Goal: Book appointment/travel/reservation

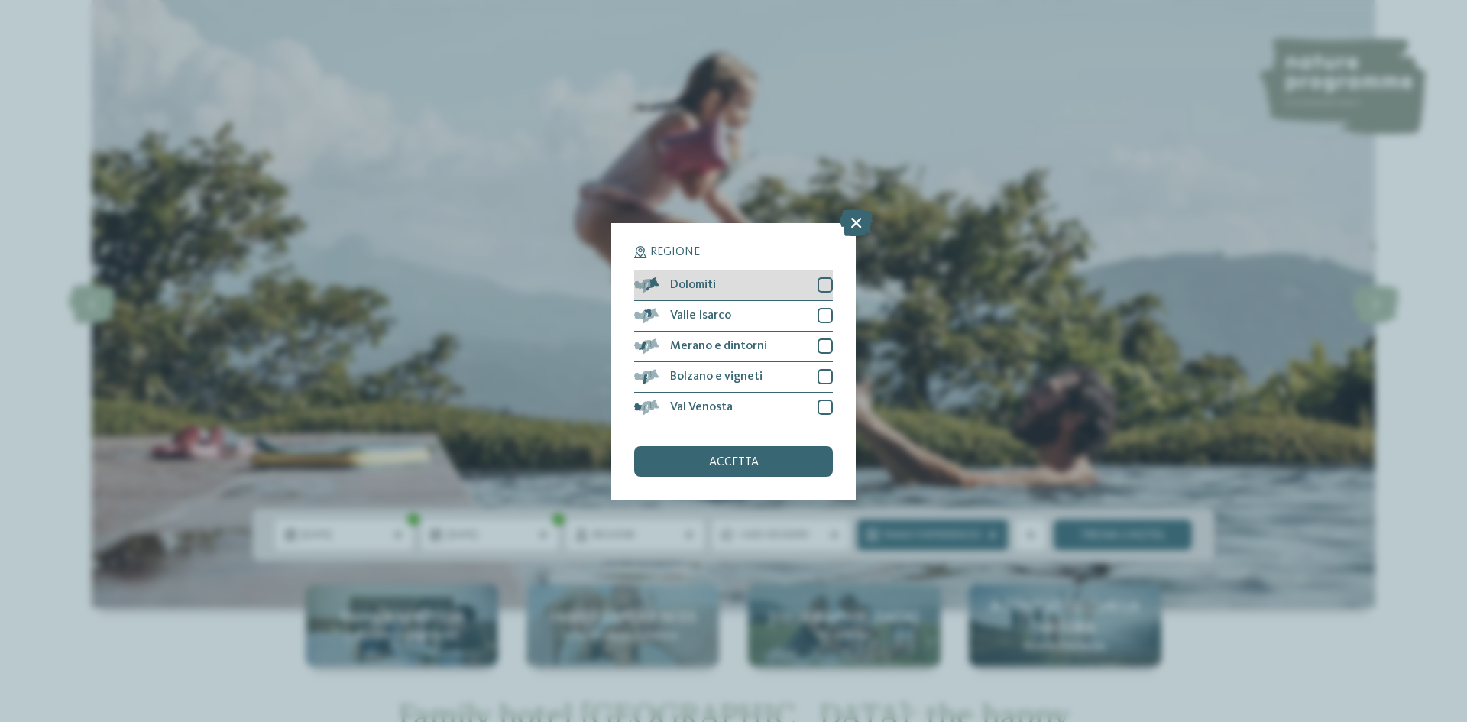
click at [818, 284] on div at bounding box center [824, 284] width 15 height 15
click at [818, 325] on div "Valle Isarco" at bounding box center [733, 316] width 199 height 31
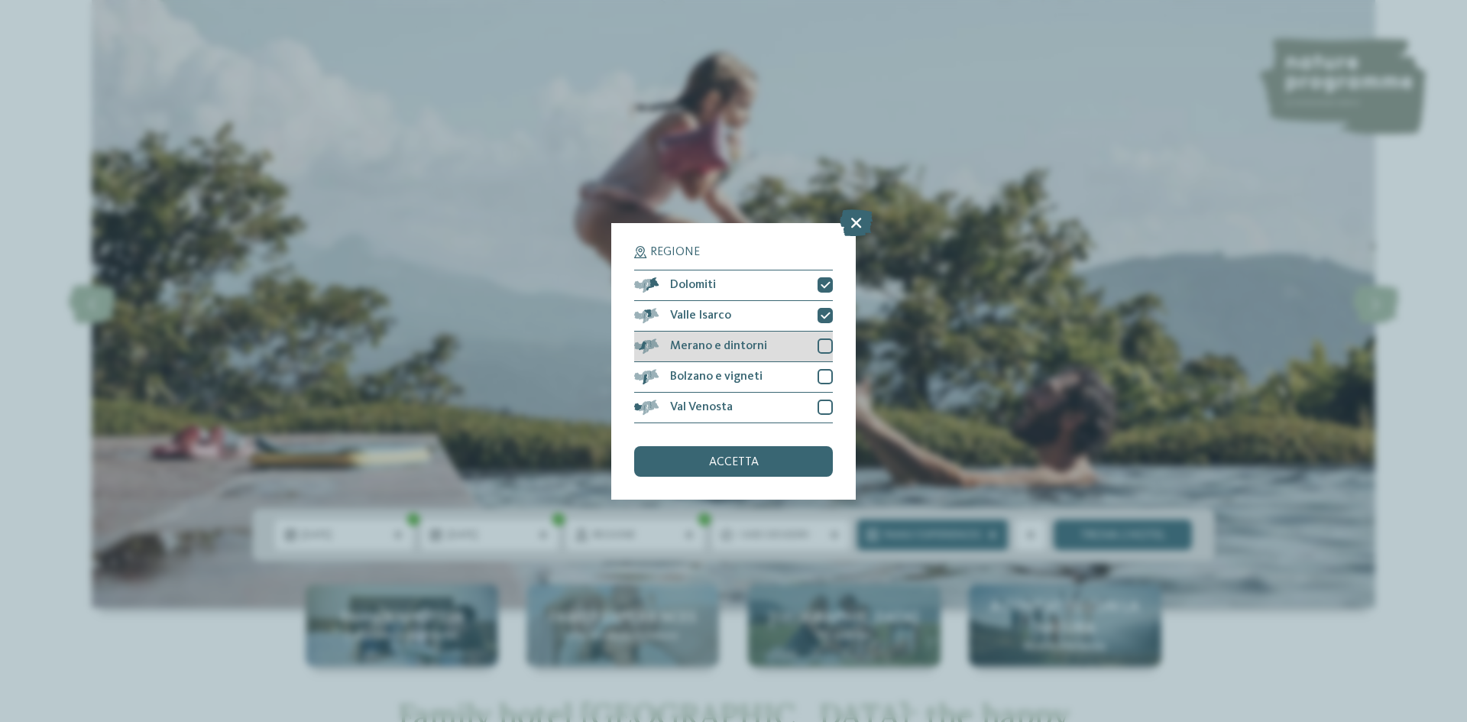
click at [819, 345] on div at bounding box center [824, 345] width 15 height 15
click at [819, 380] on div at bounding box center [824, 376] width 15 height 15
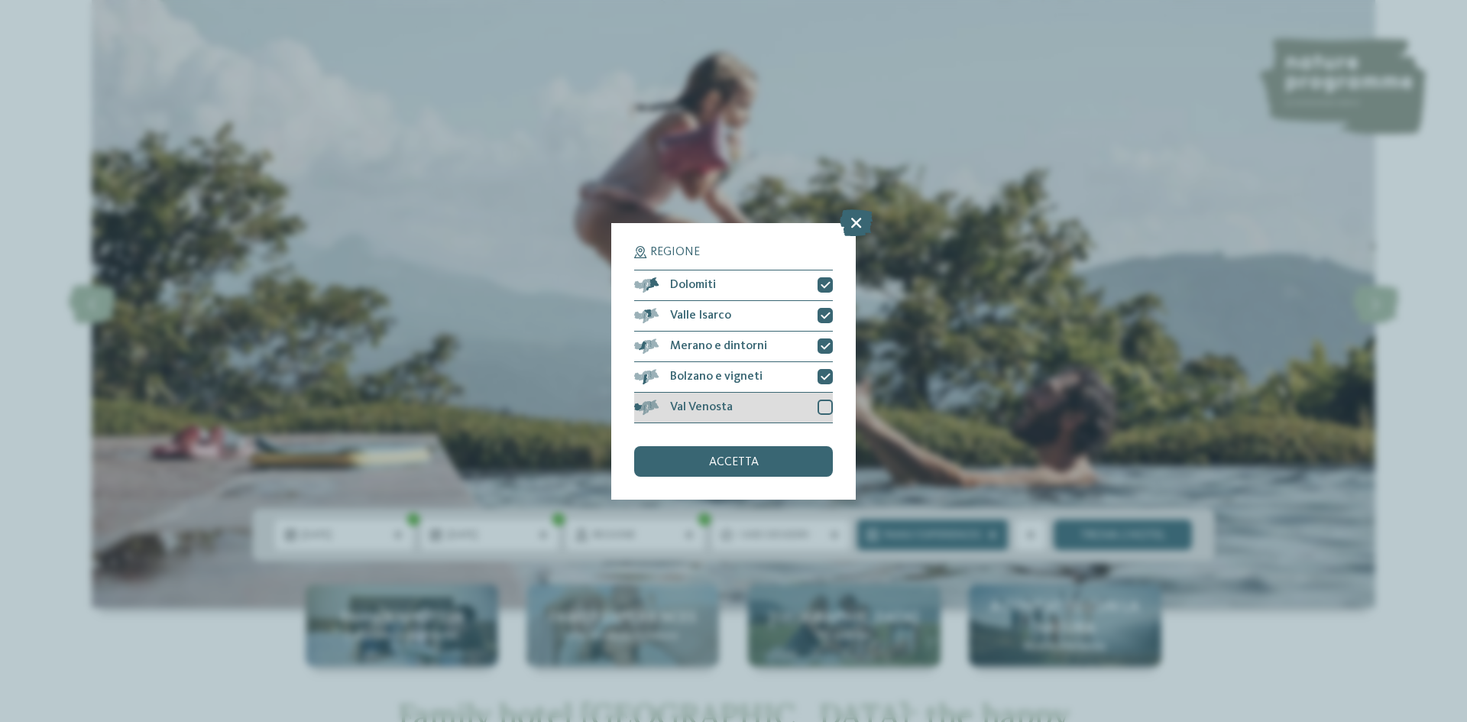
click at [821, 403] on div at bounding box center [824, 407] width 15 height 15
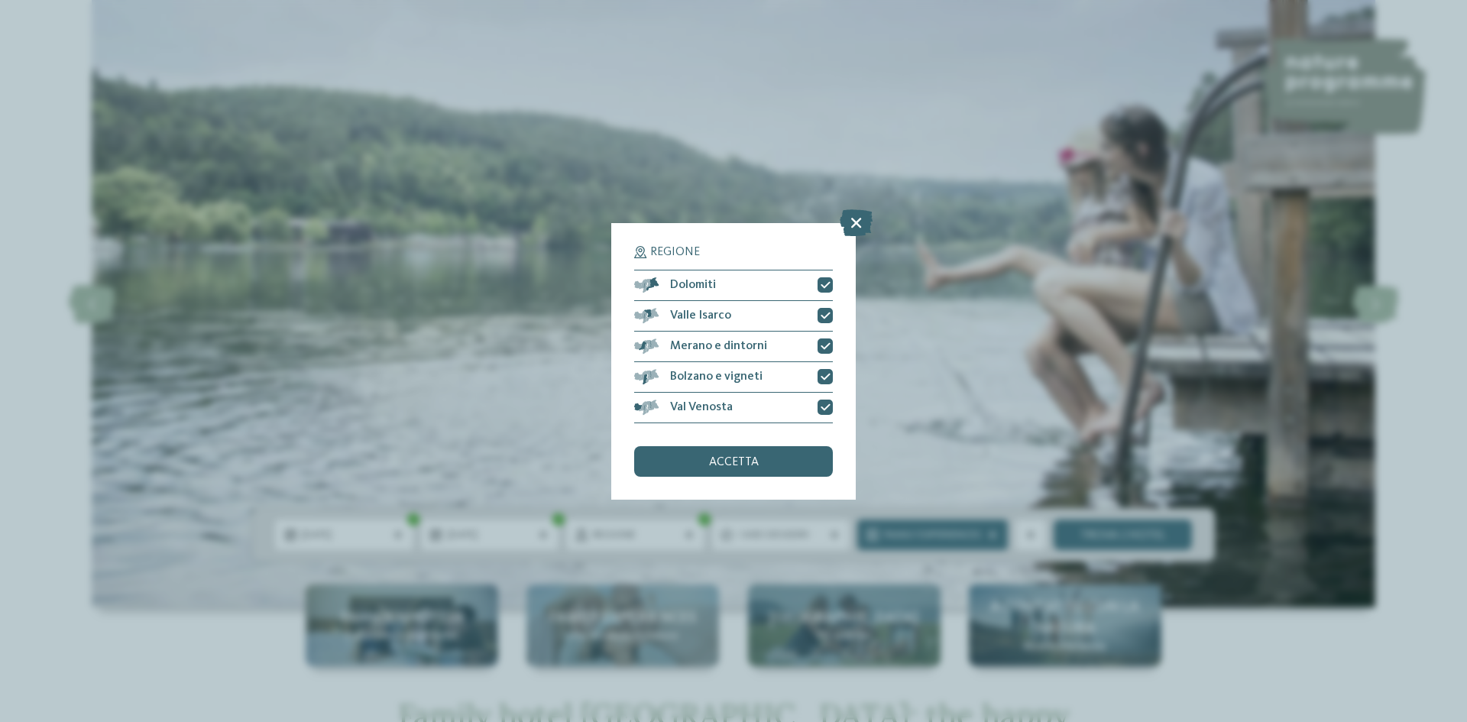
drag, startPoint x: 792, startPoint y: 458, endPoint x: 734, endPoint y: 600, distance: 153.5
click at [791, 458] on div "accetta" at bounding box center [733, 461] width 199 height 31
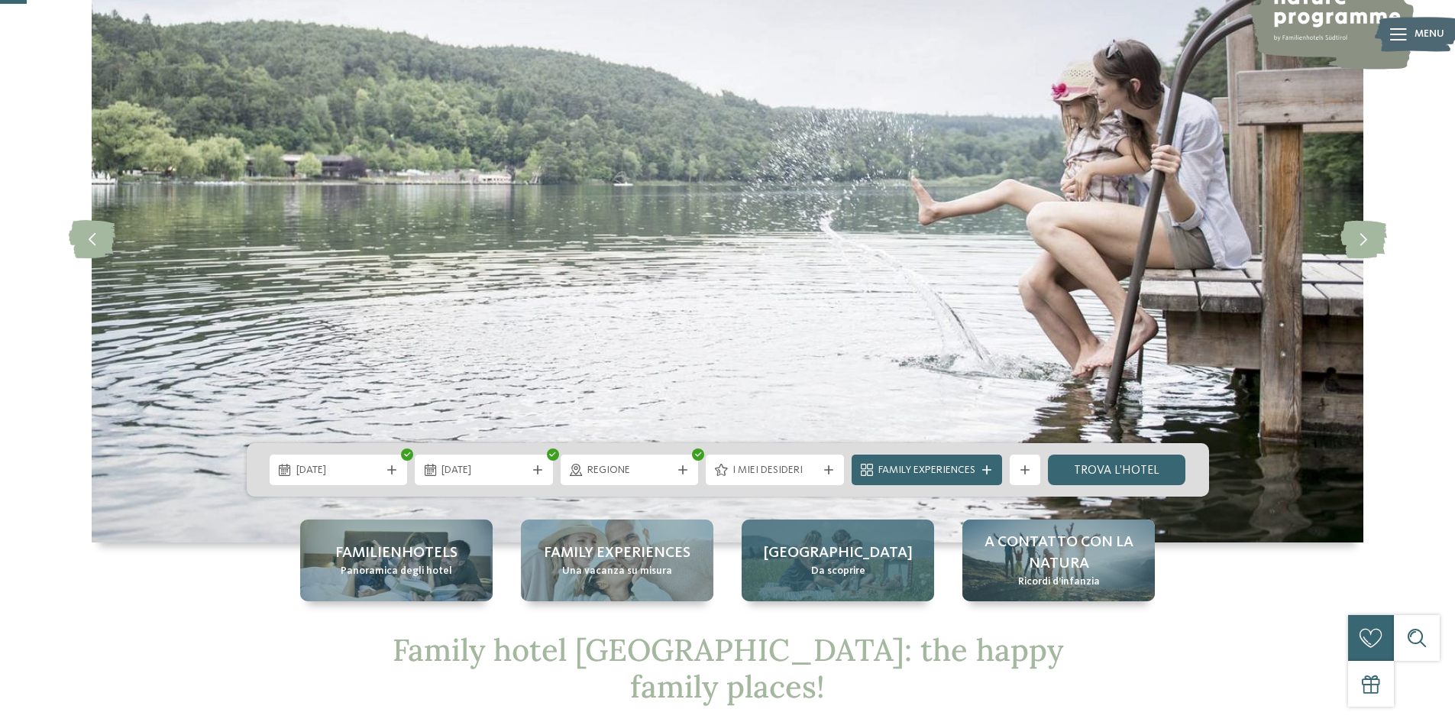
scroll to position [229, 0]
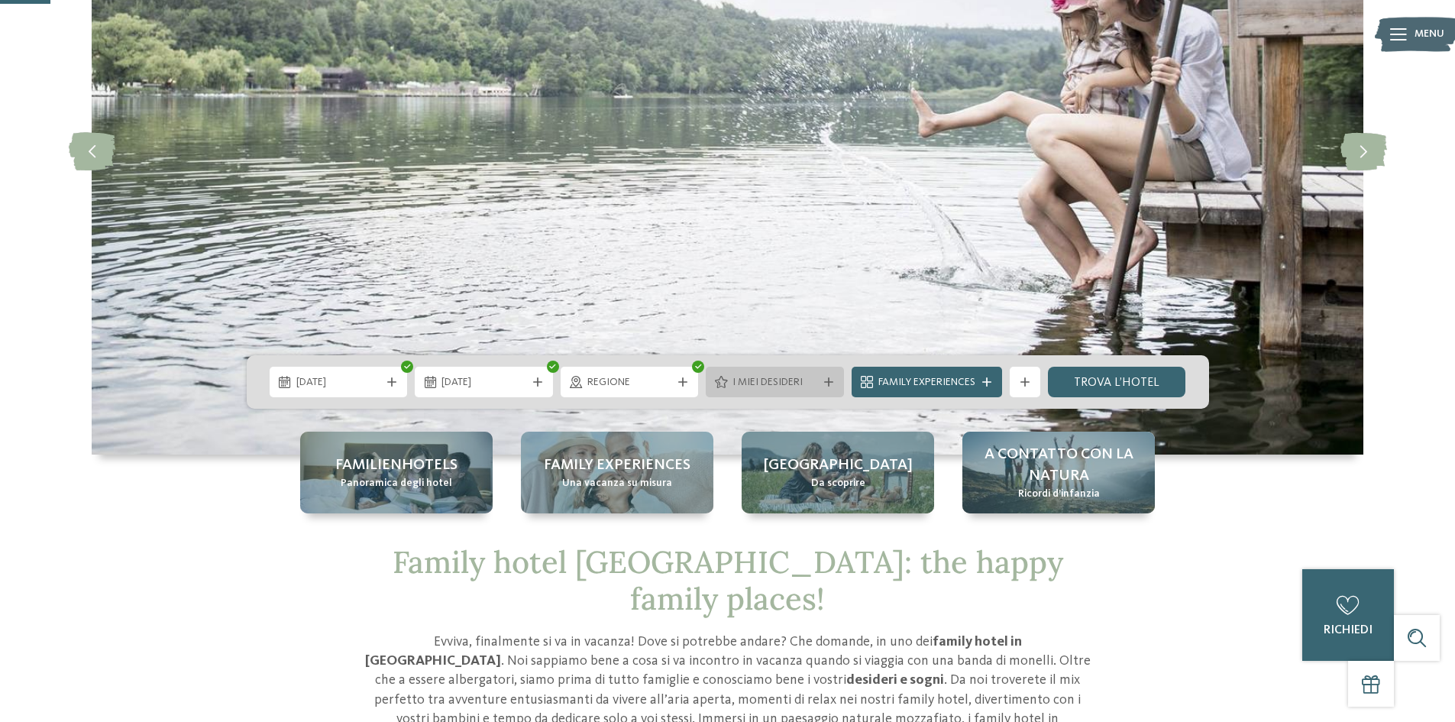
click at [793, 390] on span "I miei desideri" at bounding box center [775, 382] width 85 height 15
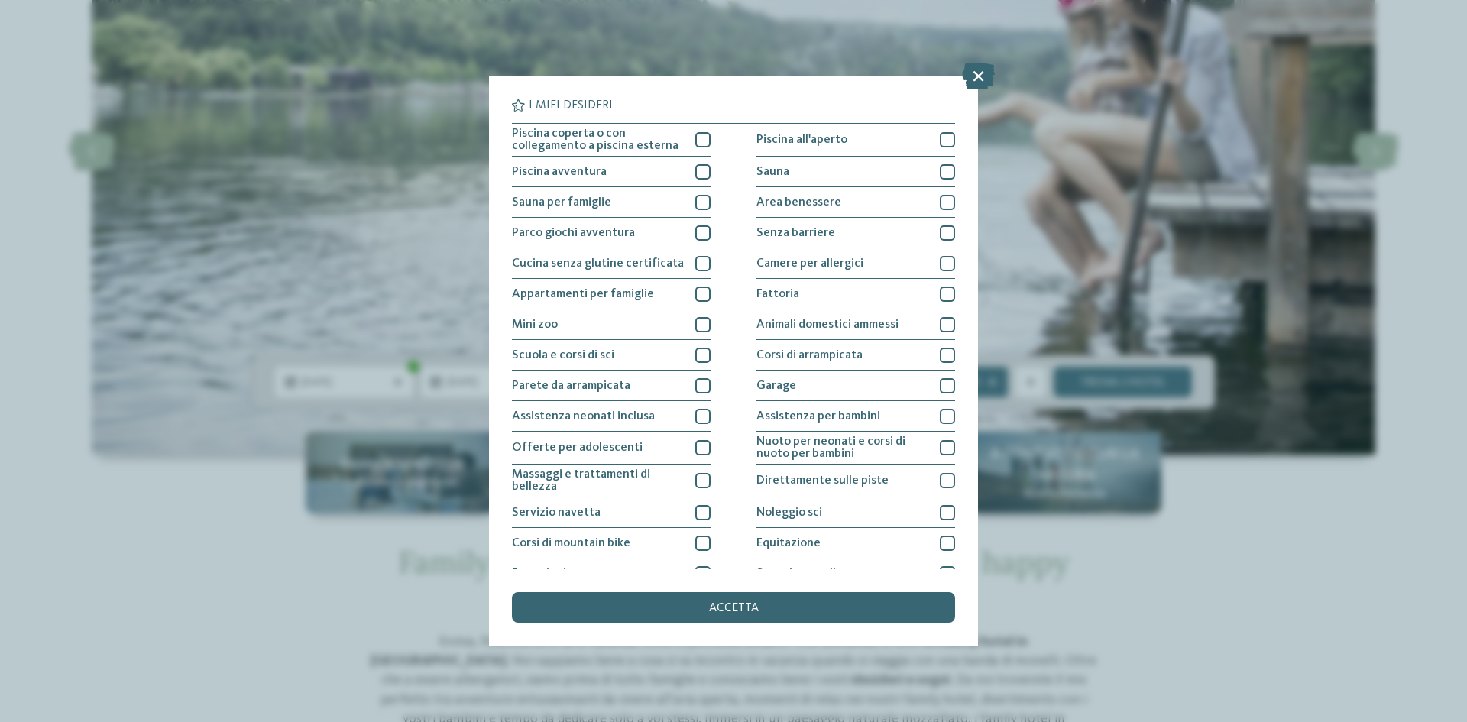
click at [1121, 207] on div "I miei desideri Piscina coperta o con collegamento a piscina esterna Piscina al…" at bounding box center [733, 361] width 1467 height 722
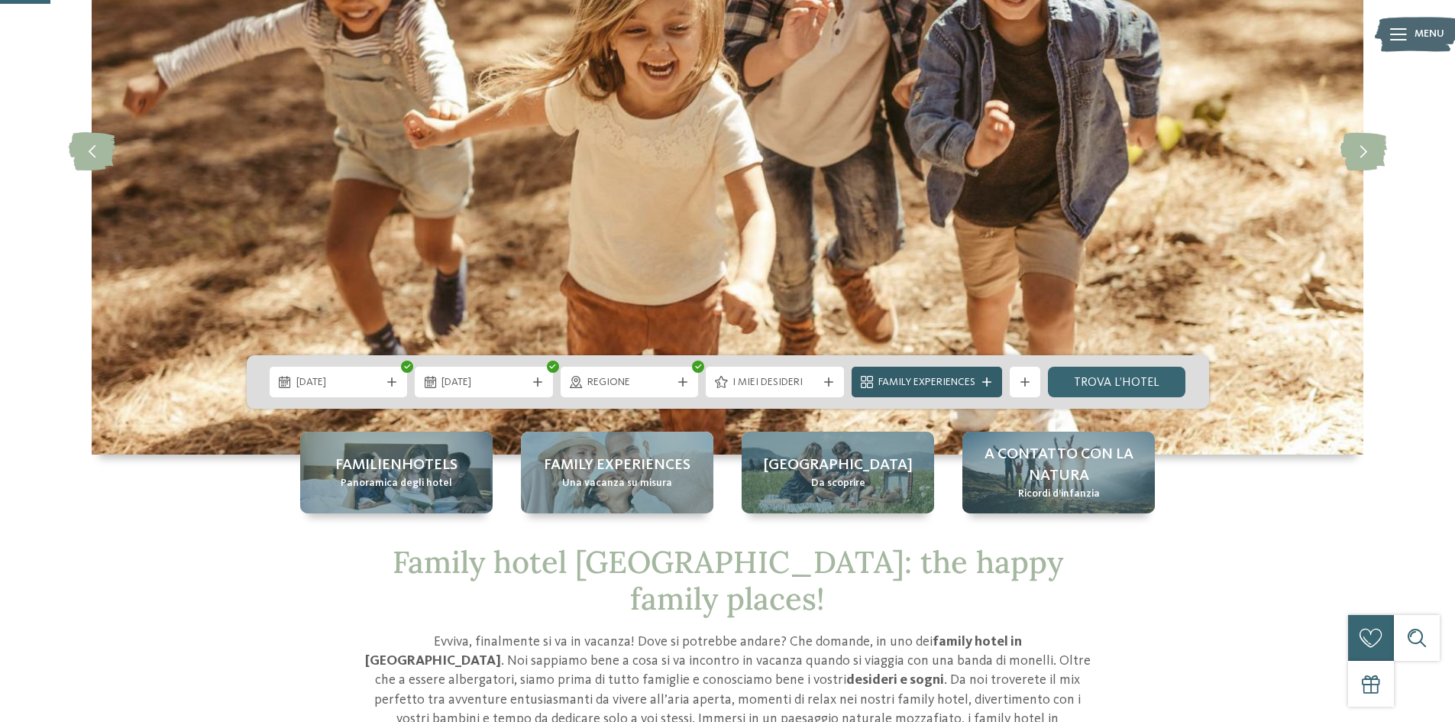
click at [972, 391] on div "Family Experiences" at bounding box center [927, 382] width 150 height 31
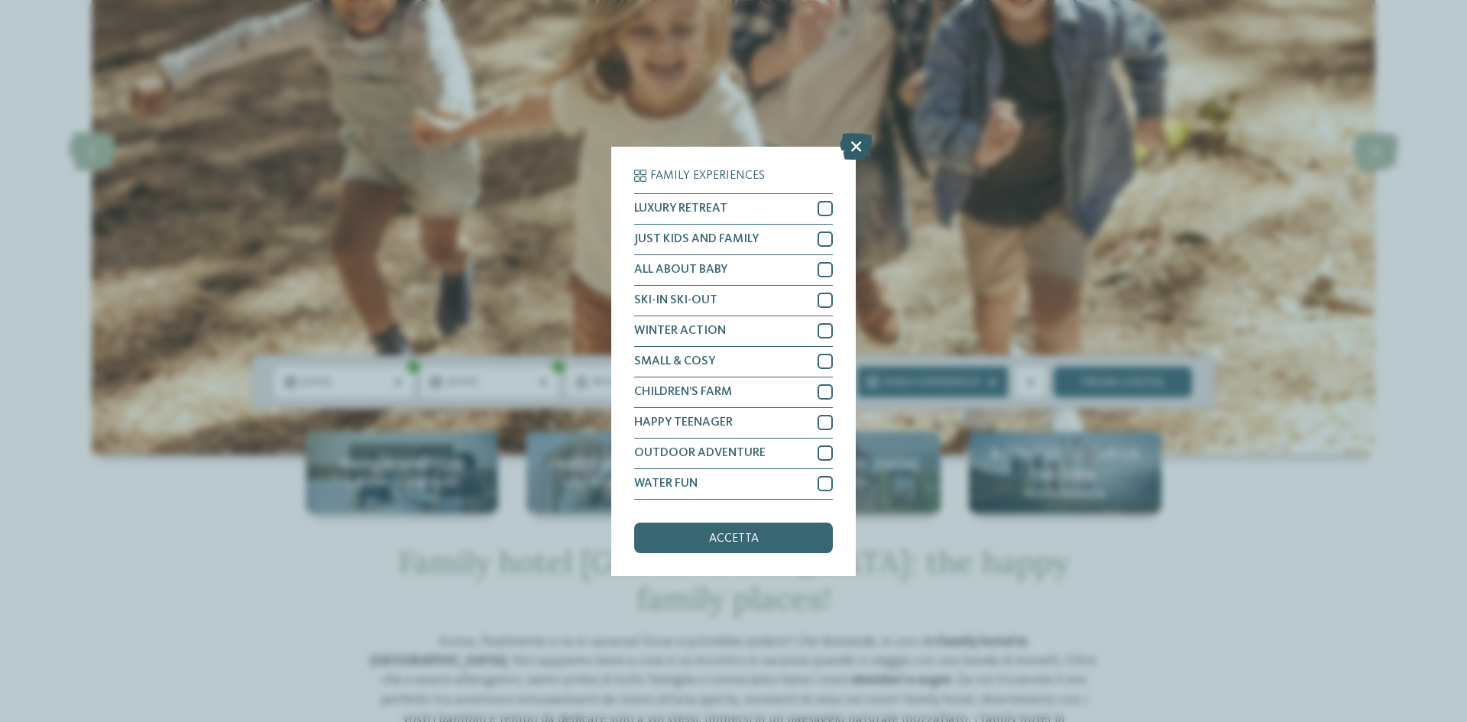
click at [852, 144] on icon at bounding box center [856, 145] width 33 height 27
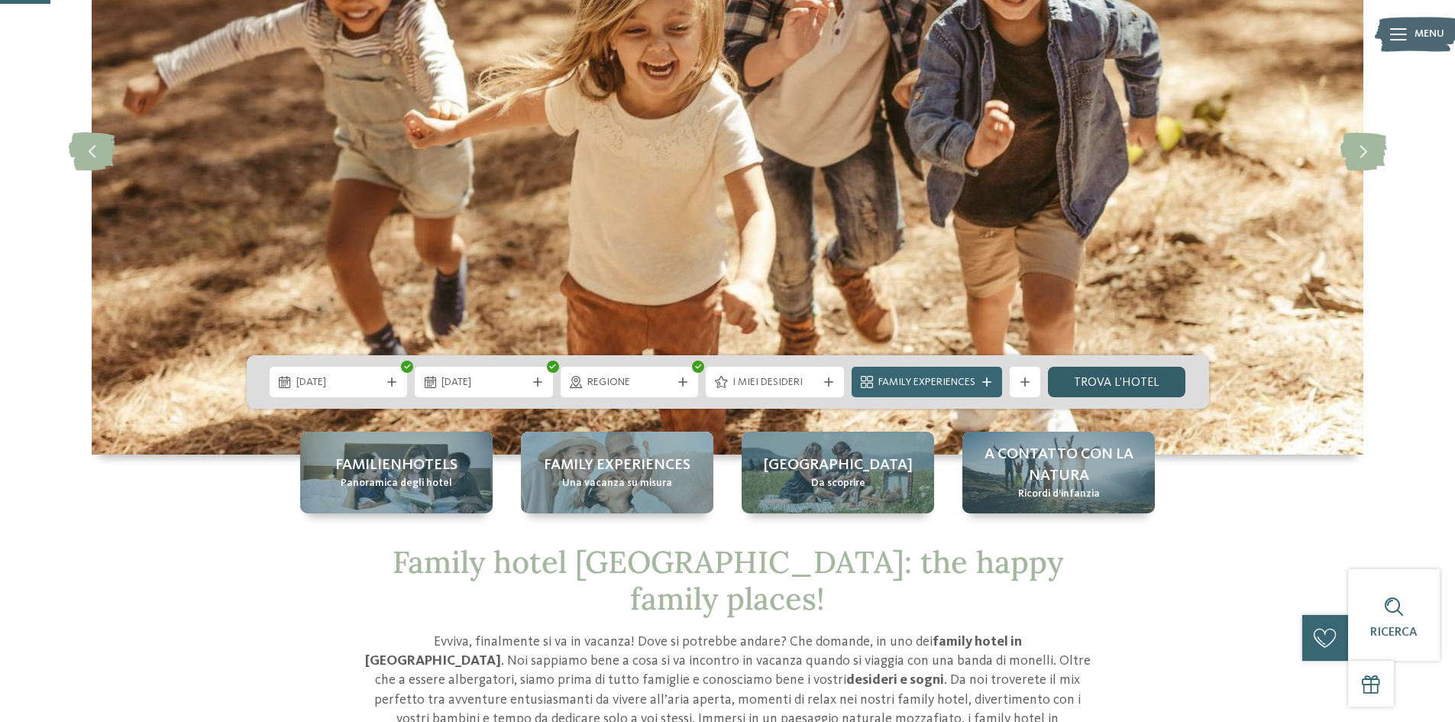
click at [1103, 380] on link "trova l’hotel" at bounding box center [1117, 382] width 138 height 31
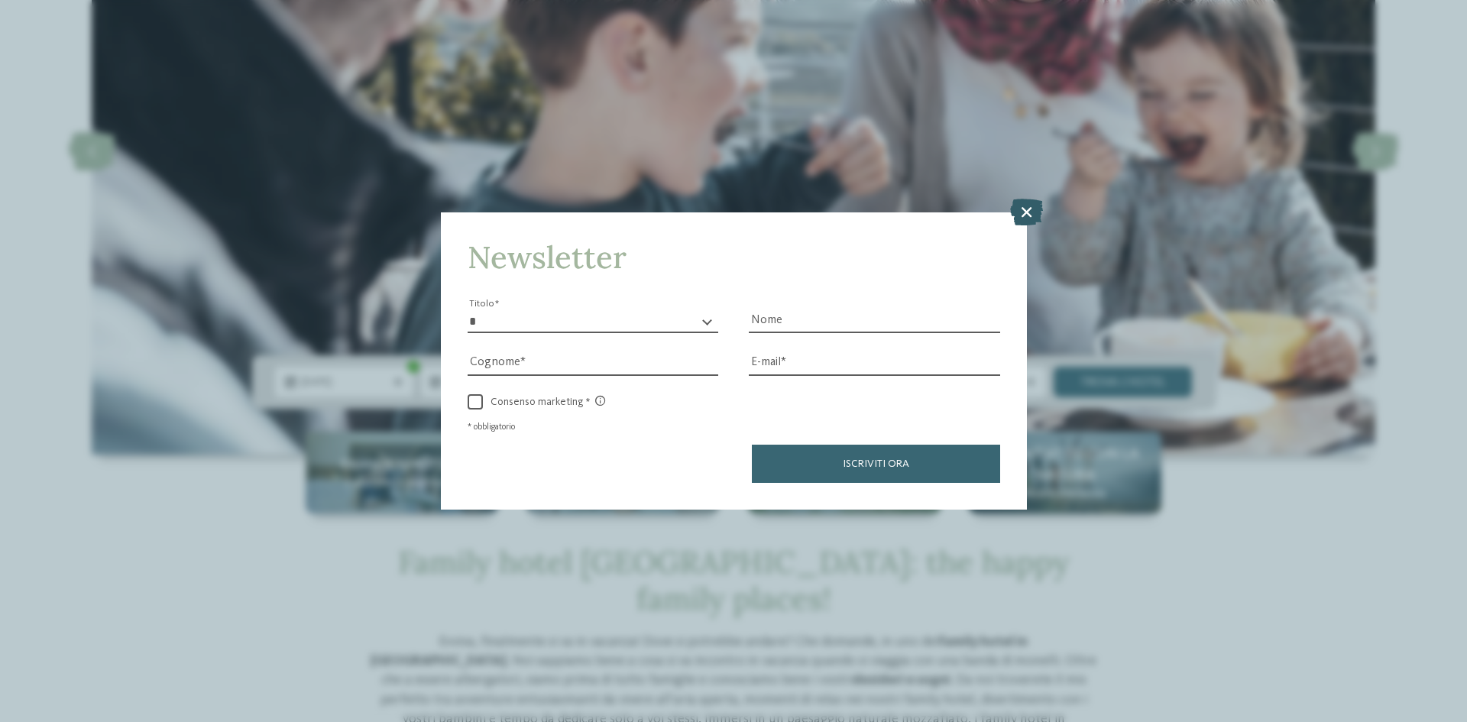
click at [1037, 216] on icon at bounding box center [1026, 212] width 33 height 27
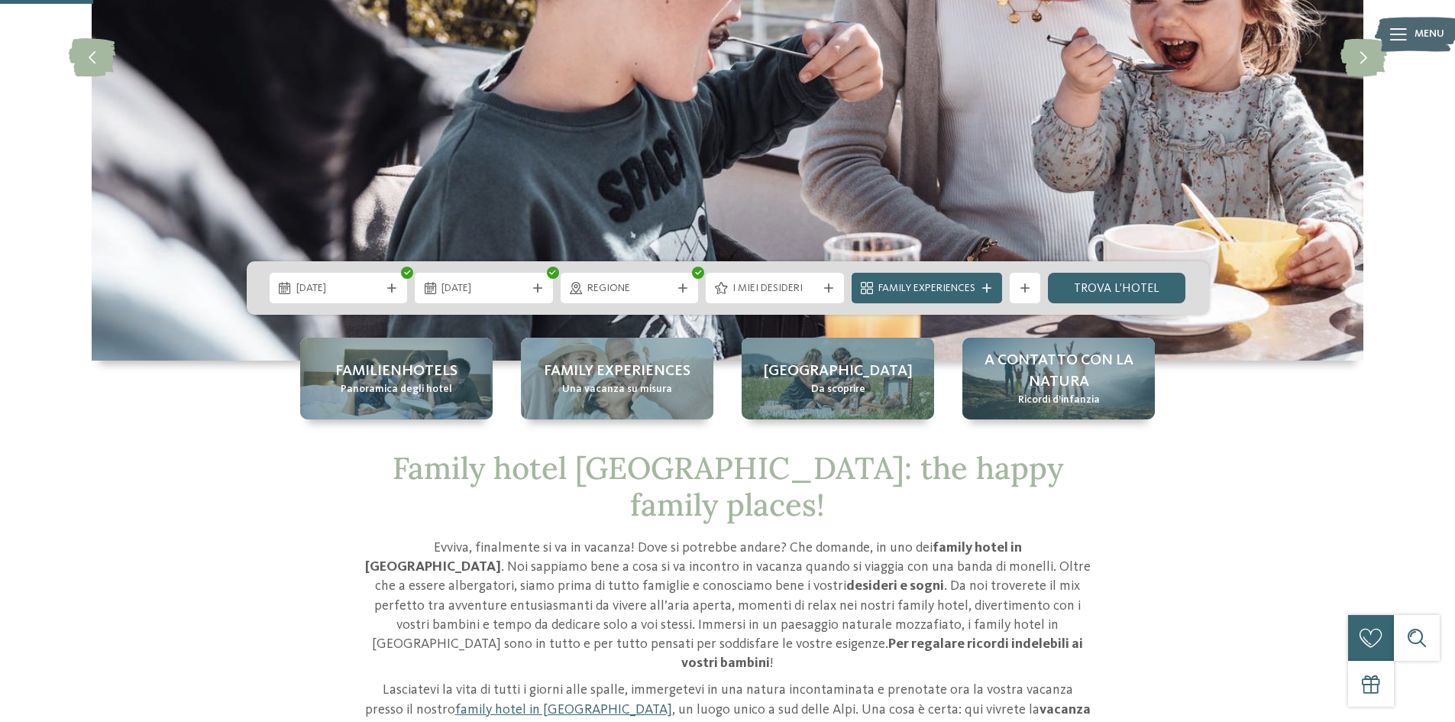
scroll to position [458, 0]
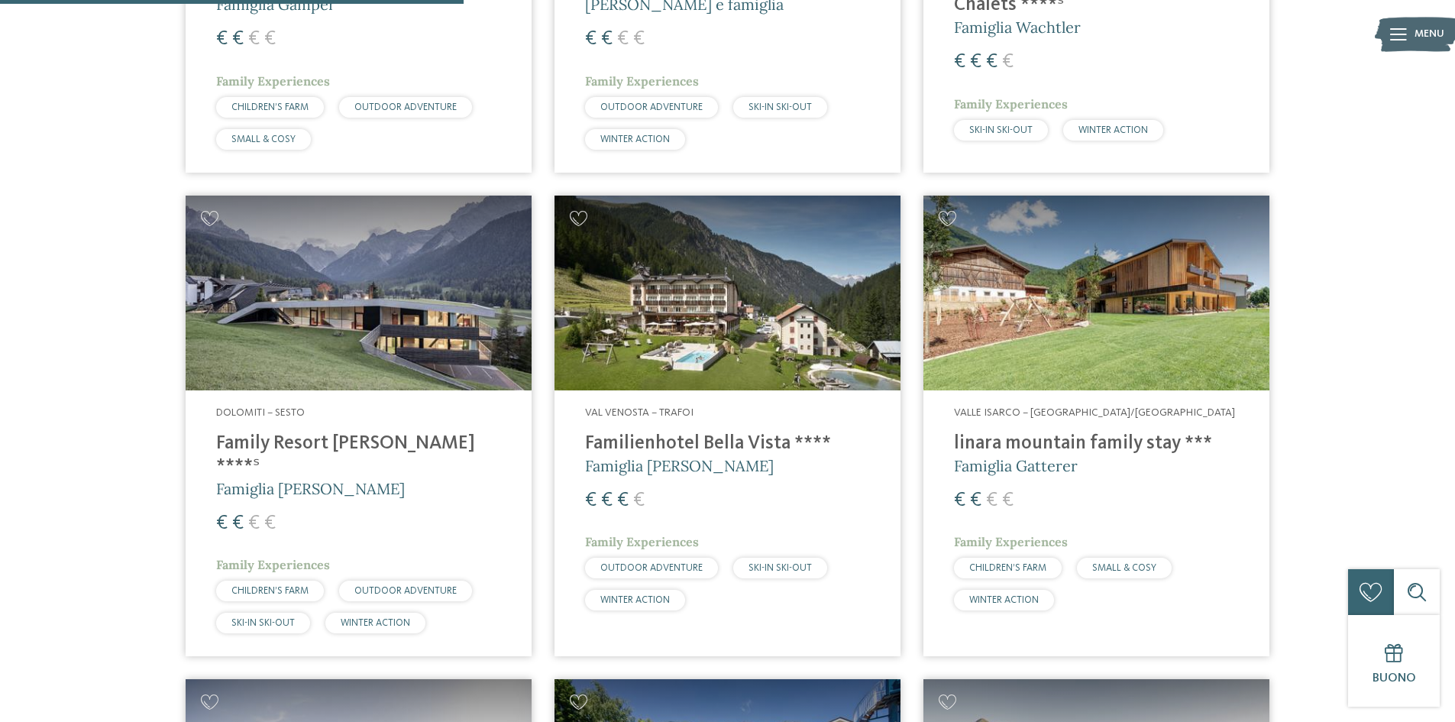
scroll to position [1341, 0]
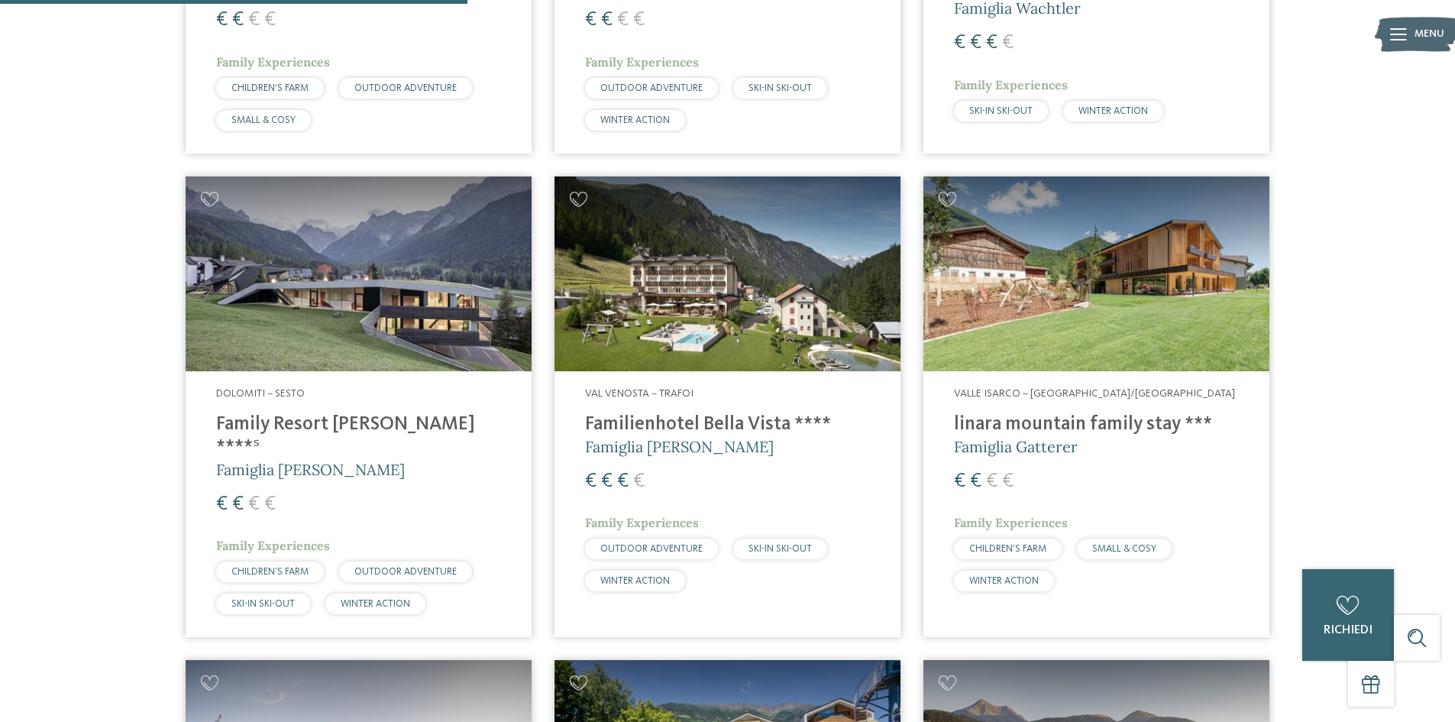
click at [320, 422] on h4 "Family Resort [PERSON_NAME] ****ˢ" at bounding box center [358, 436] width 285 height 46
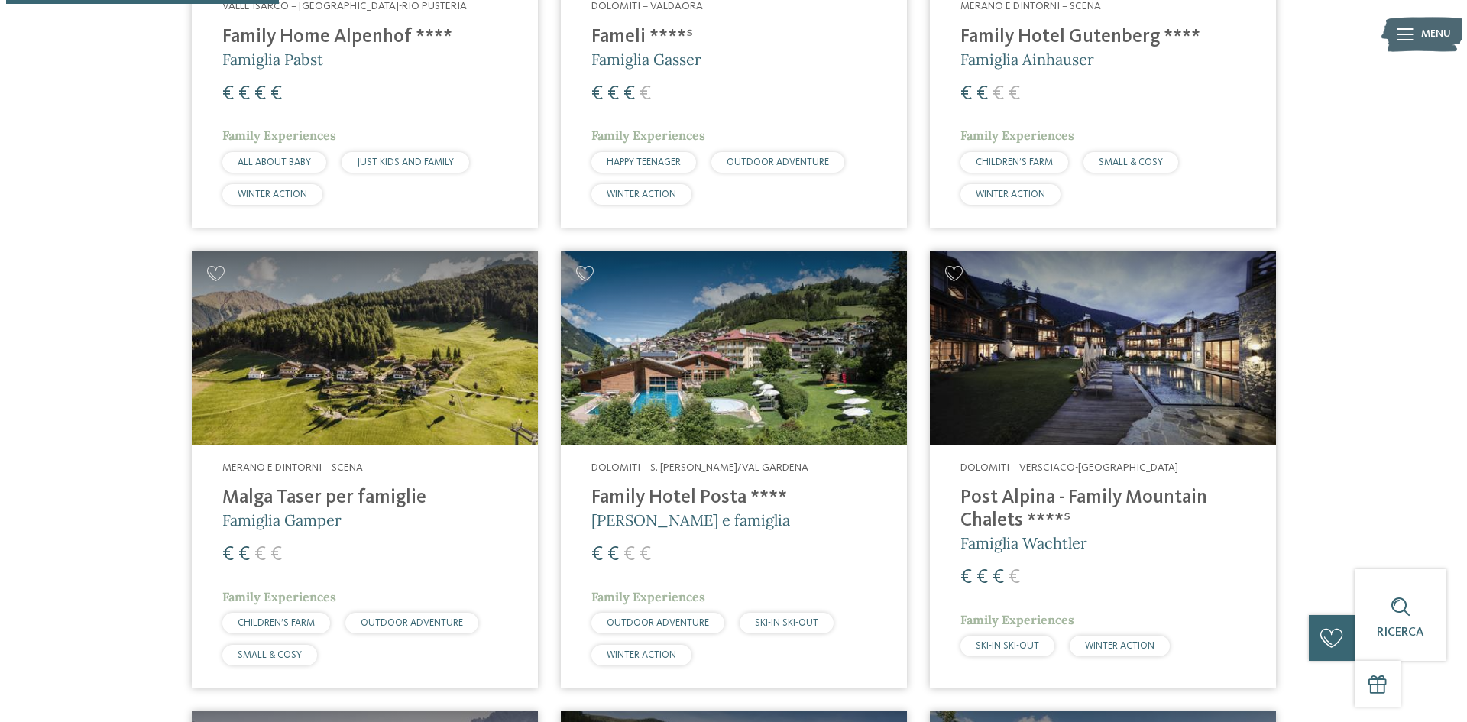
scroll to position [501, 0]
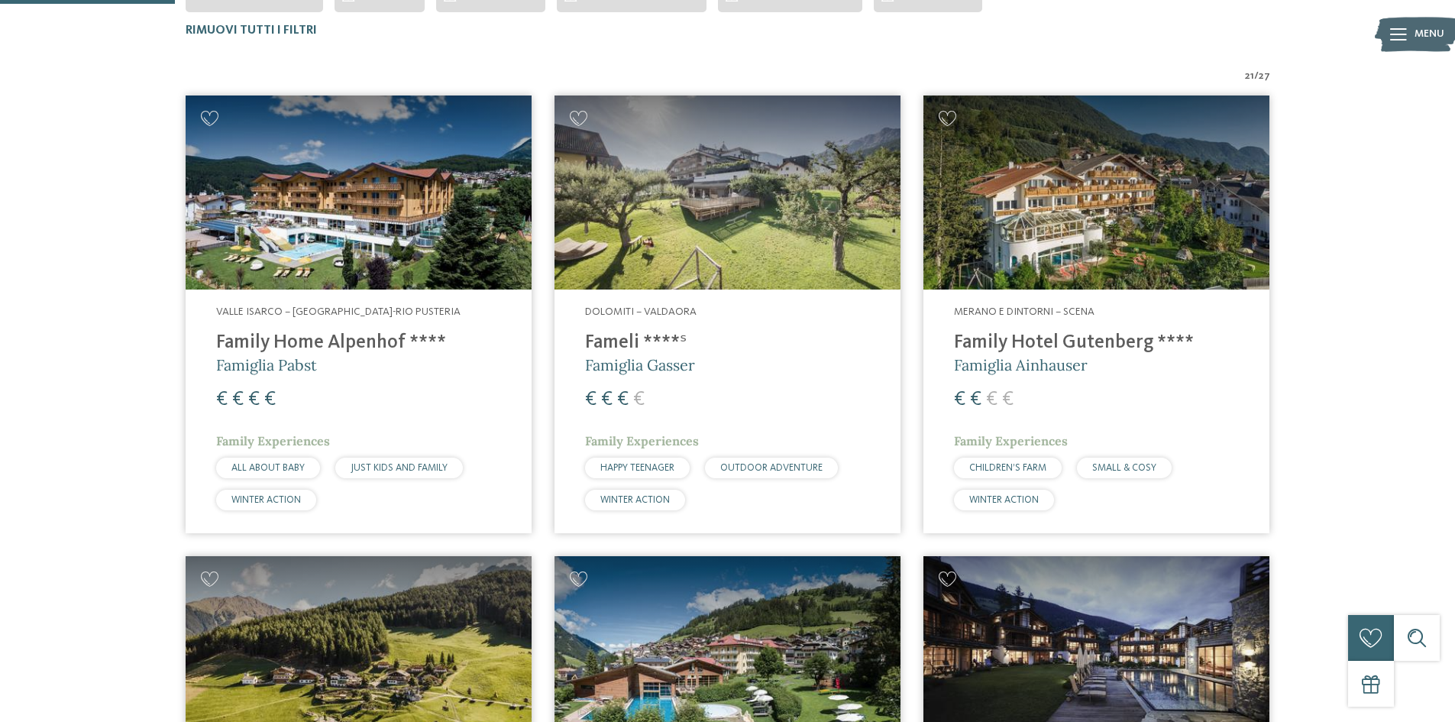
click at [1038, 344] on h4 "Family Hotel Gutenberg ****" at bounding box center [1096, 343] width 285 height 23
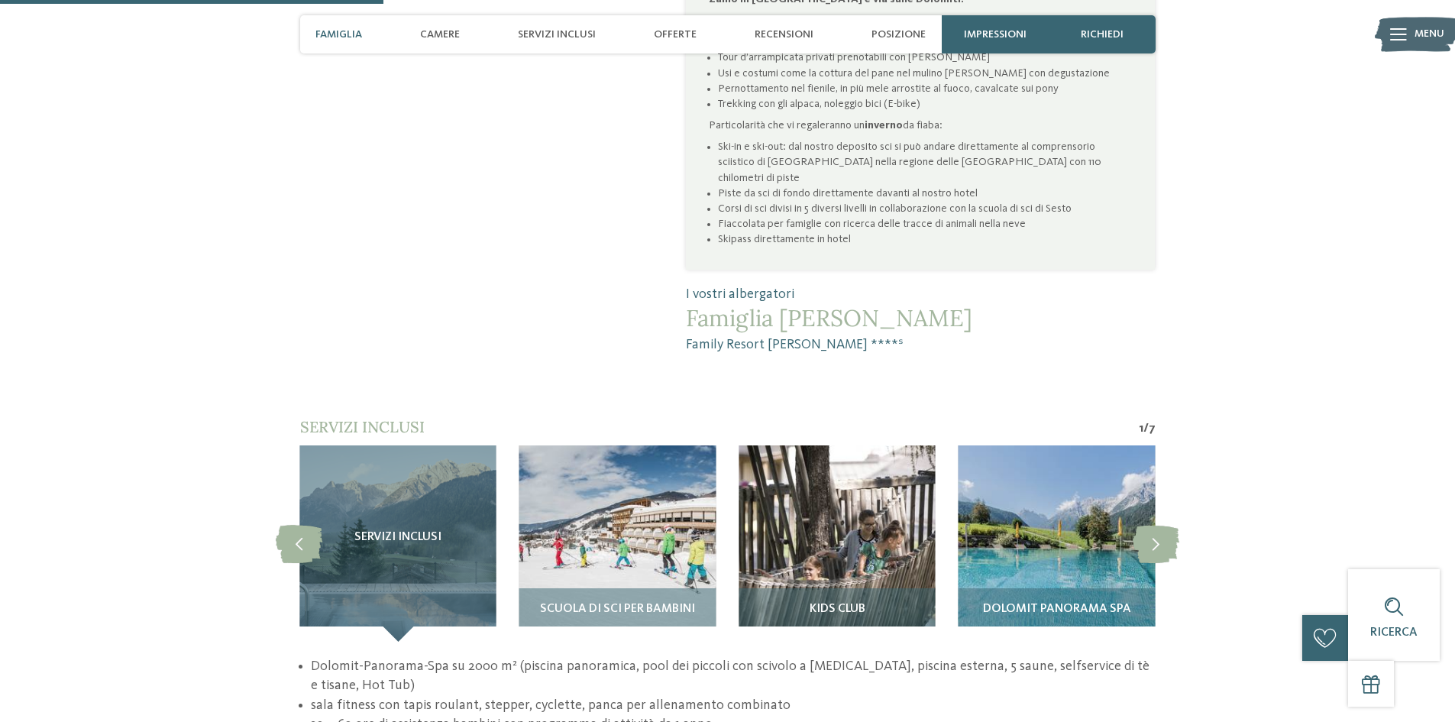
scroll to position [1222, 0]
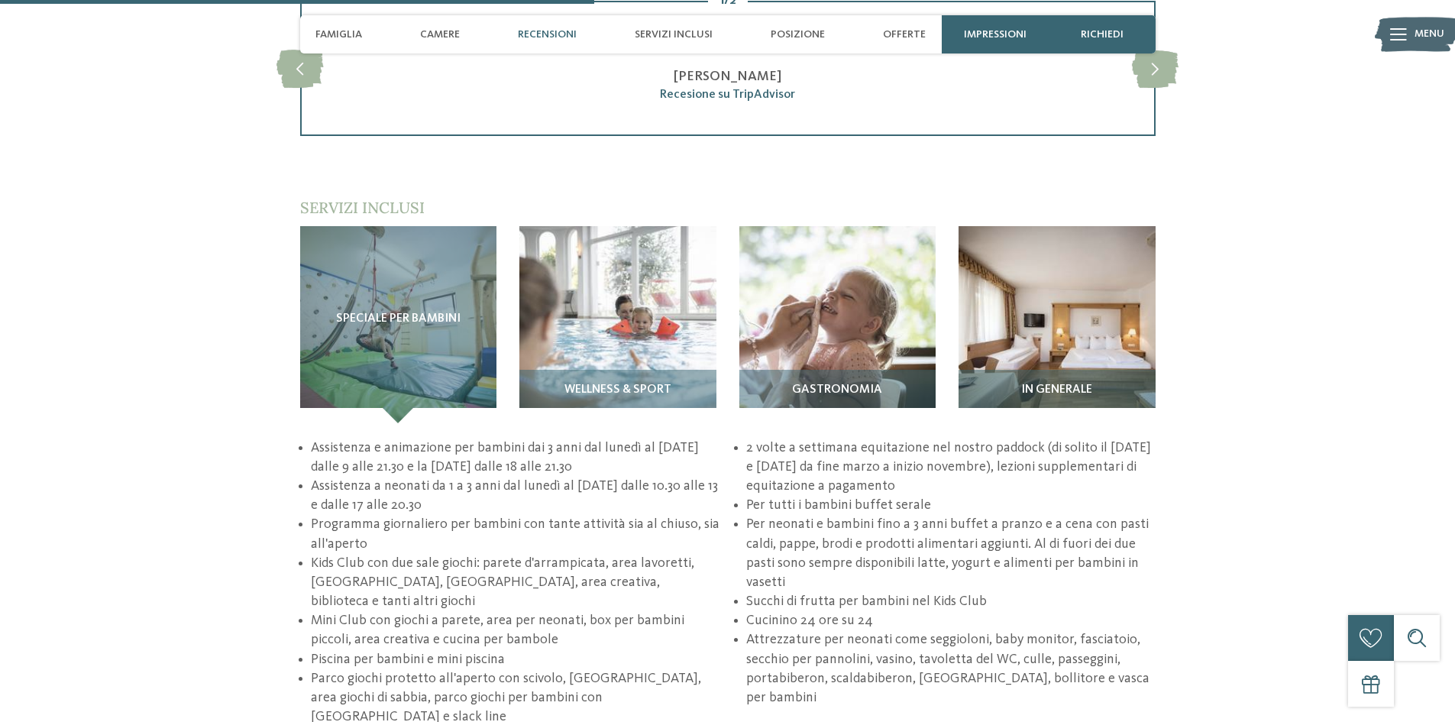
scroll to position [1986, 0]
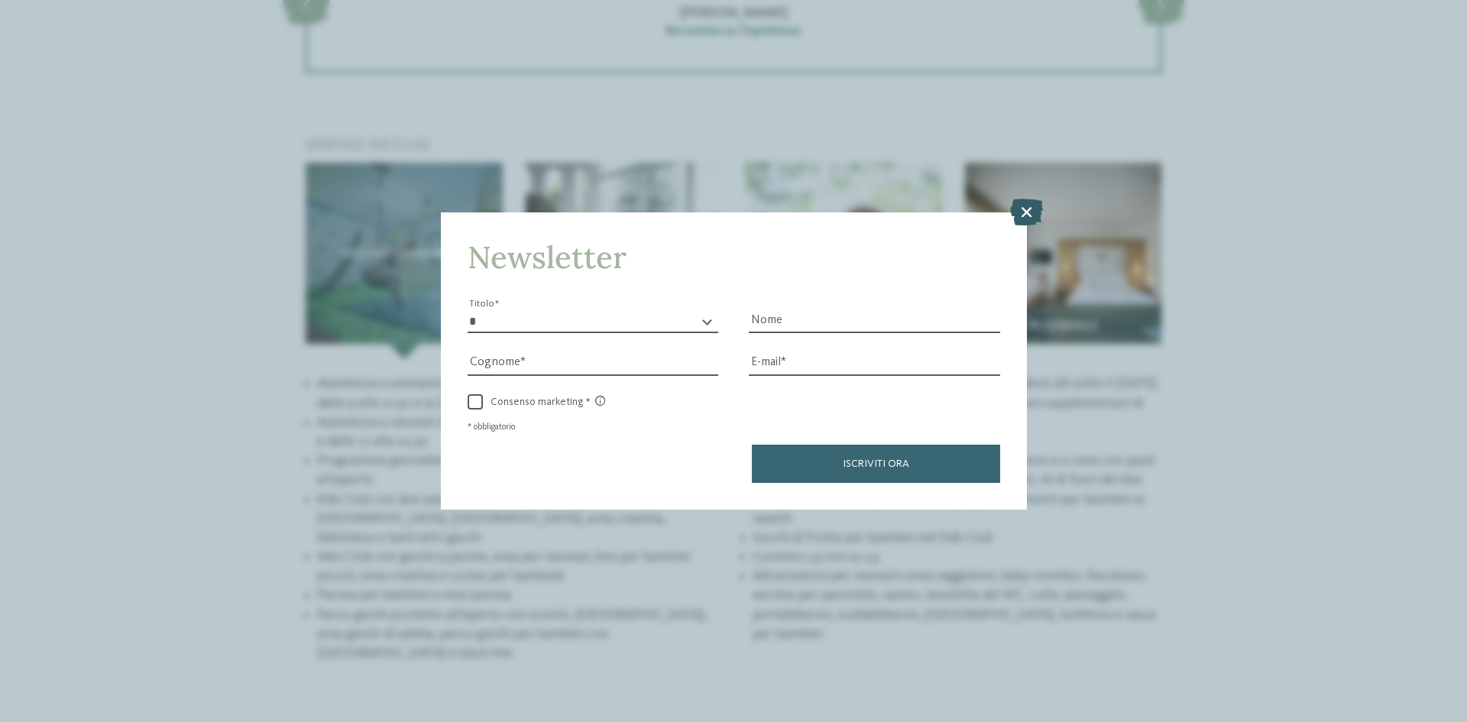
click at [1017, 205] on icon at bounding box center [1026, 212] width 33 height 27
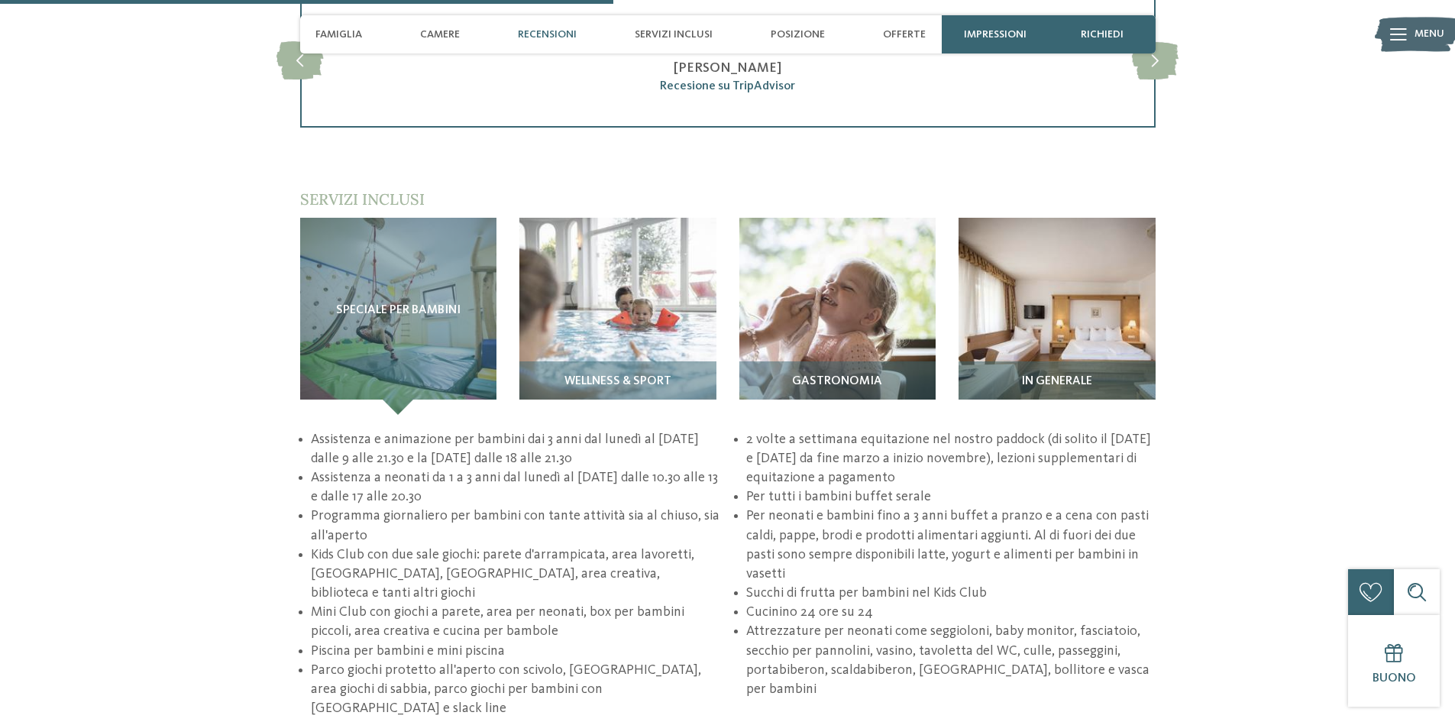
scroll to position [1910, 0]
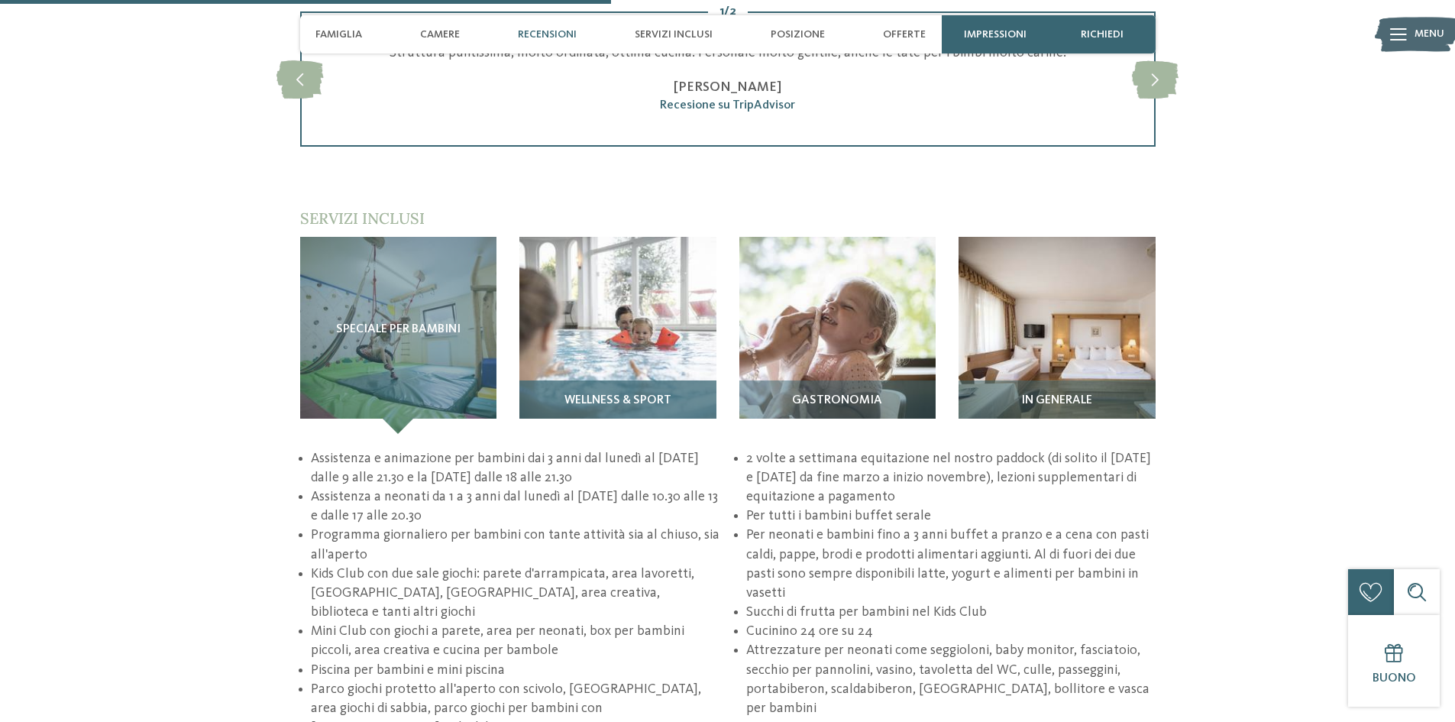
click at [585, 298] on img at bounding box center [617, 335] width 197 height 197
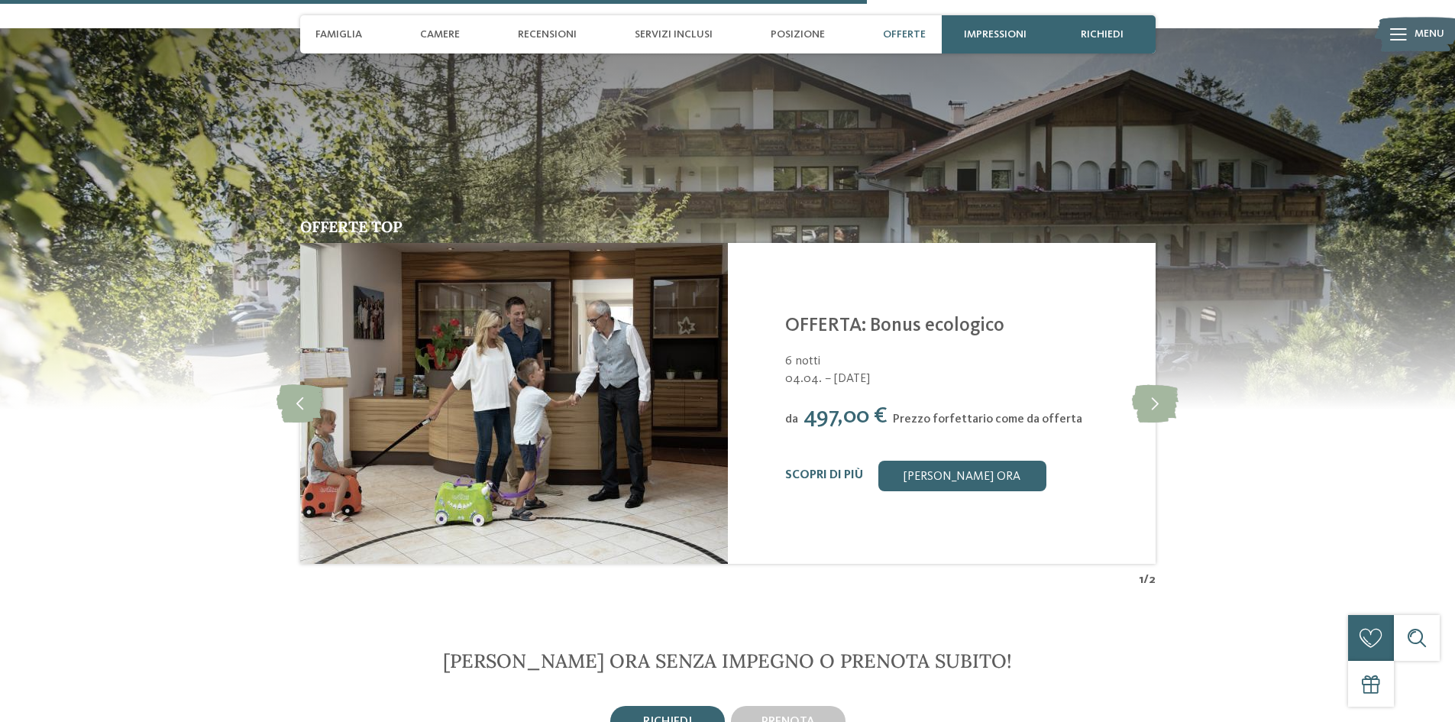
scroll to position [2597, 0]
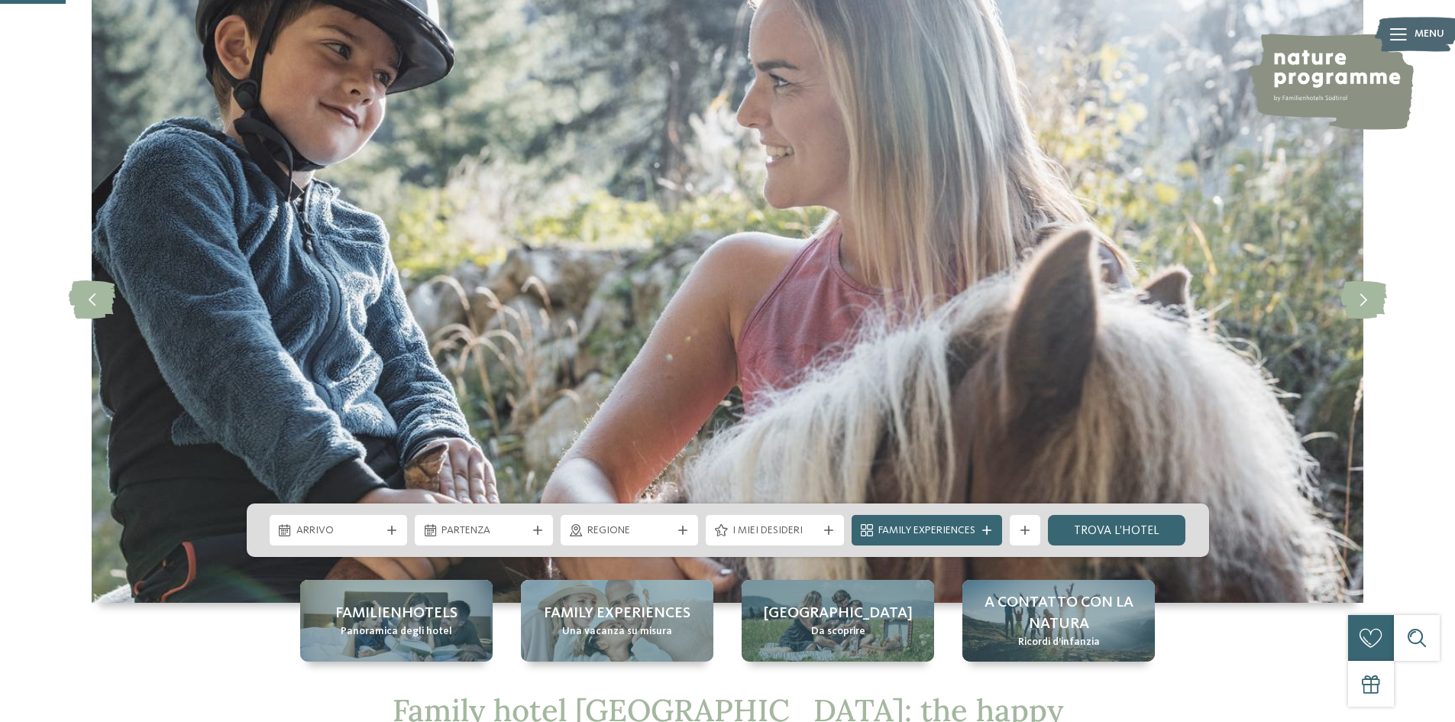
scroll to position [306, 0]
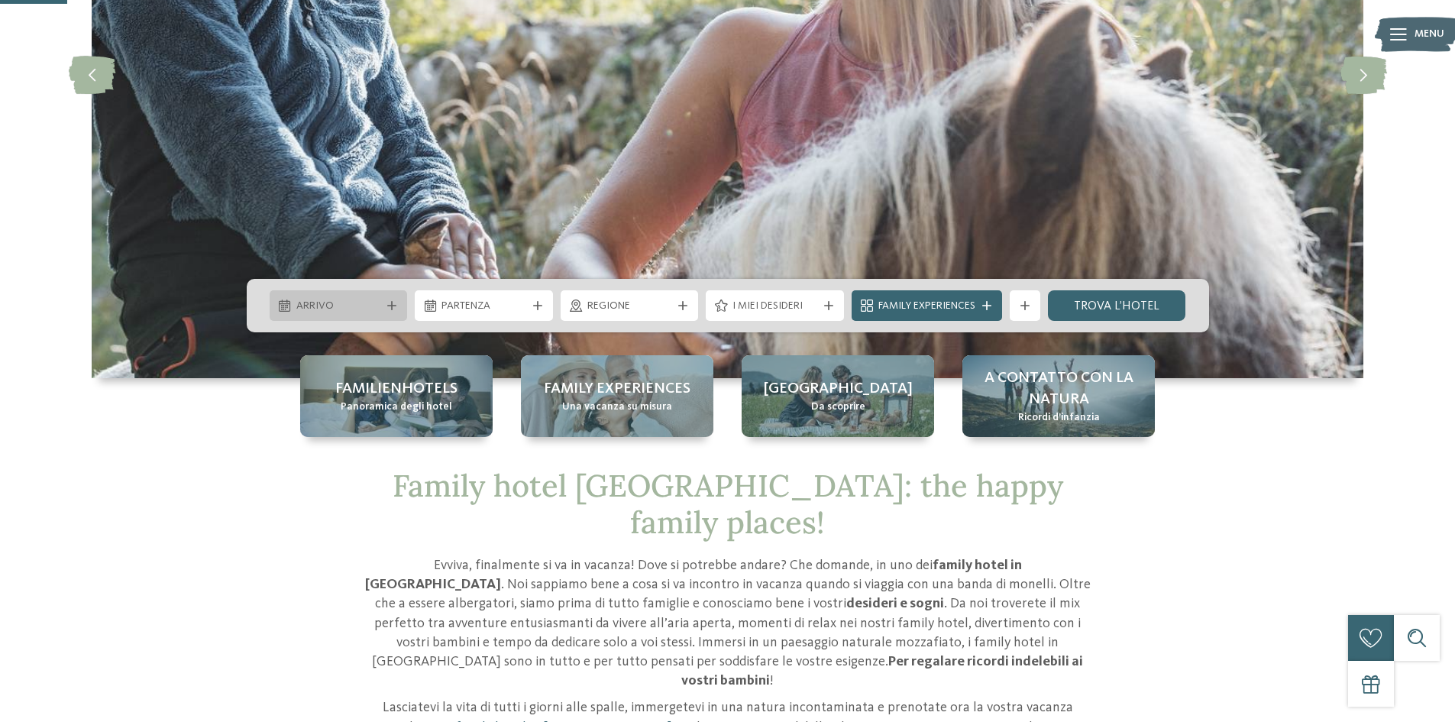
click at [317, 302] on span "Arrivo" at bounding box center [338, 306] width 85 height 15
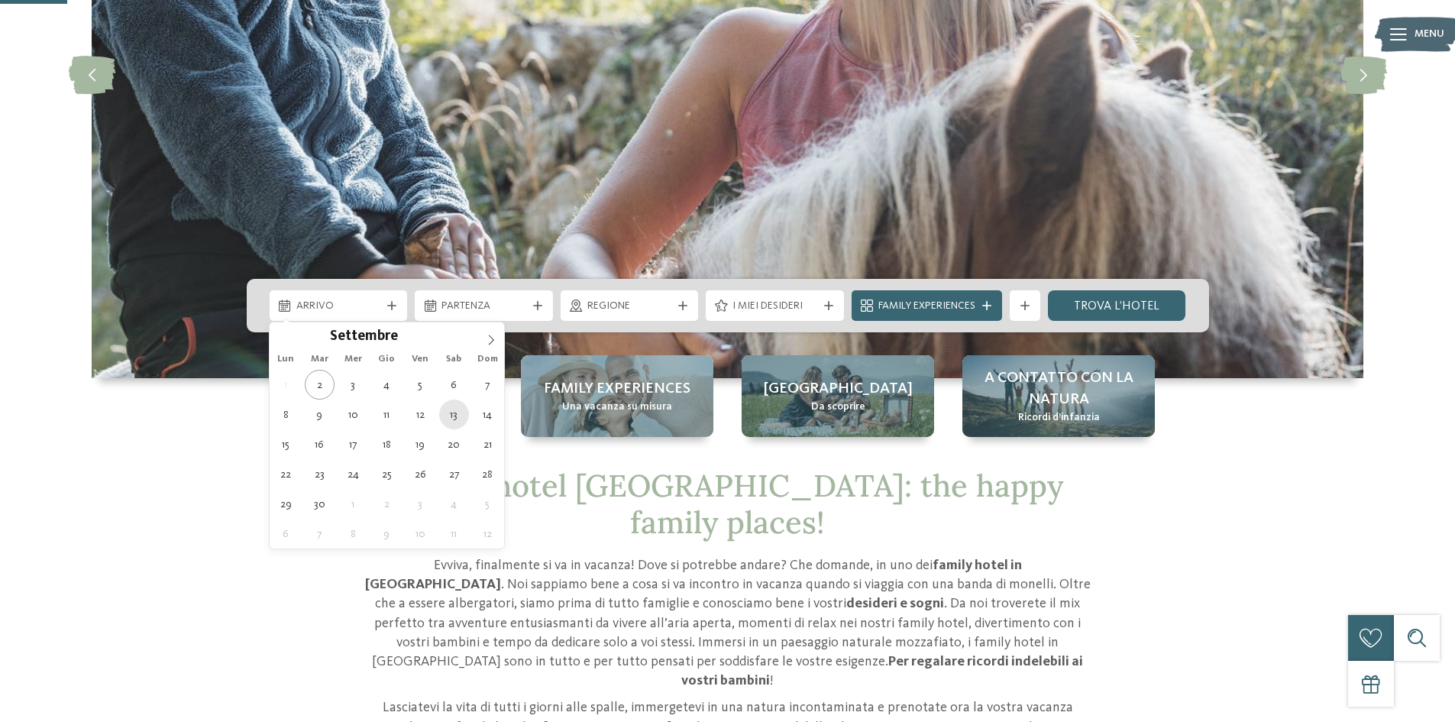
type div "13.09.2025"
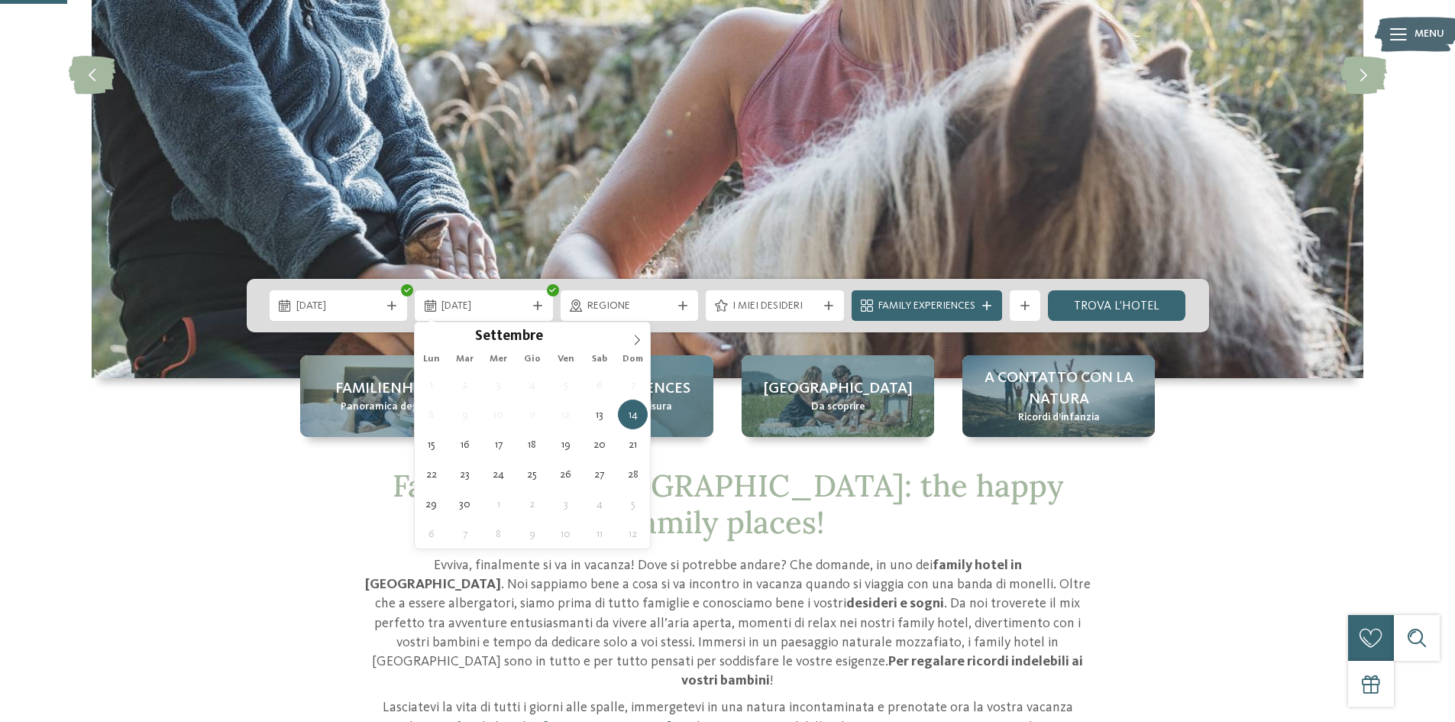
type div "14.09.2025"
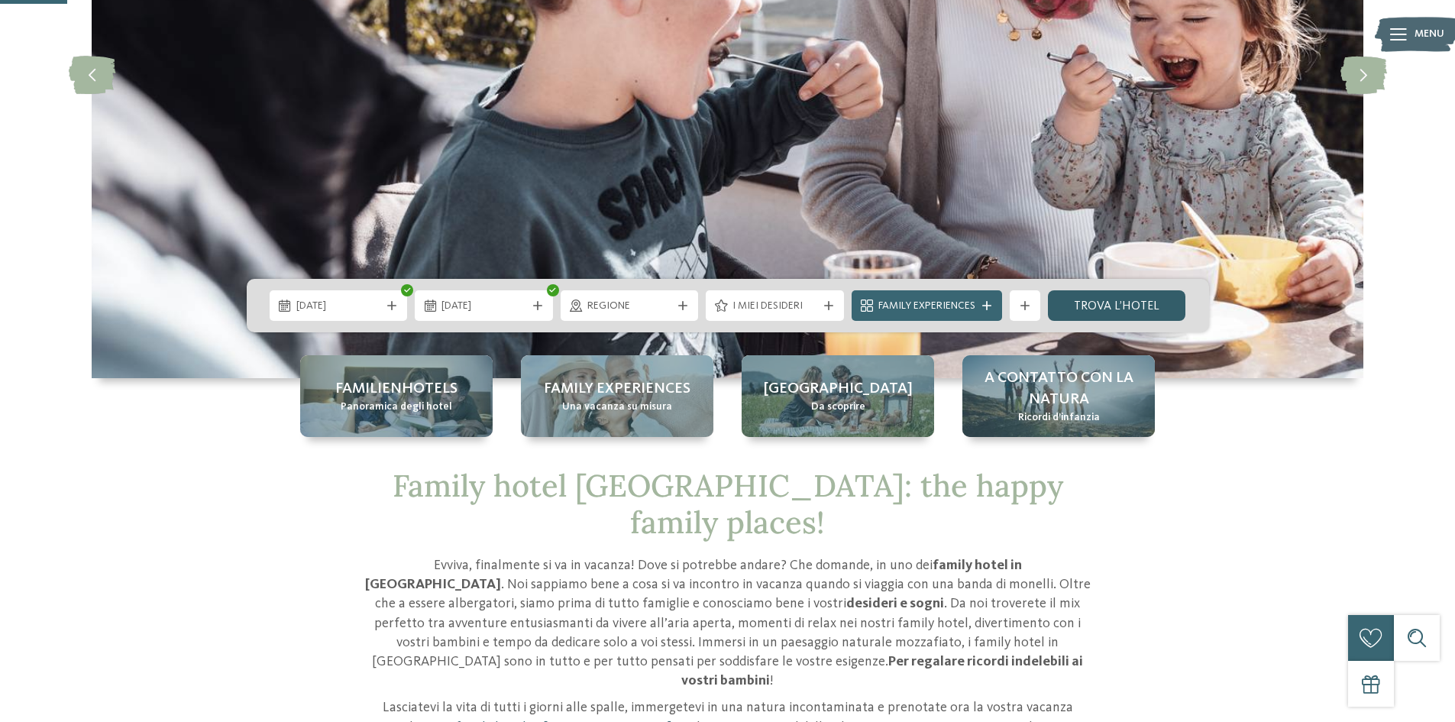
click at [1100, 296] on link "trova l’hotel" at bounding box center [1117, 305] width 138 height 31
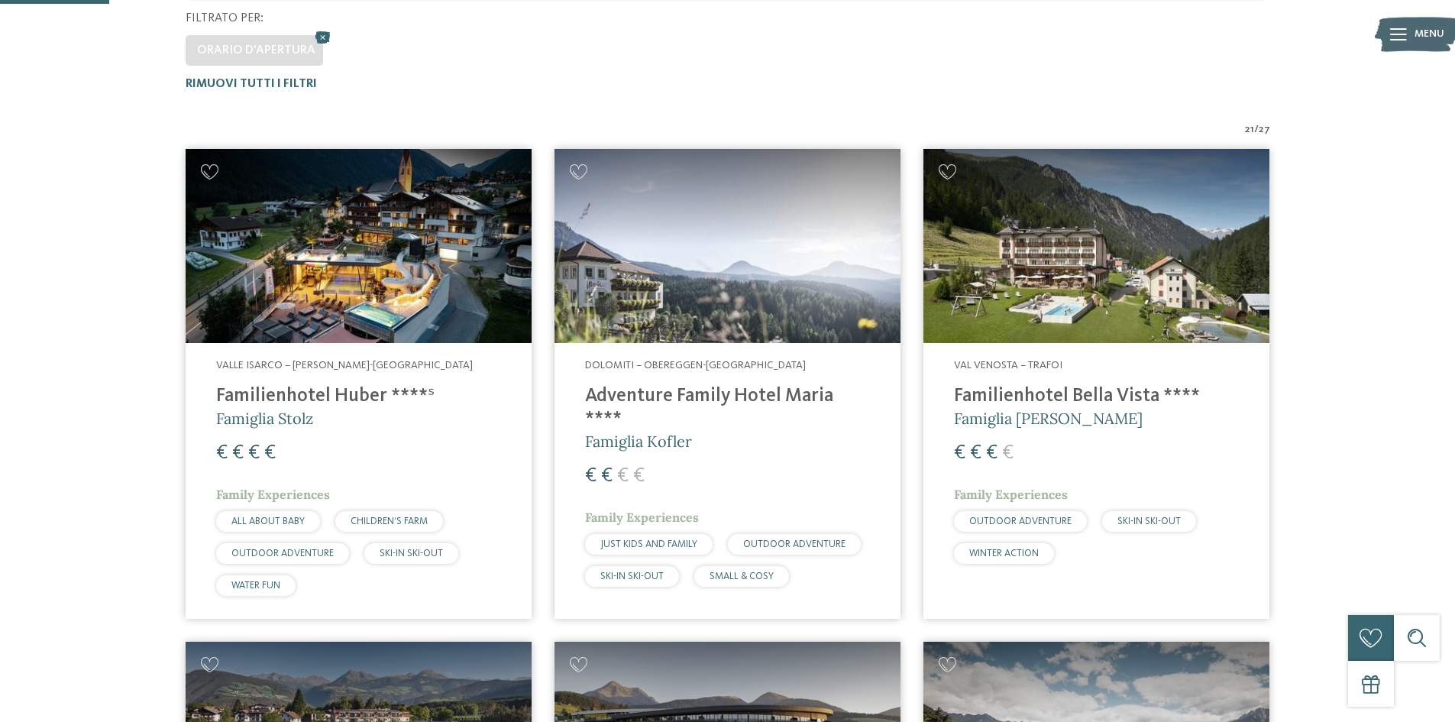
scroll to position [492, 0]
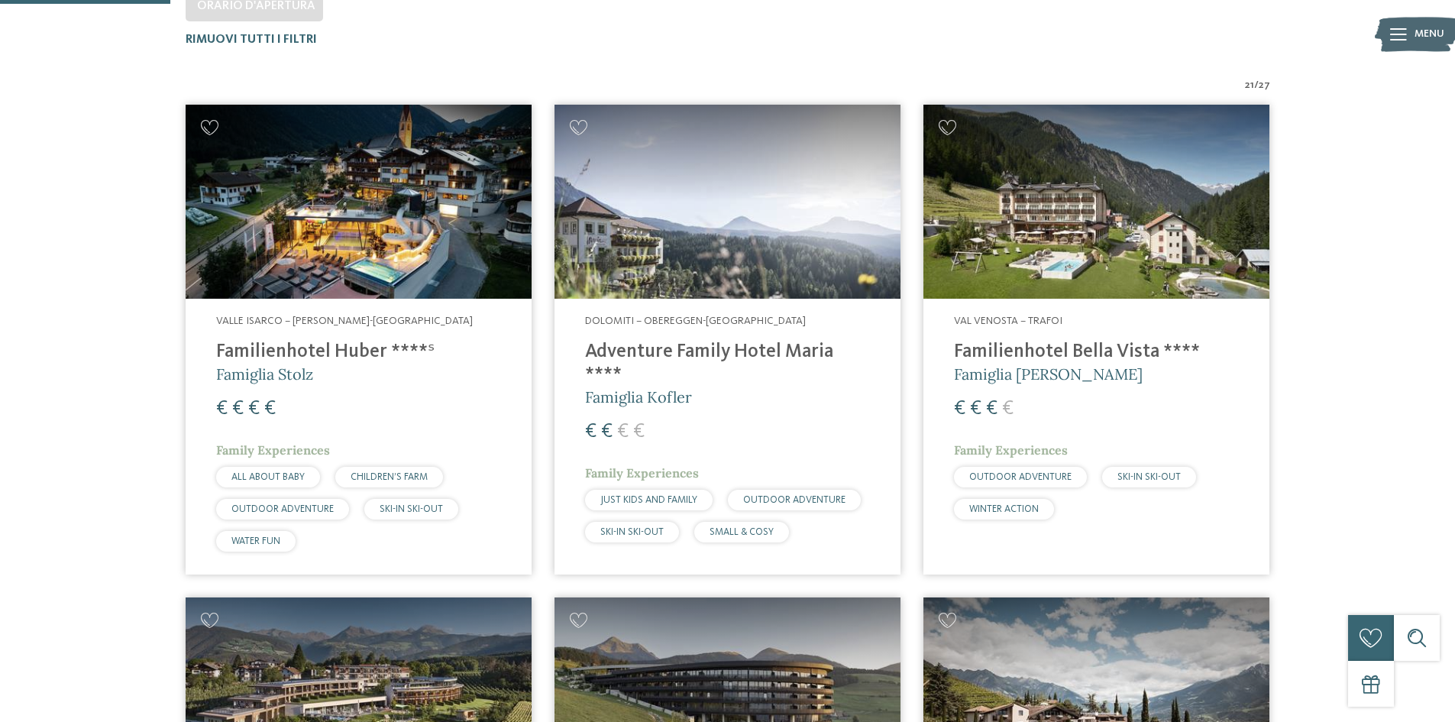
click at [684, 347] on h4 "Adventure Family Hotel Maria ****" at bounding box center [727, 364] width 285 height 46
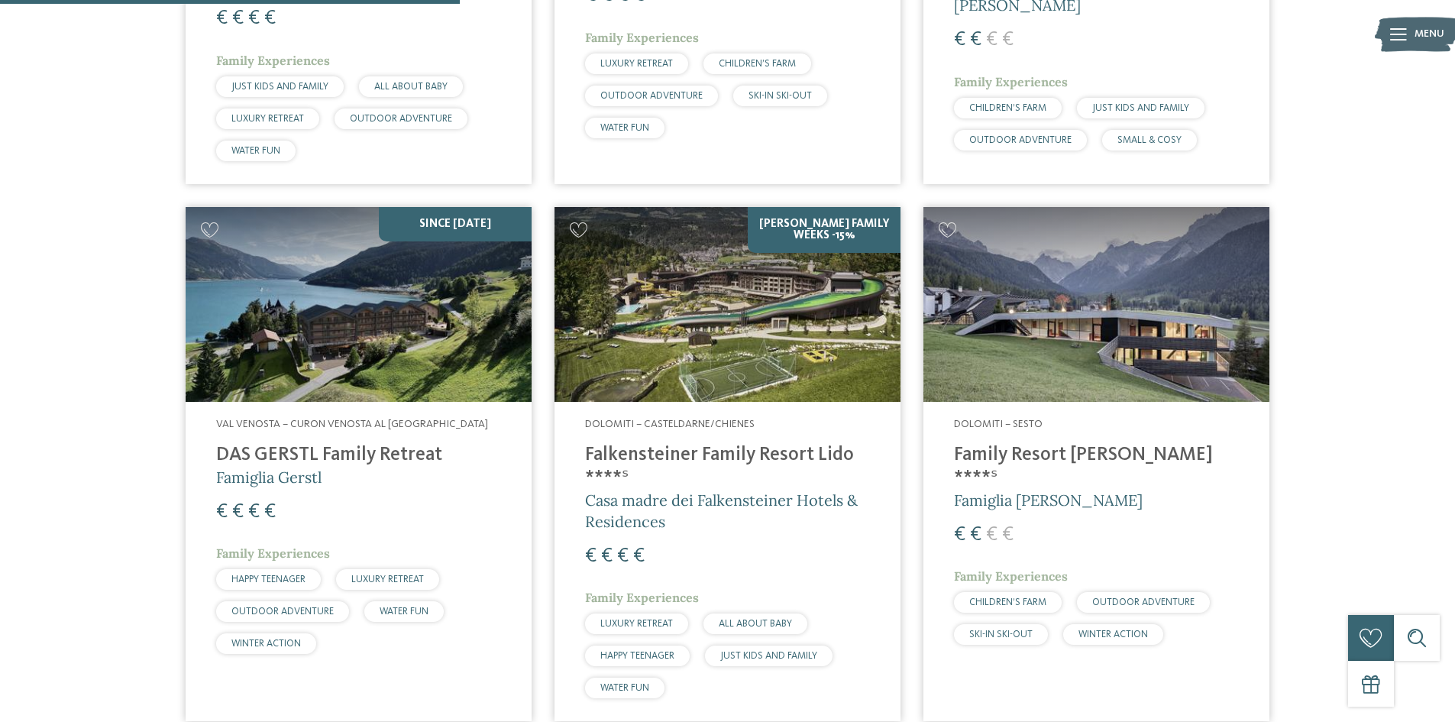
scroll to position [1409, 0]
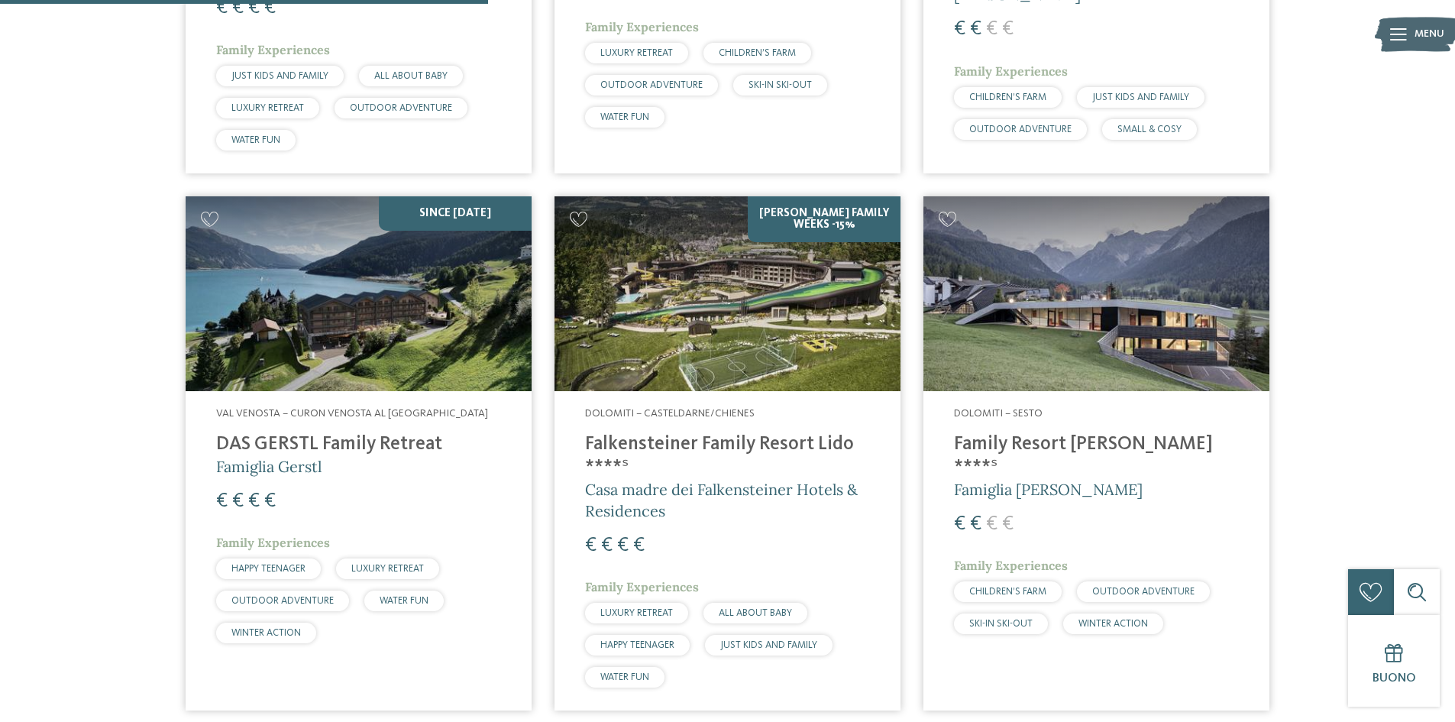
click at [709, 442] on h4 "Falkensteiner Family Resort Lido ****ˢ" at bounding box center [727, 456] width 285 height 46
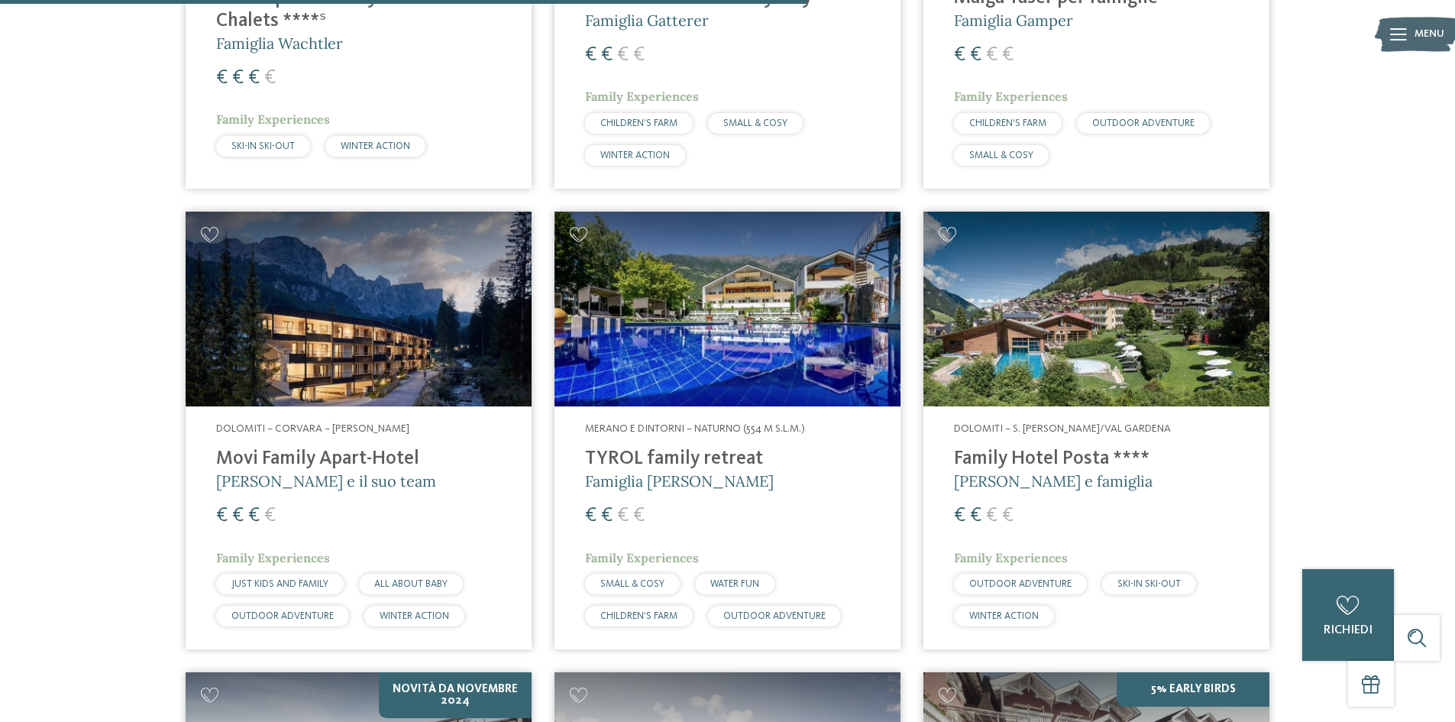
scroll to position [2402, 0]
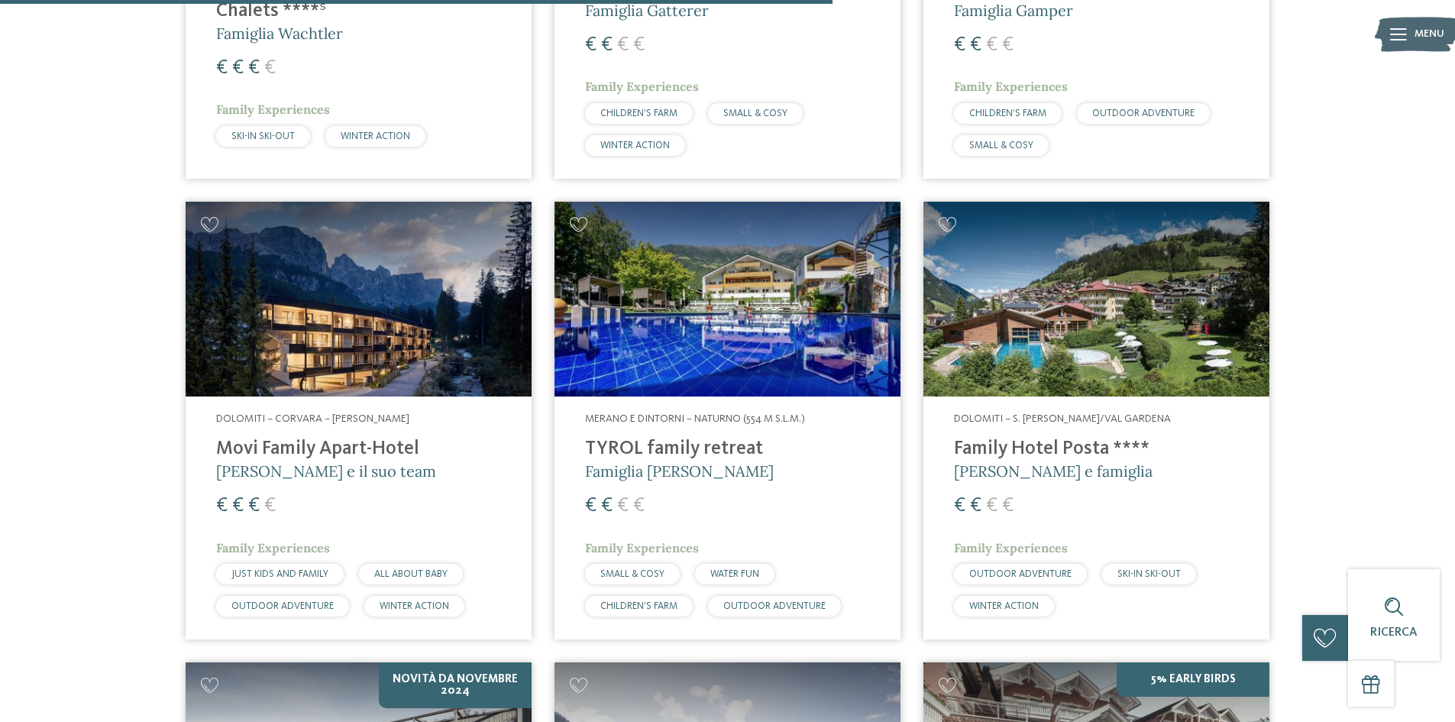
click at [1074, 410] on div "Dolomiti – S. Cristina/Val Gardena Family Hotel Posta **** Elisabeth Ploner e f…" at bounding box center [1097, 517] width 346 height 243
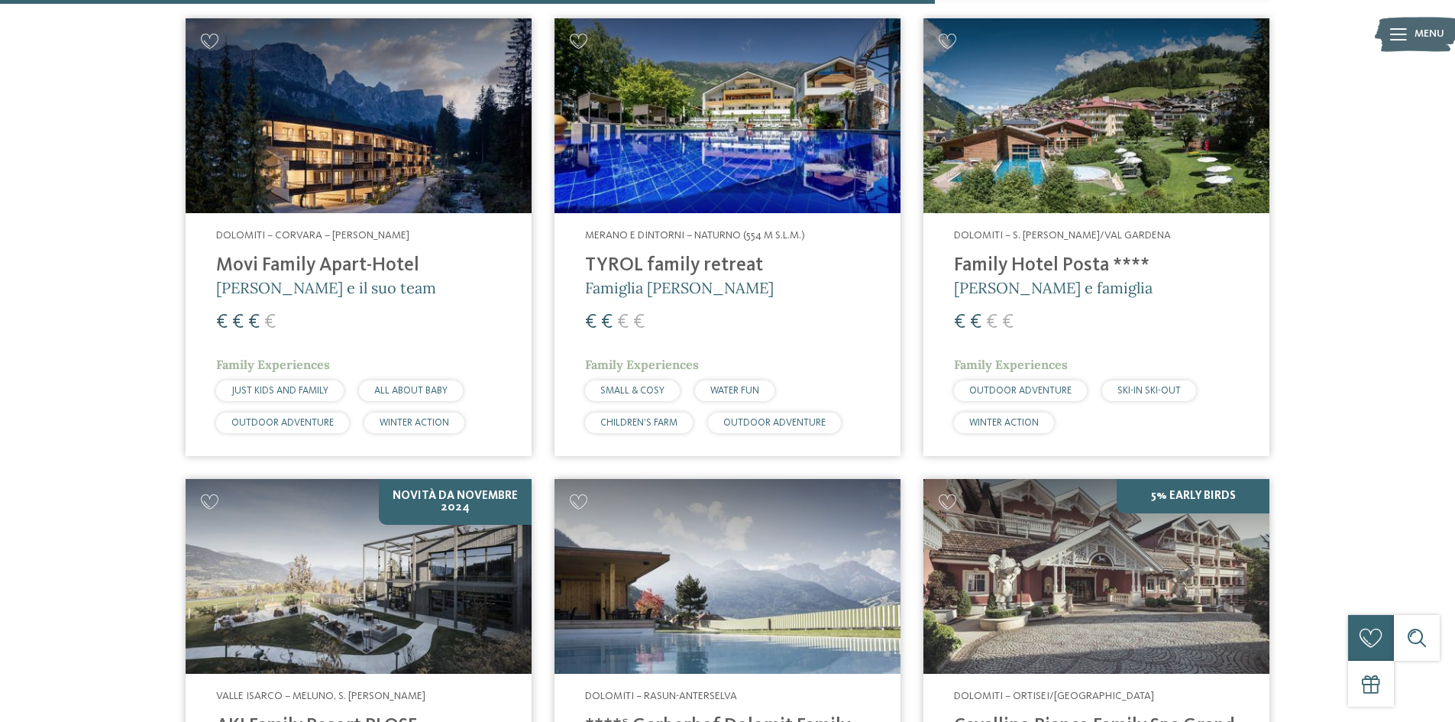
scroll to position [2554, 0]
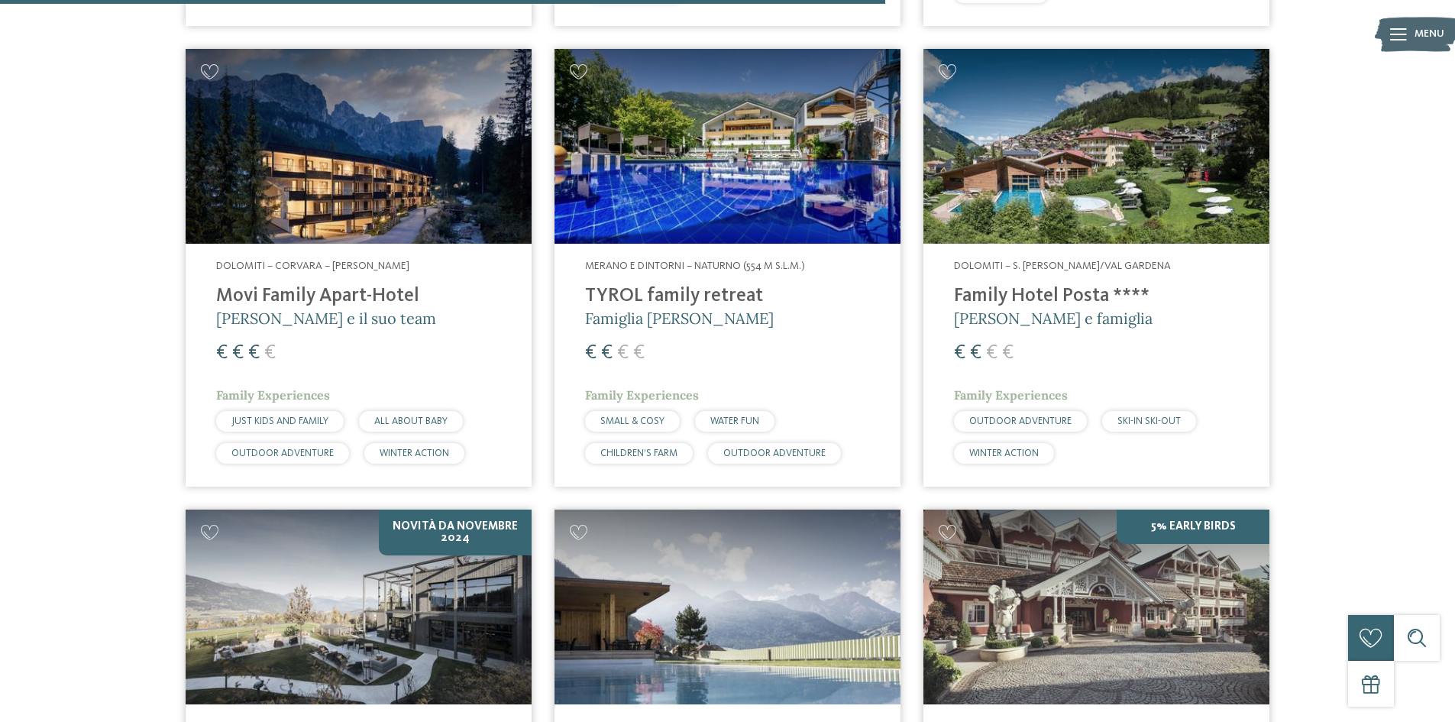
click at [708, 291] on h4 "TYROL family retreat" at bounding box center [727, 296] width 285 height 23
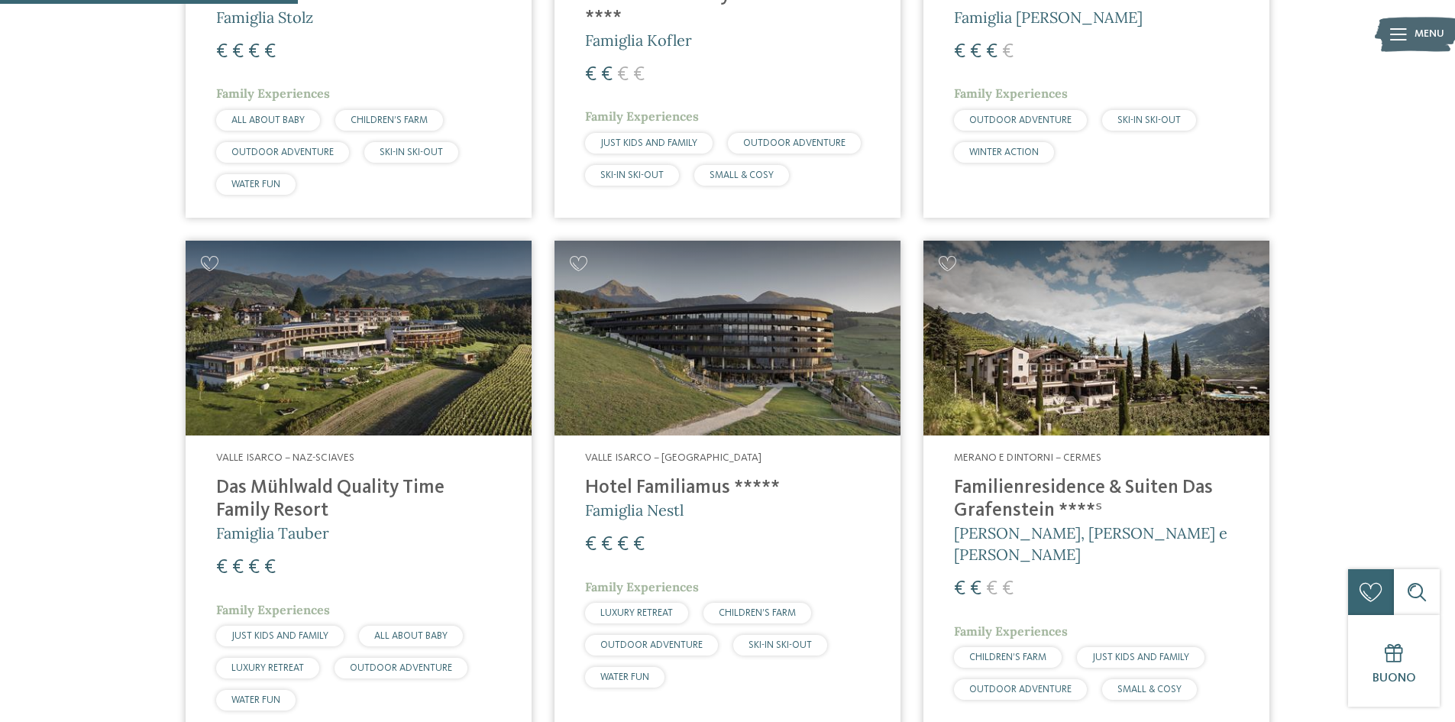
scroll to position [874, 0]
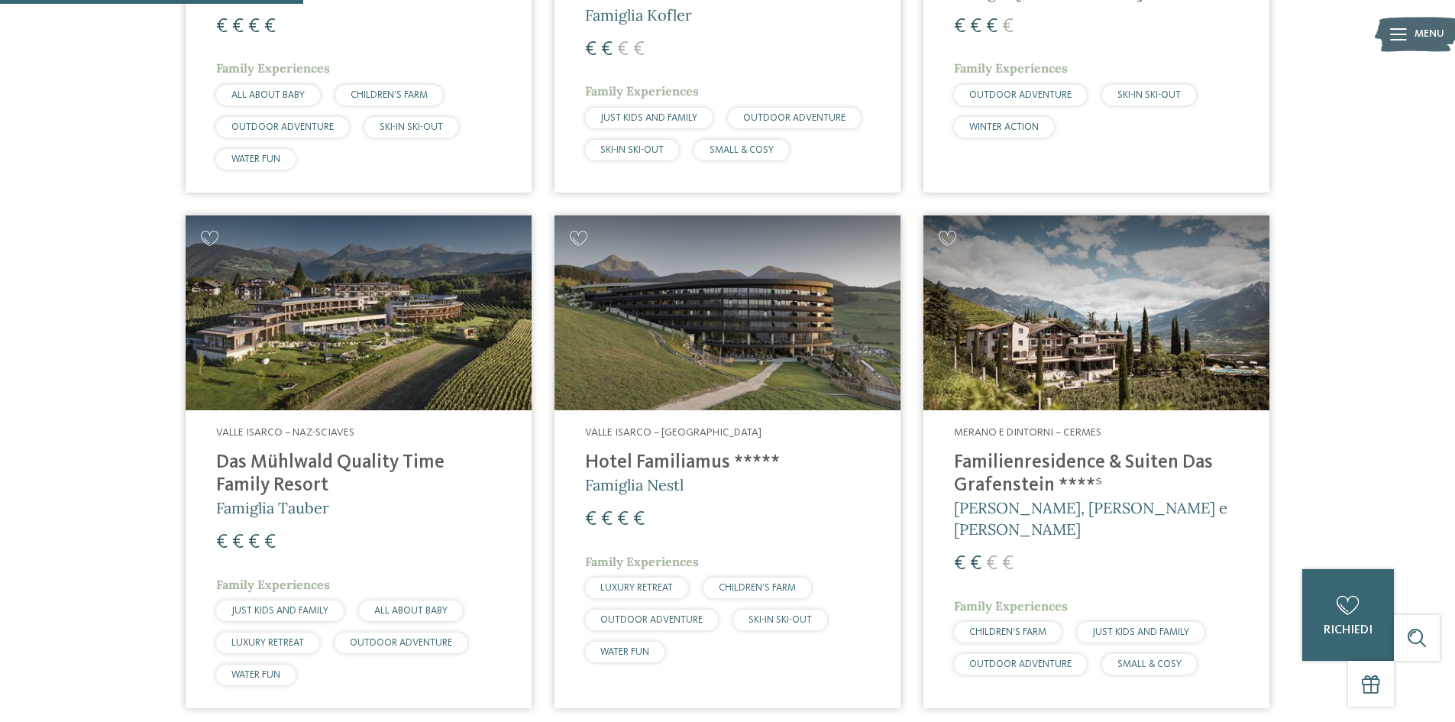
click at [1057, 381] on img at bounding box center [1097, 312] width 346 height 195
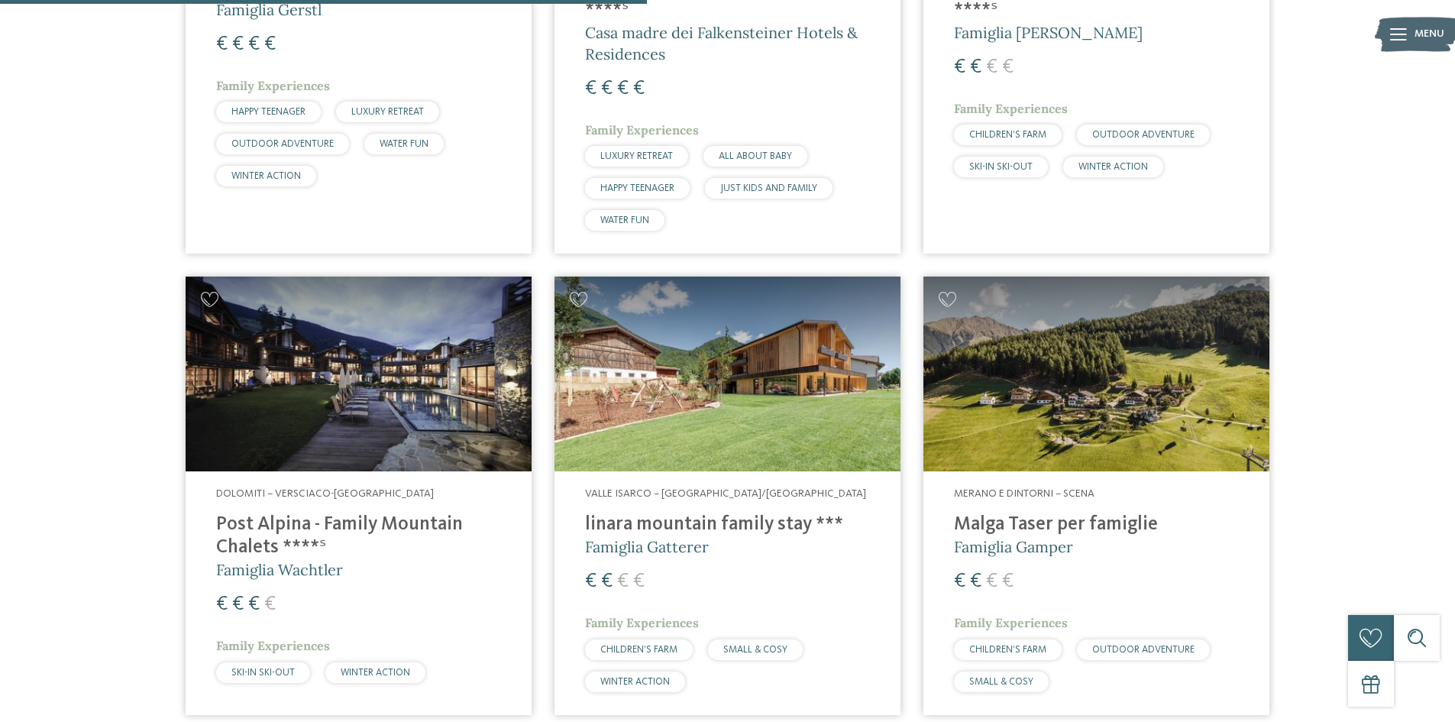
scroll to position [1867, 0]
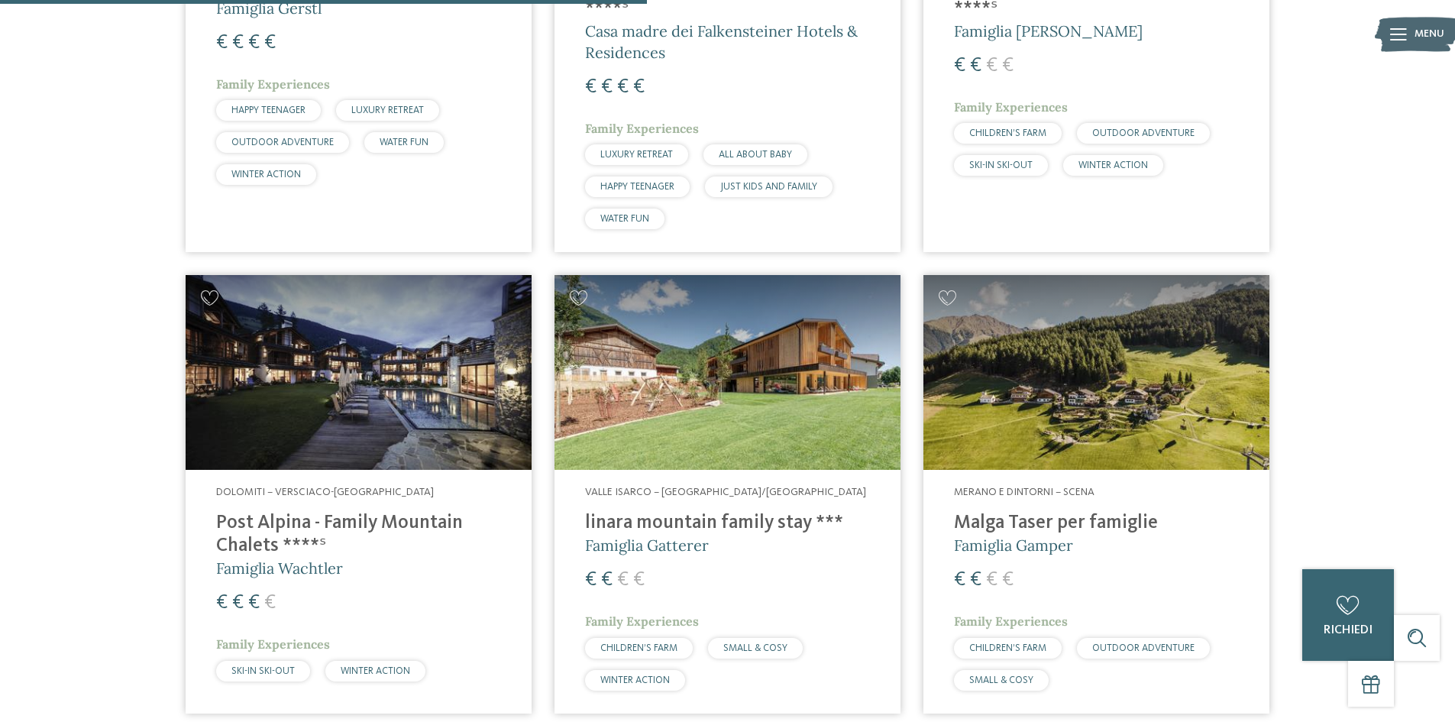
click at [1060, 380] on img at bounding box center [1097, 372] width 346 height 195
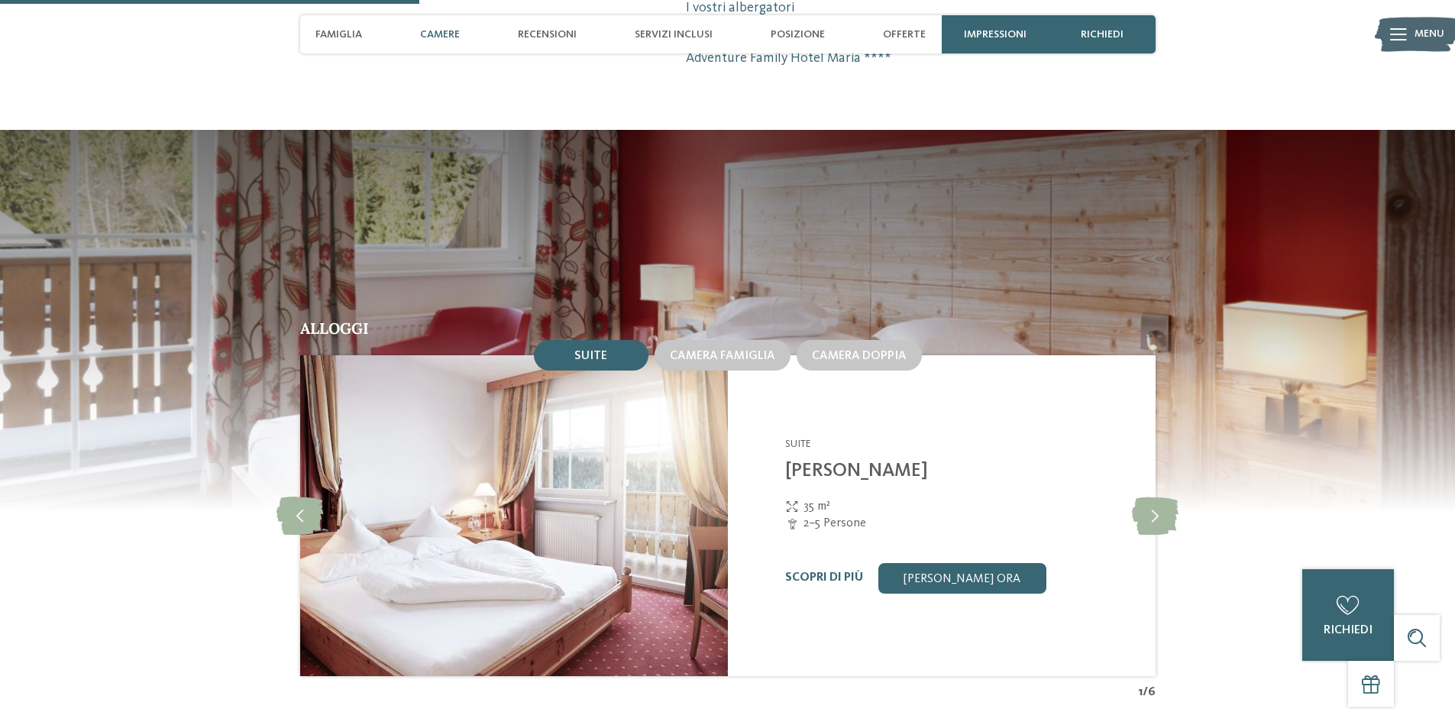
scroll to position [1375, 0]
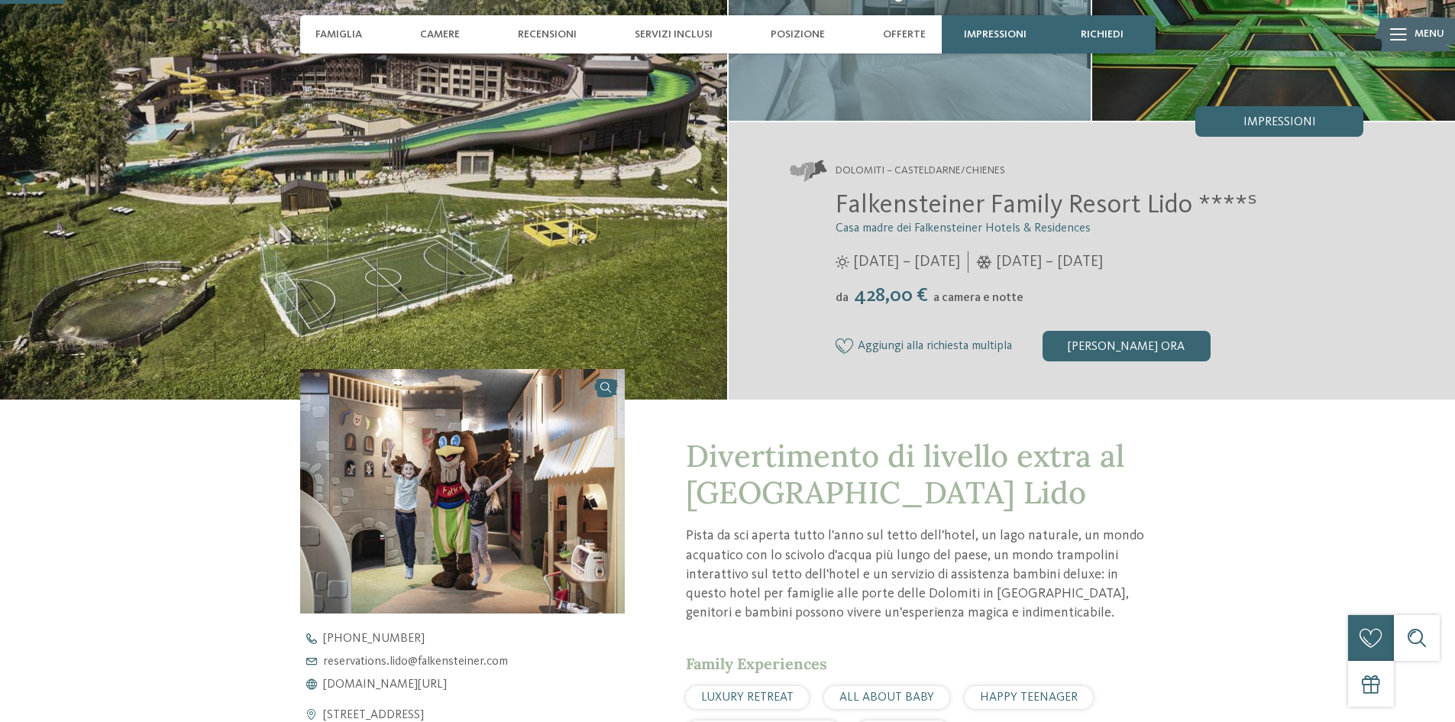
scroll to position [229, 0]
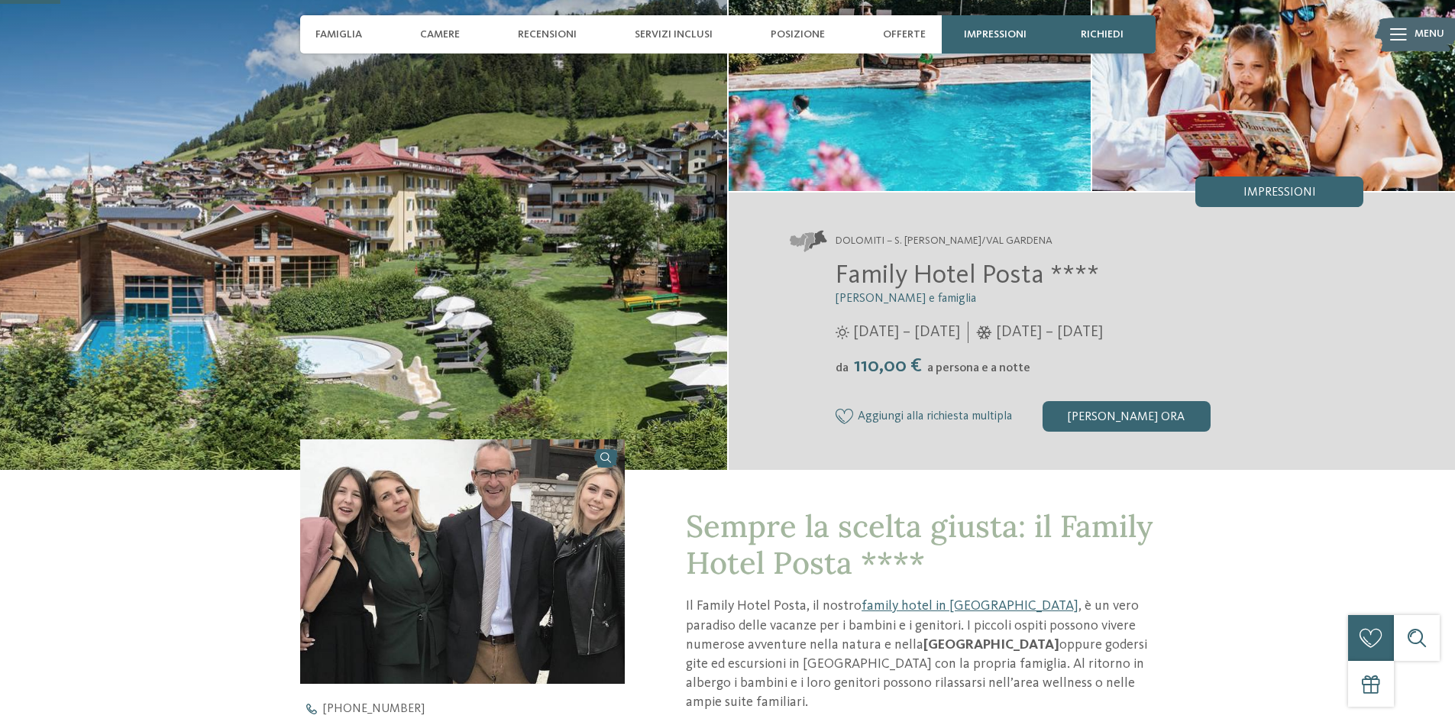
scroll to position [153, 0]
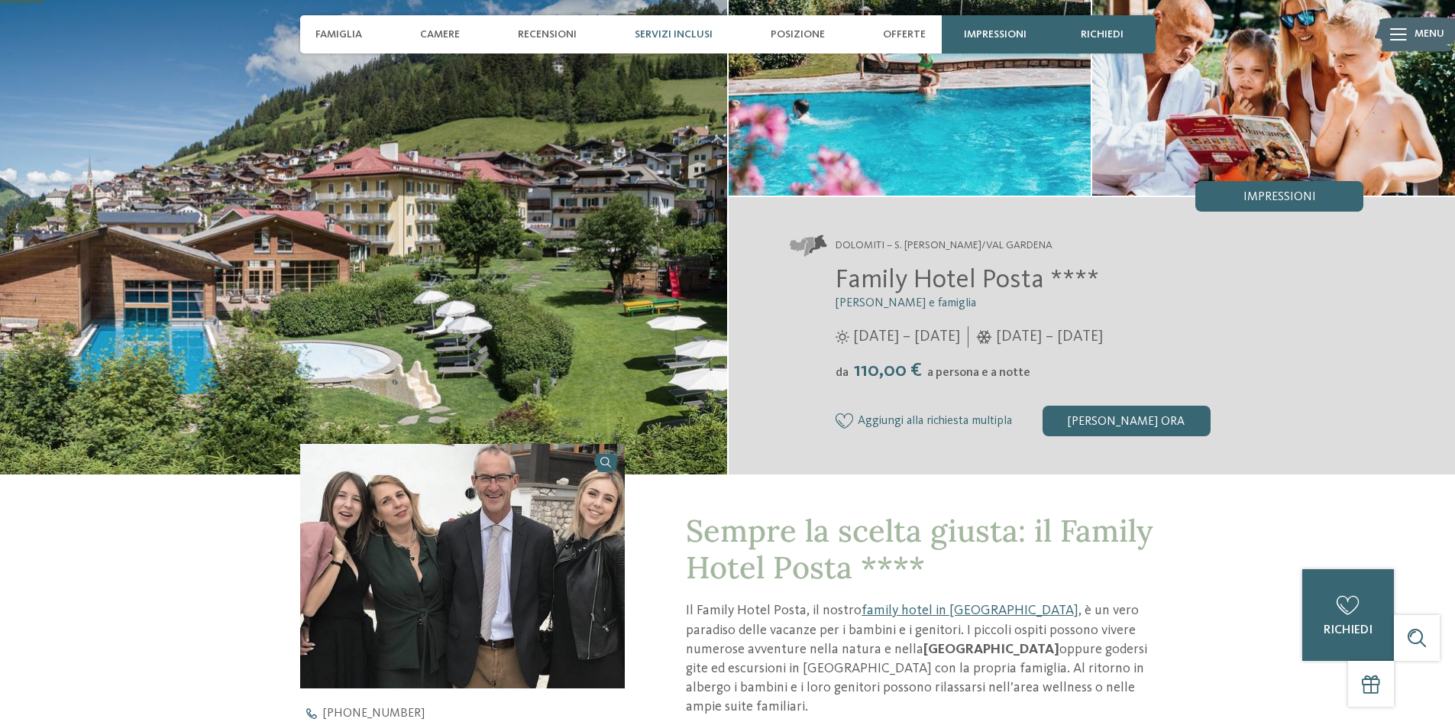
click at [682, 26] on div "Servizi inclusi" at bounding box center [673, 34] width 93 height 38
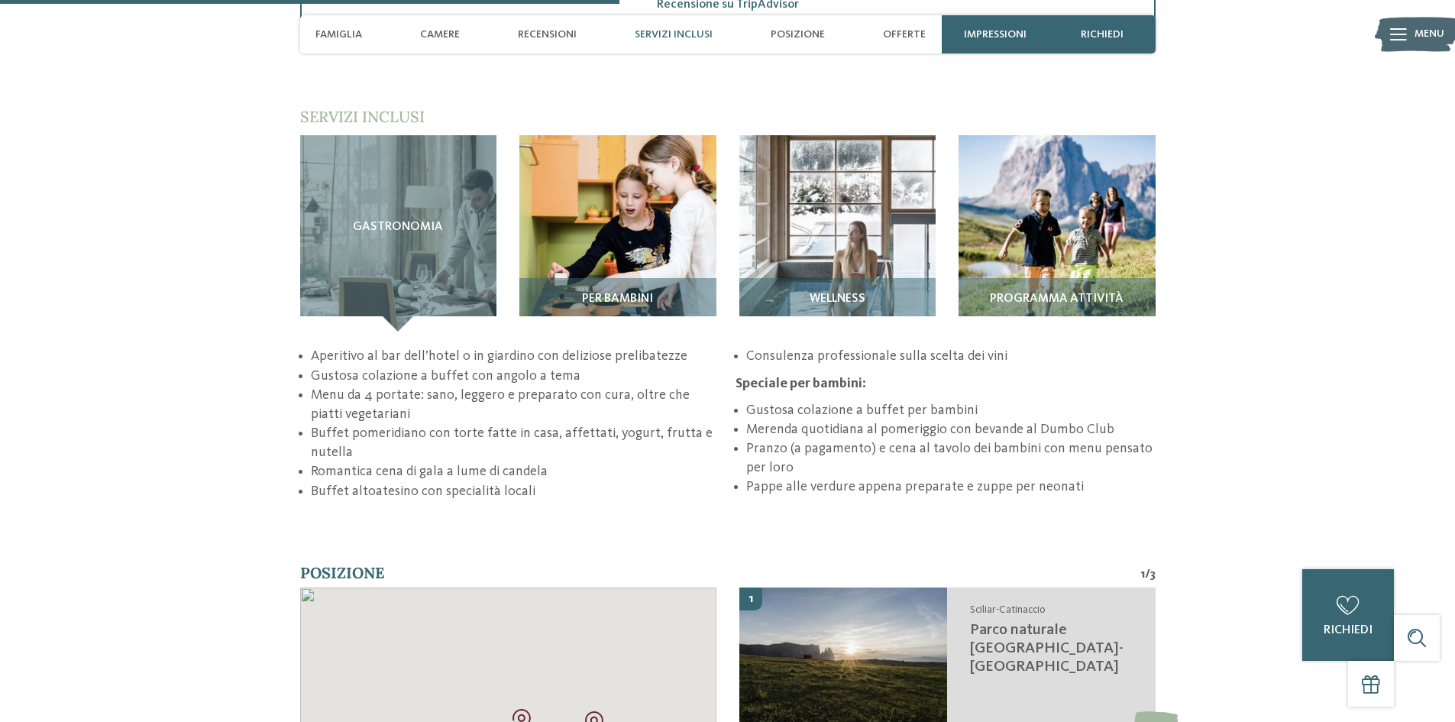
scroll to position [2153, 0]
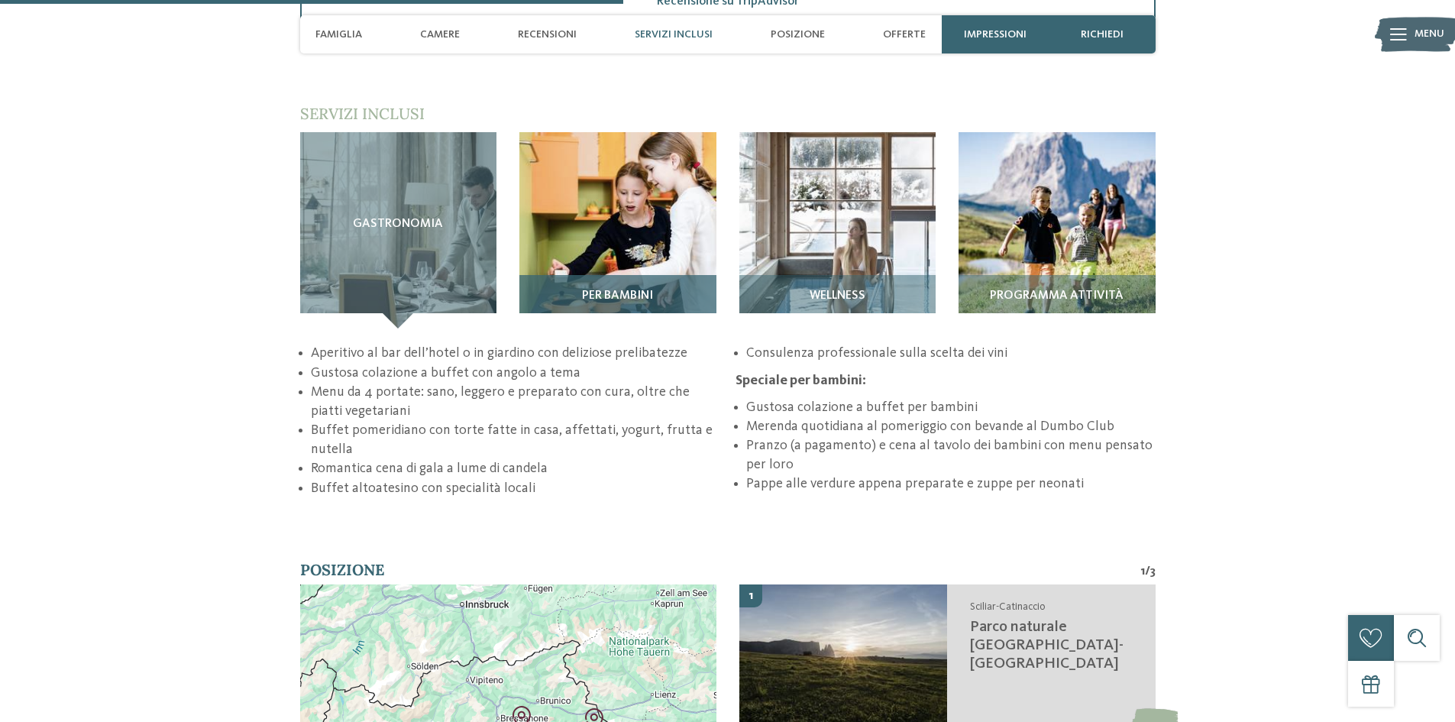
click at [611, 218] on img at bounding box center [617, 230] width 197 height 197
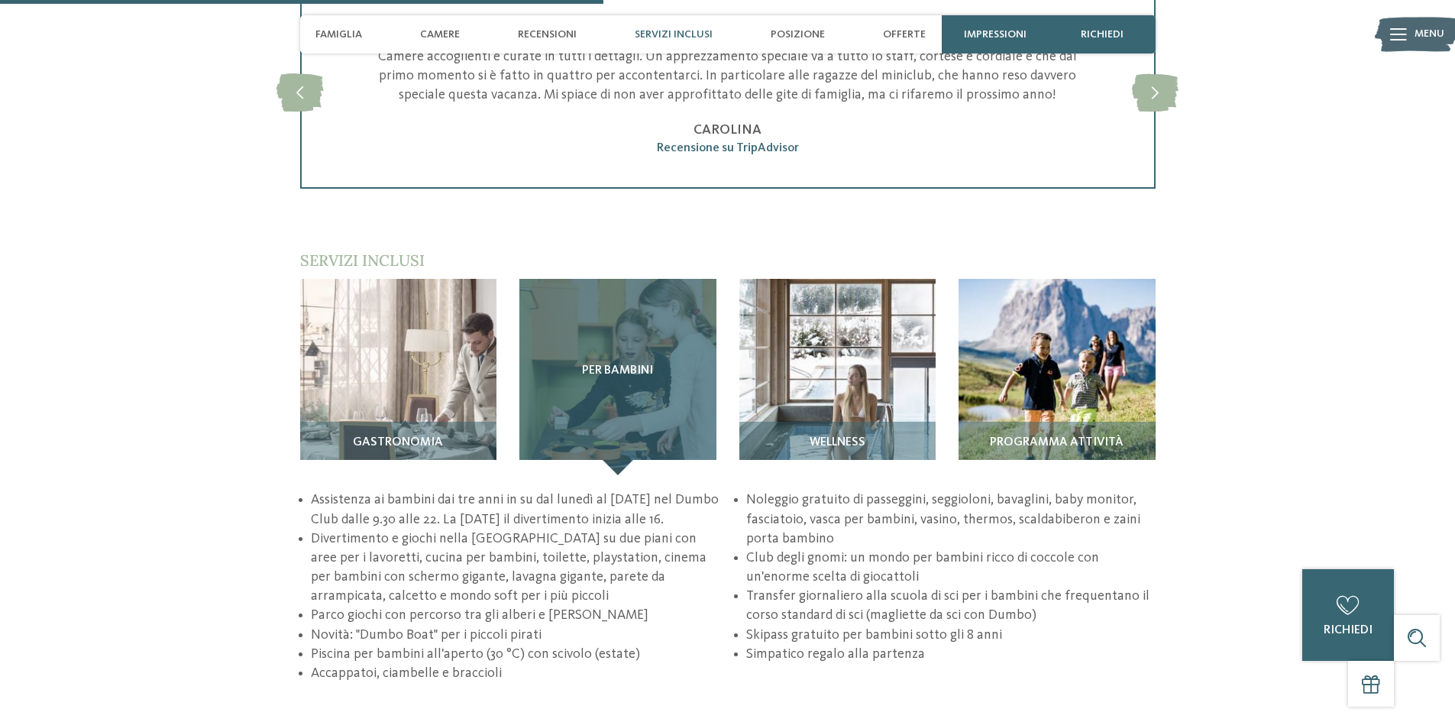
scroll to position [2001, 0]
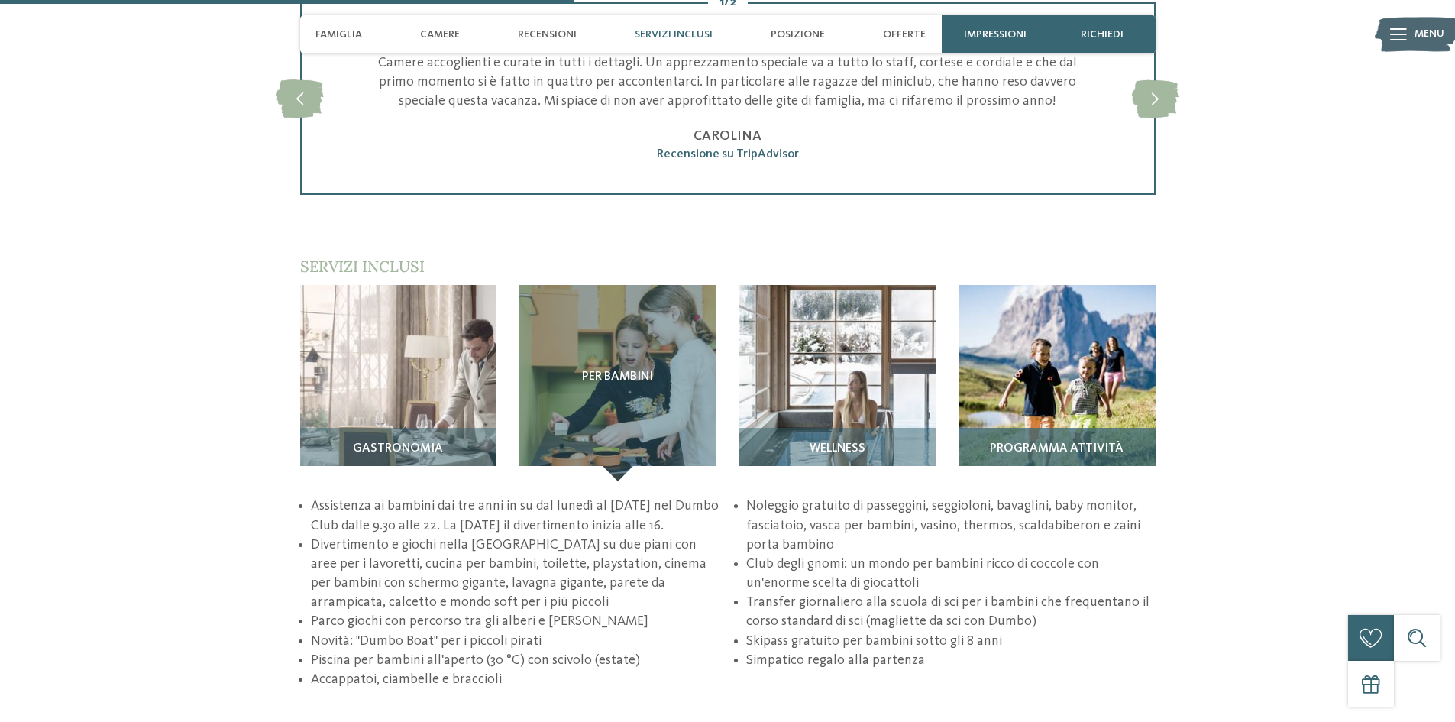
click at [1030, 346] on img at bounding box center [1057, 383] width 197 height 197
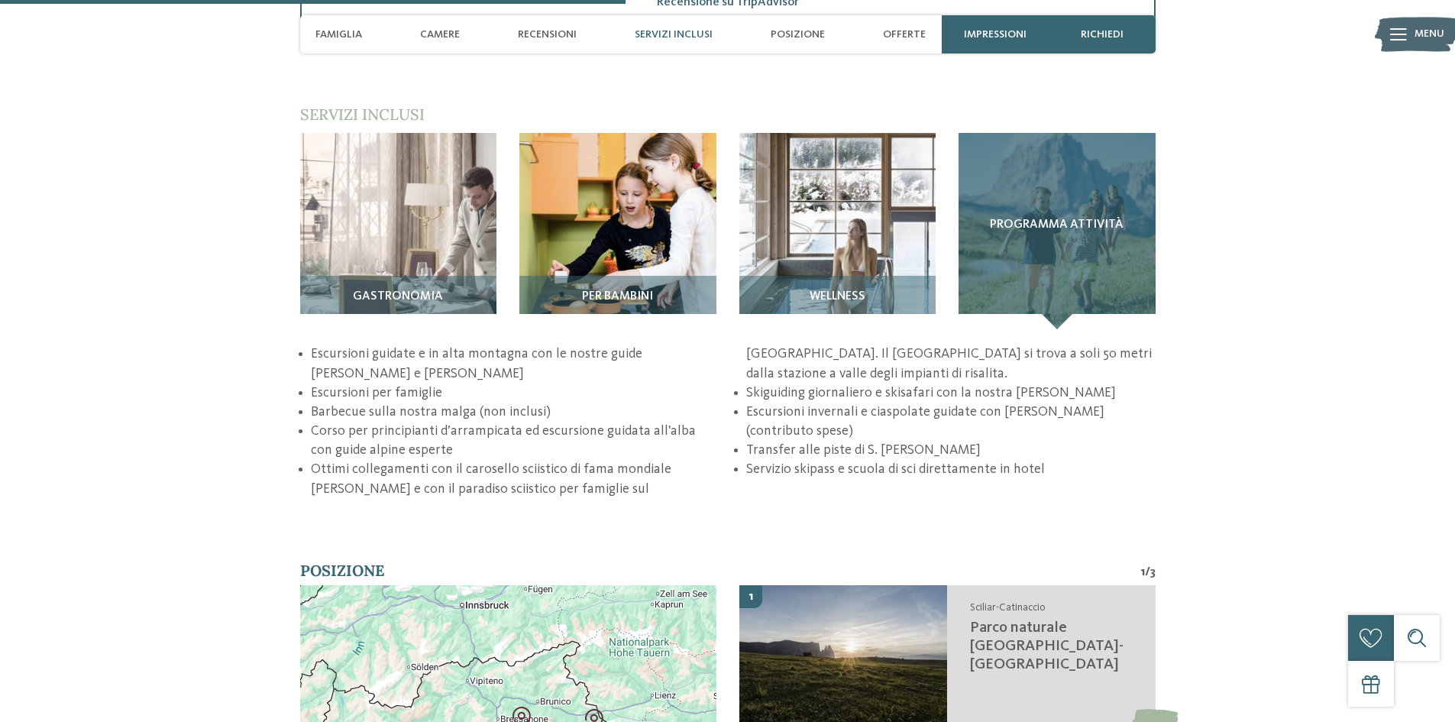
scroll to position [2153, 0]
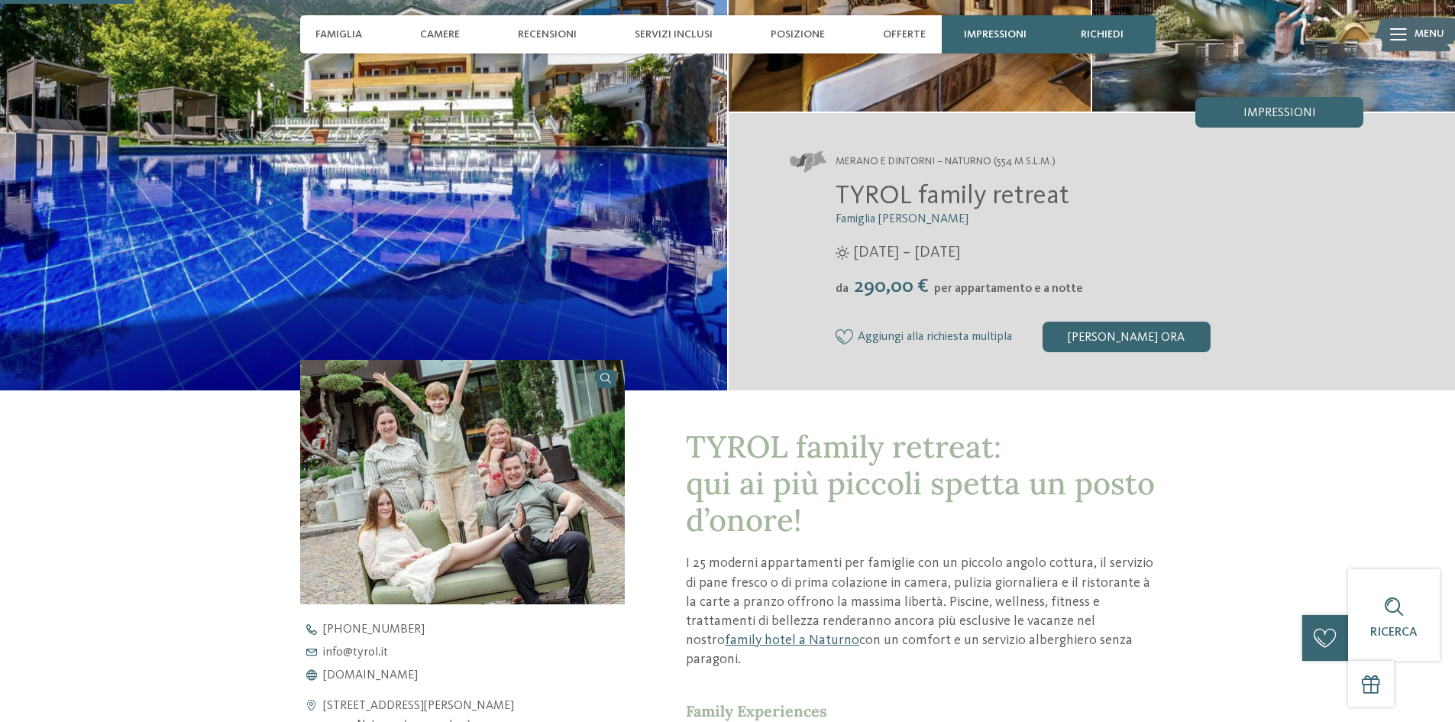
scroll to position [229, 0]
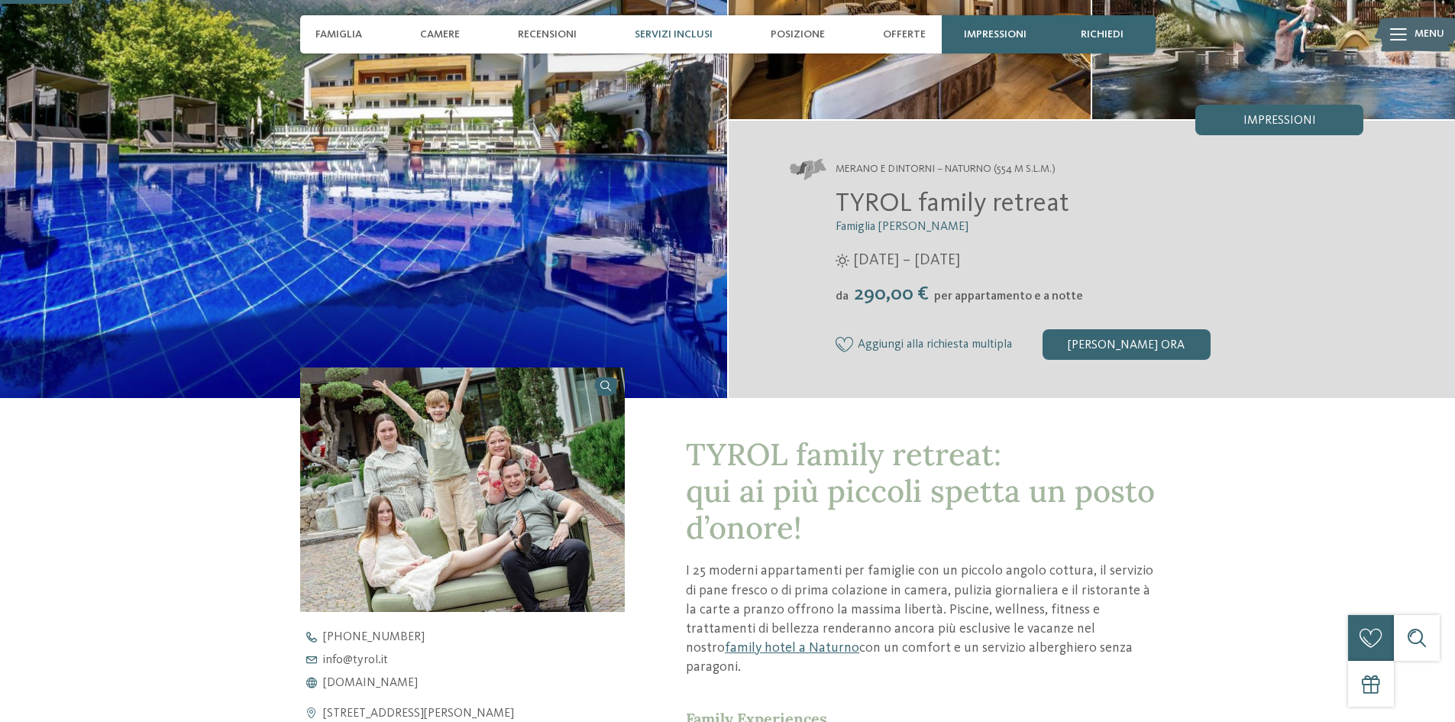
click at [698, 35] on span "Servizi inclusi" at bounding box center [674, 34] width 78 height 13
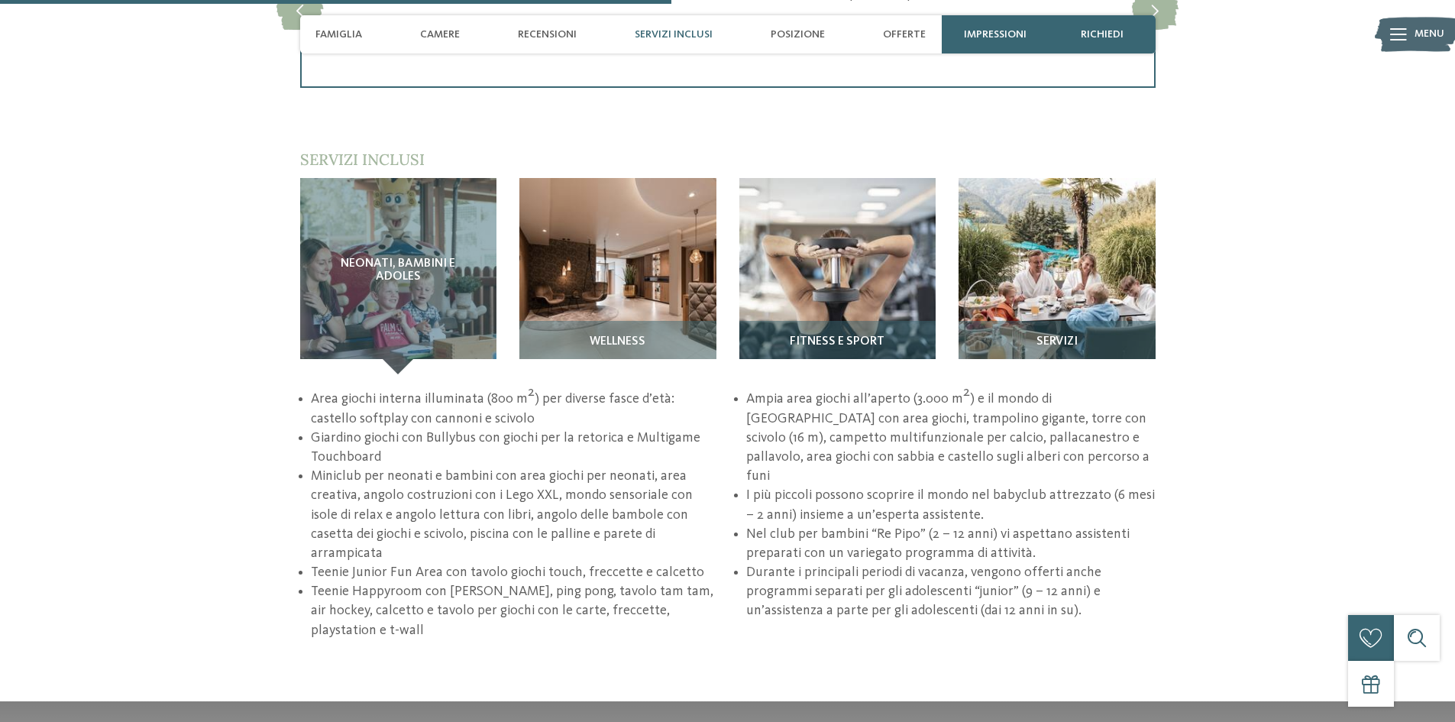
scroll to position [2146, 0]
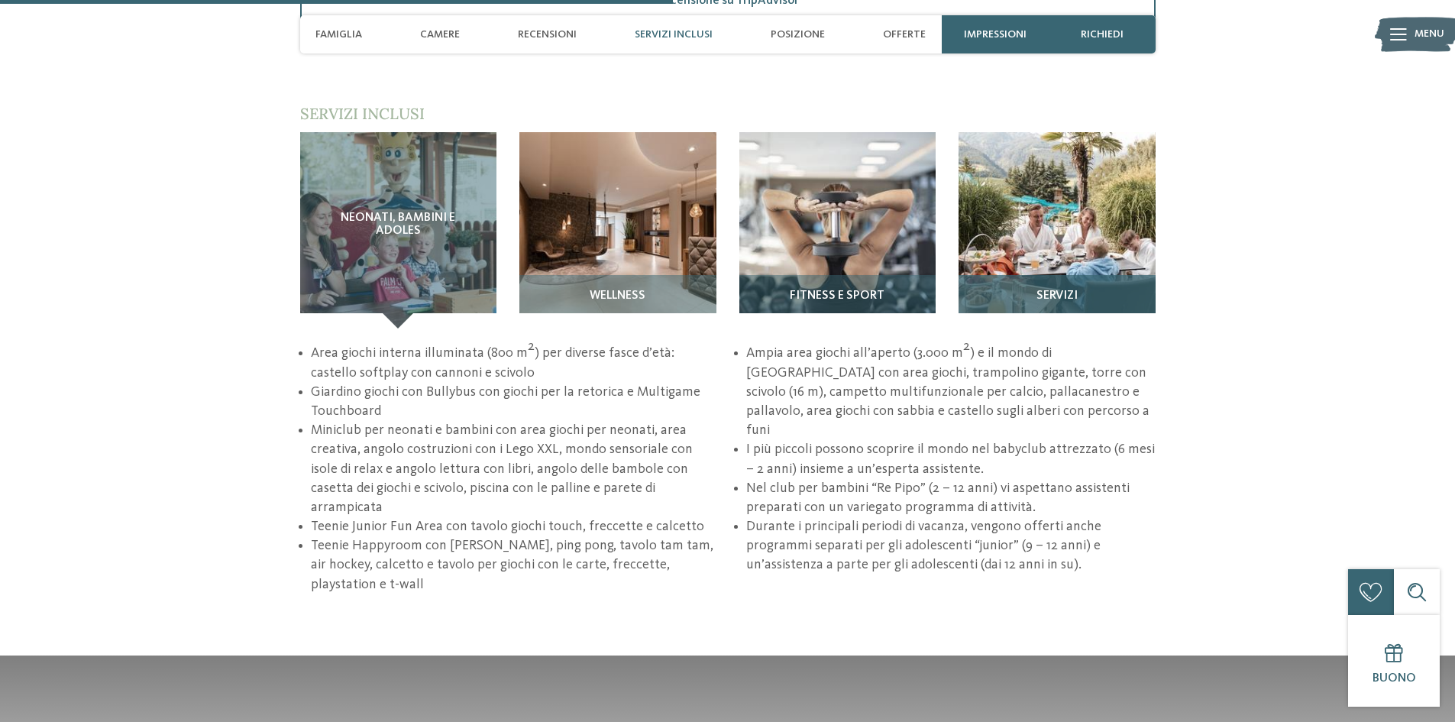
click at [1056, 290] on span "Servizi" at bounding box center [1057, 297] width 41 height 14
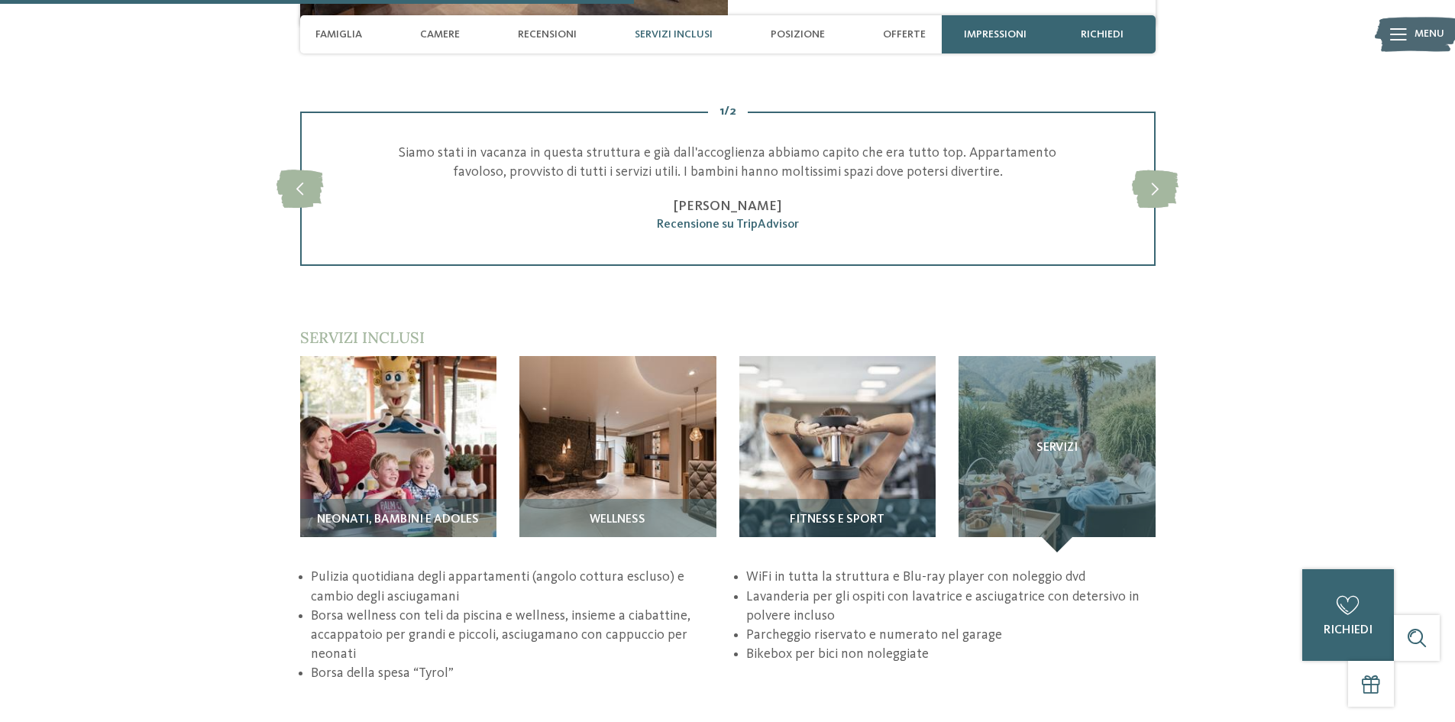
scroll to position [1917, 0]
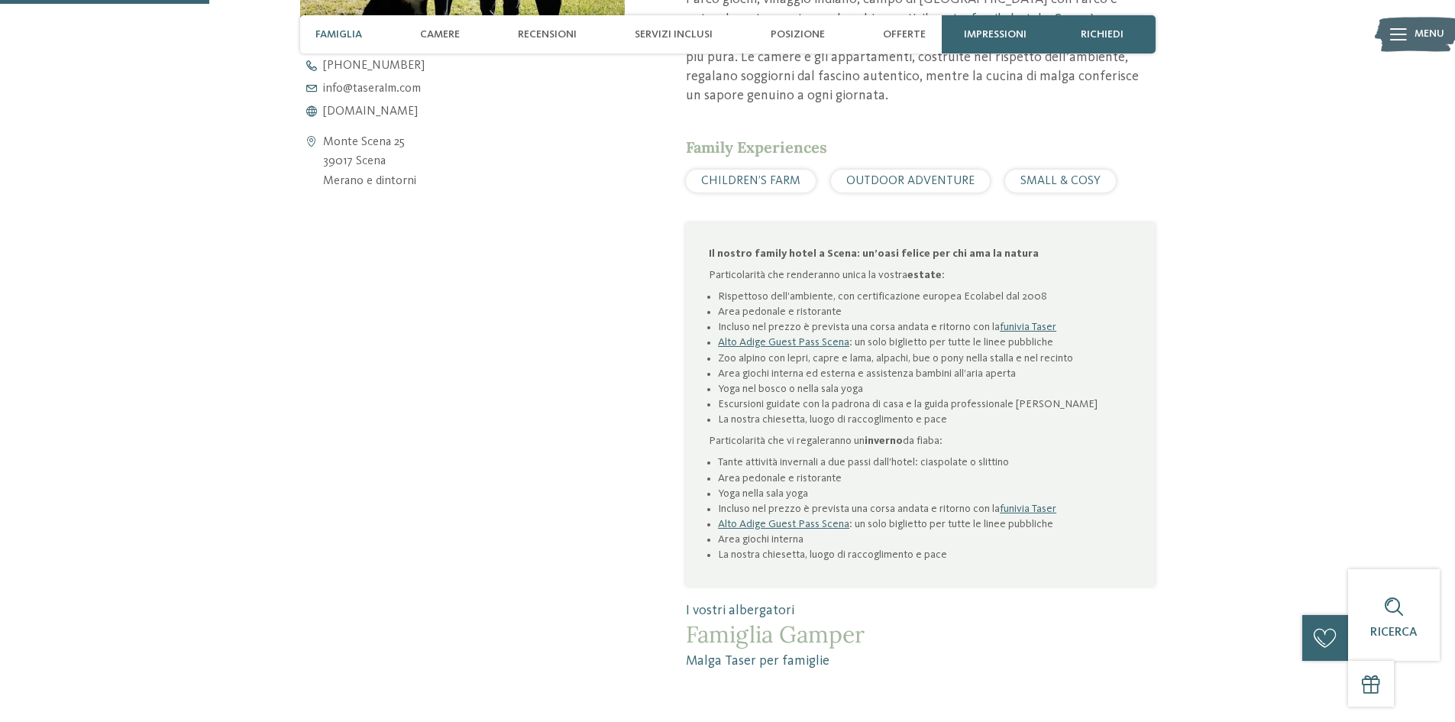
scroll to position [764, 0]
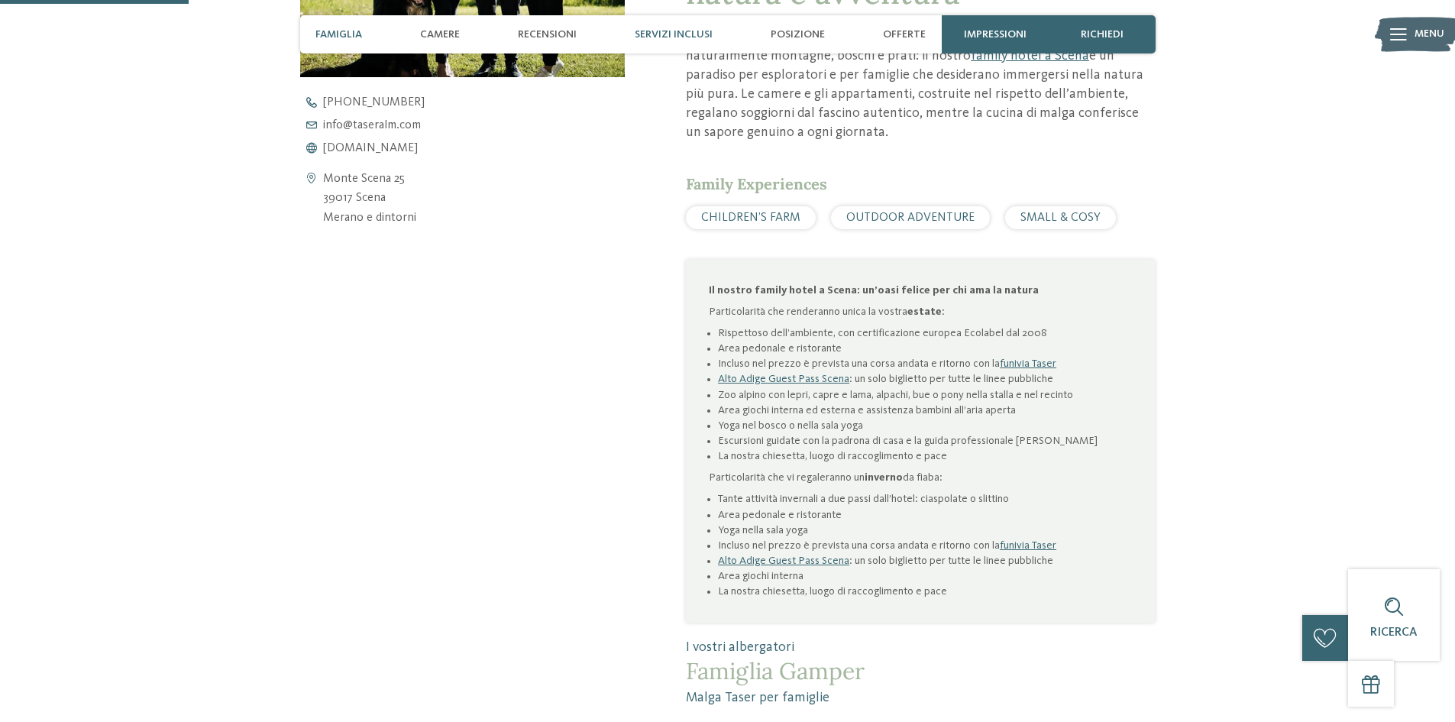
click at [646, 21] on div "Servizi inclusi" at bounding box center [673, 34] width 93 height 38
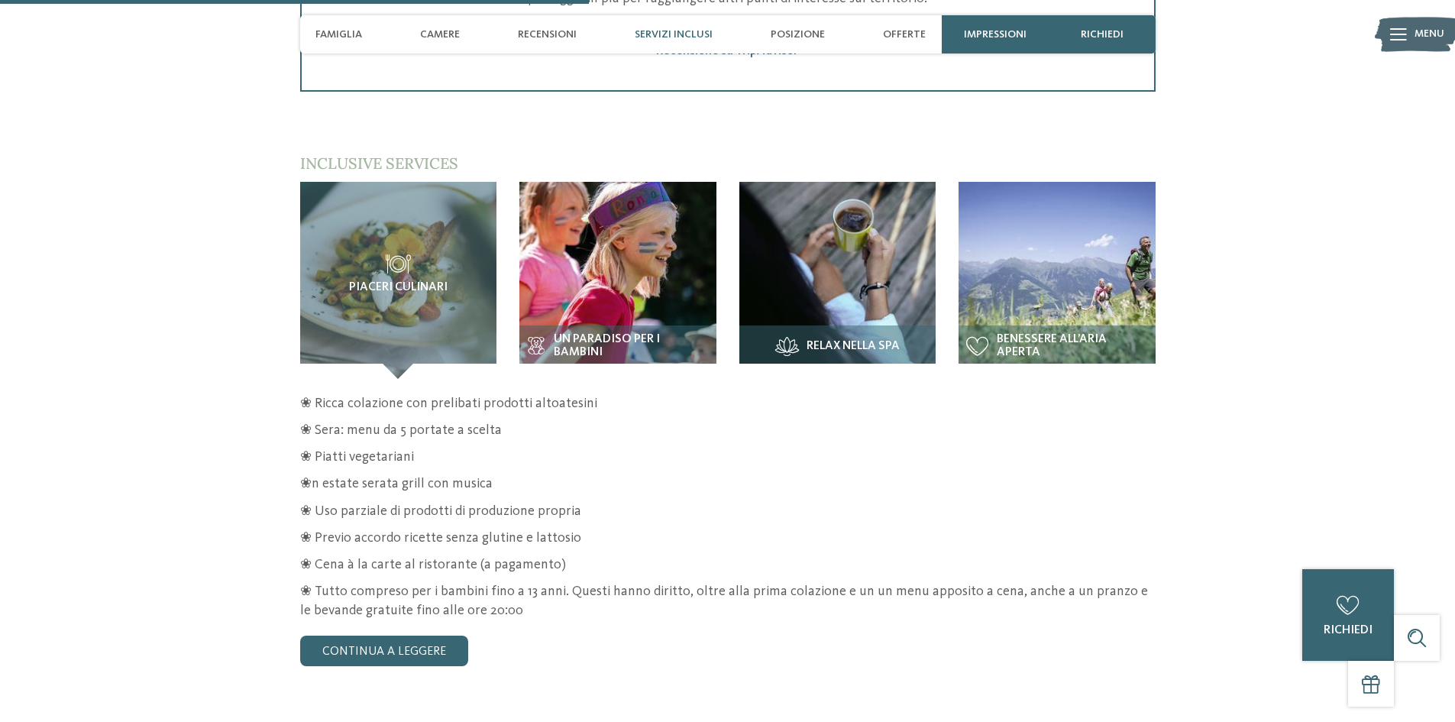
scroll to position [2315, 0]
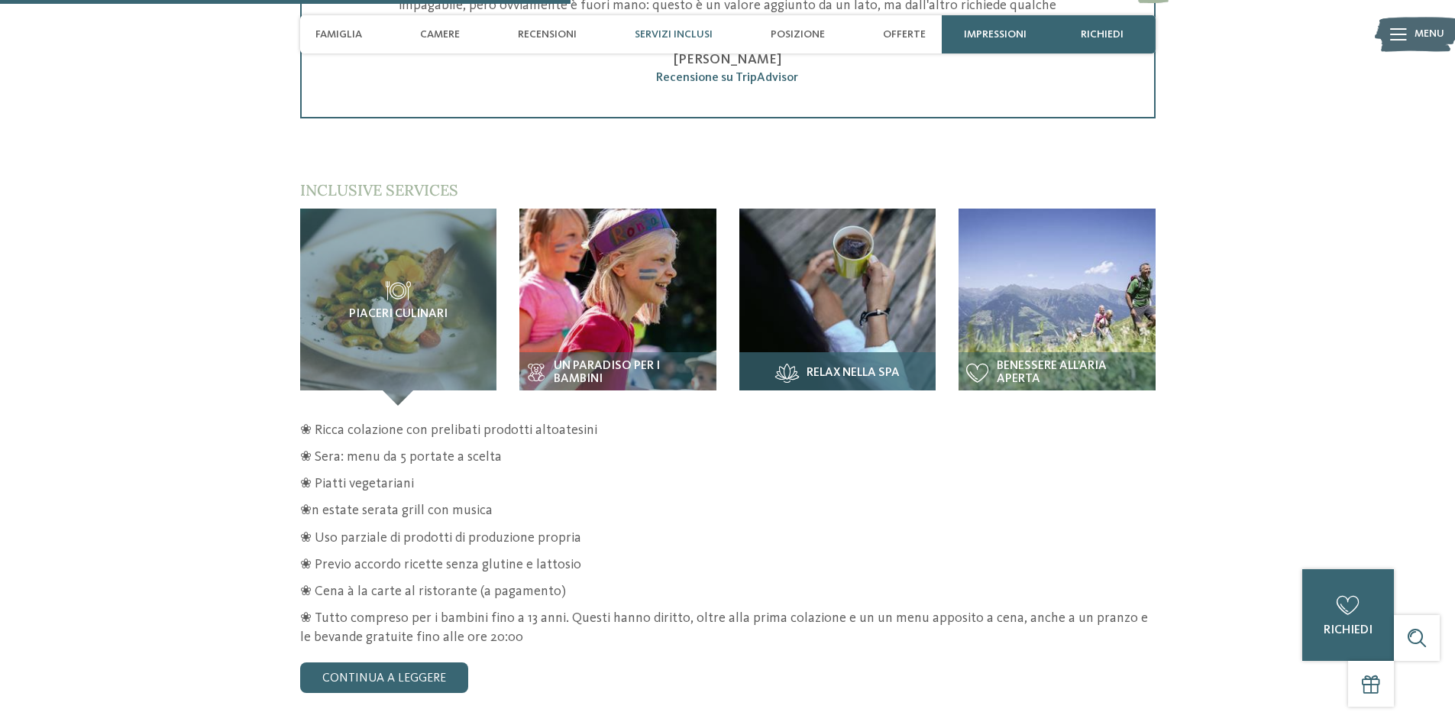
click at [860, 352] on div "Relax nella spa" at bounding box center [837, 378] width 197 height 53
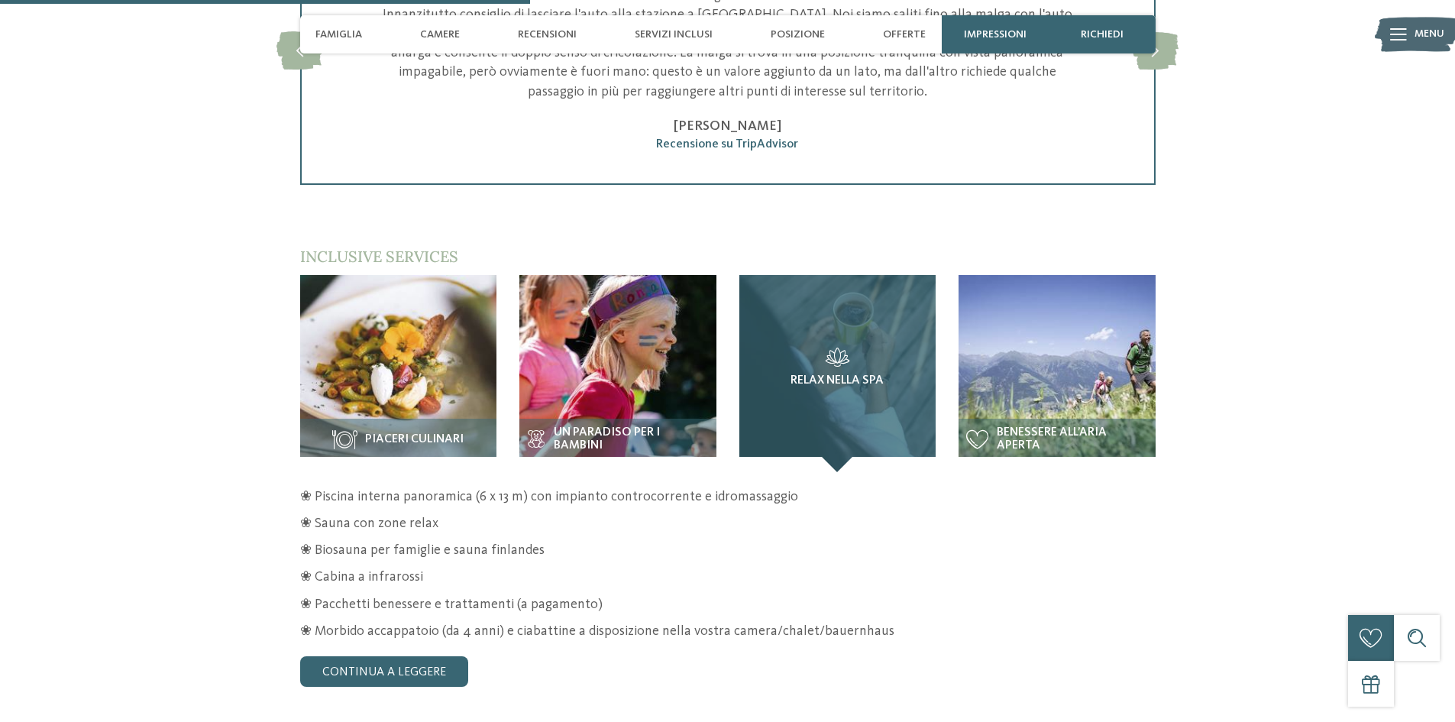
scroll to position [2086, 0]
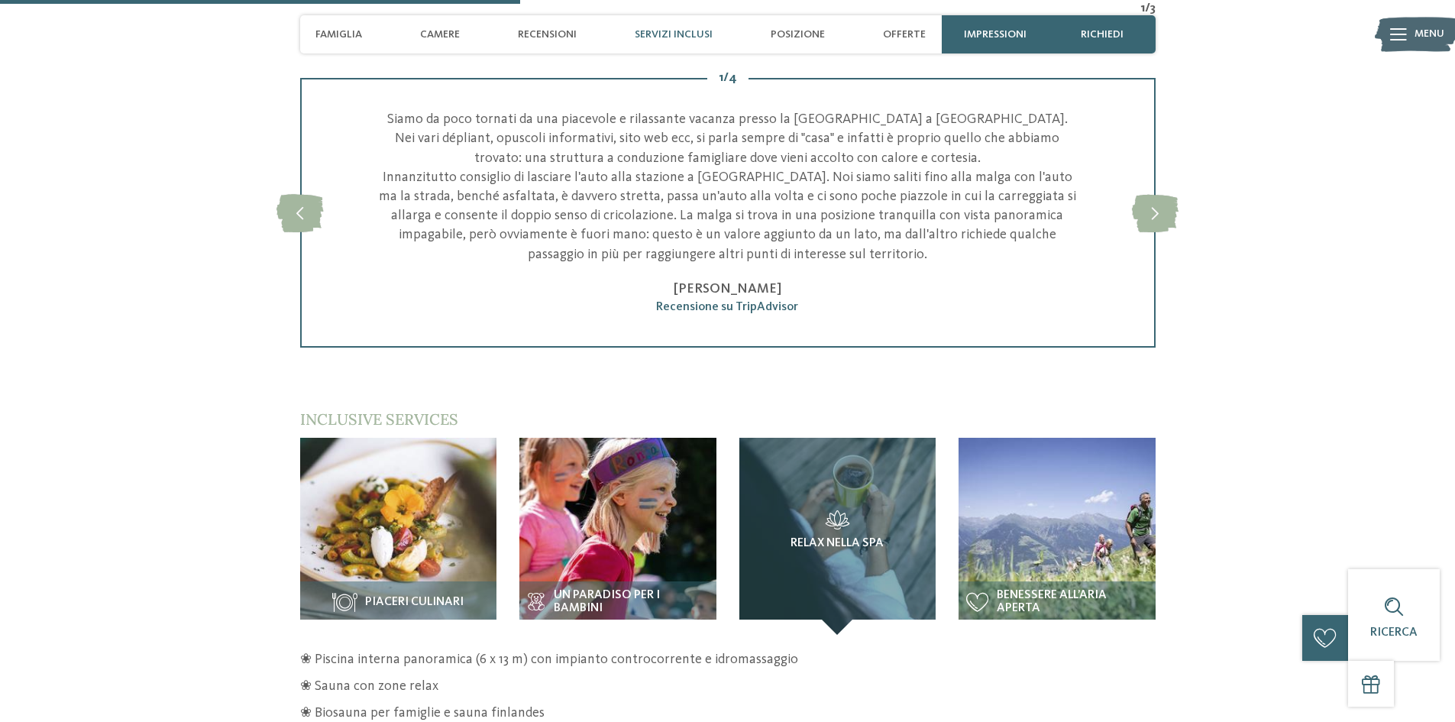
click at [669, 33] on span "Servizi inclusi" at bounding box center [674, 34] width 78 height 13
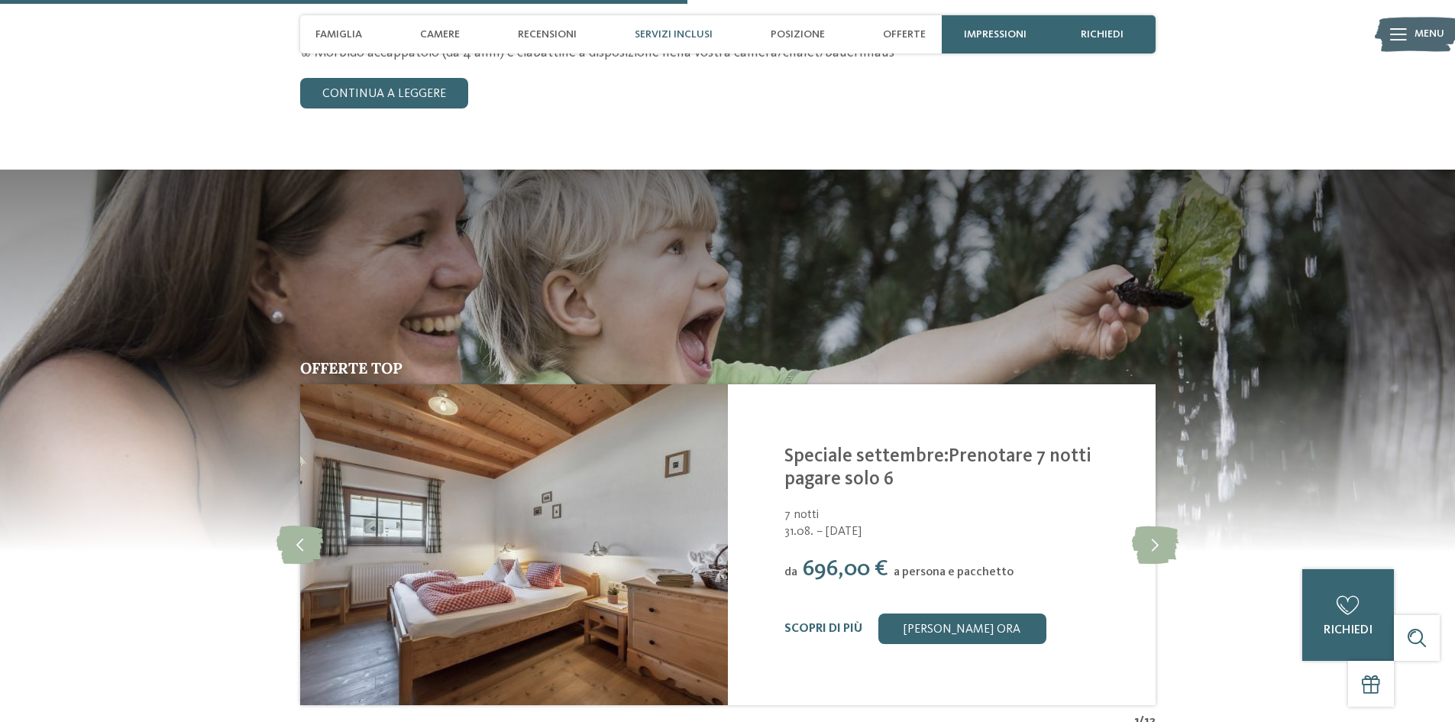
scroll to position [2850, 0]
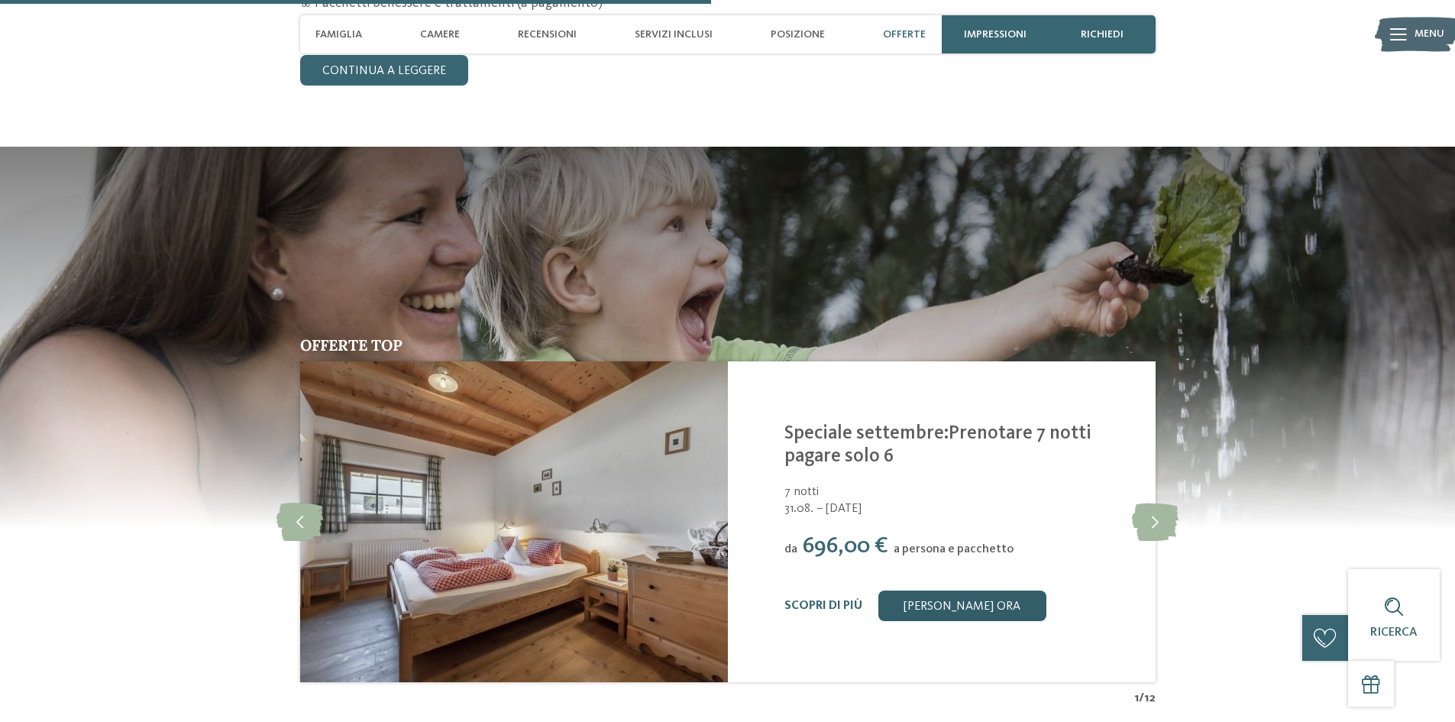
click at [956, 590] on link "[PERSON_NAME] ora" at bounding box center [962, 605] width 168 height 31
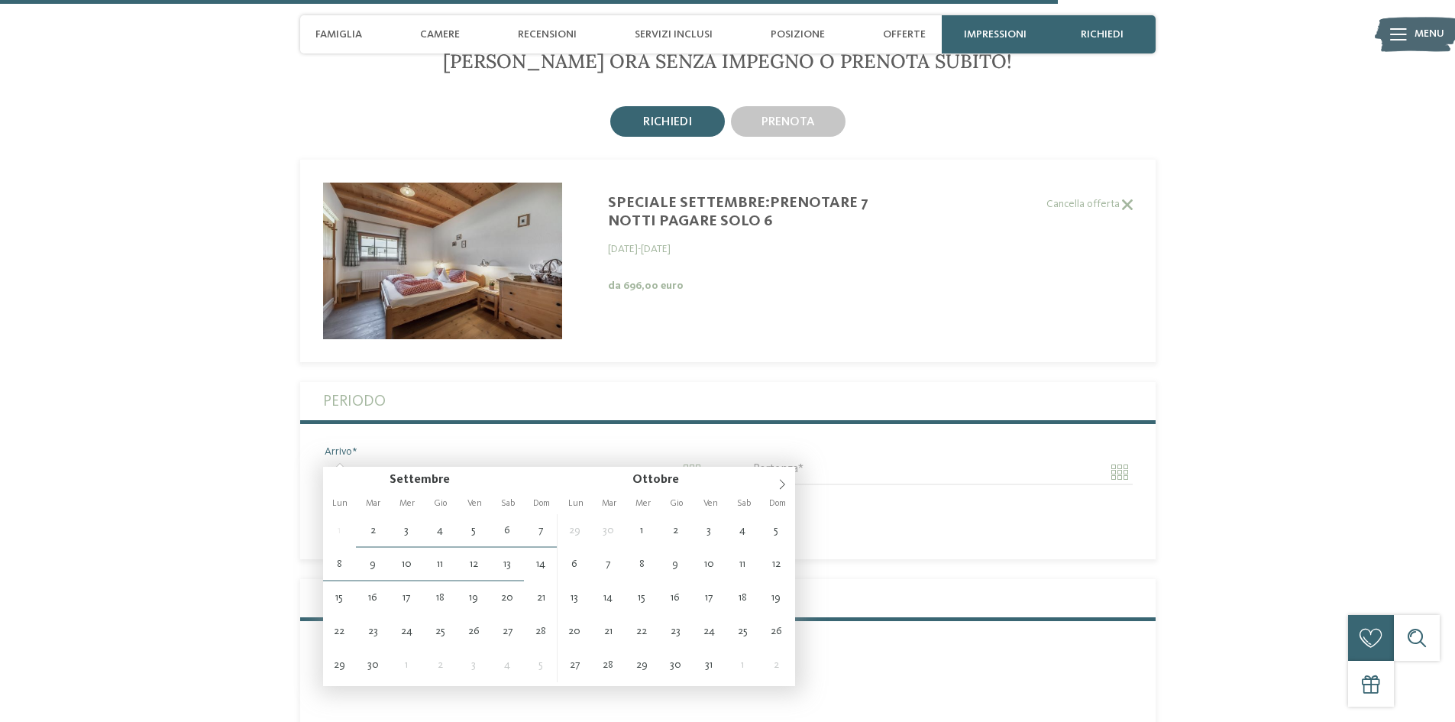
type input "**********"
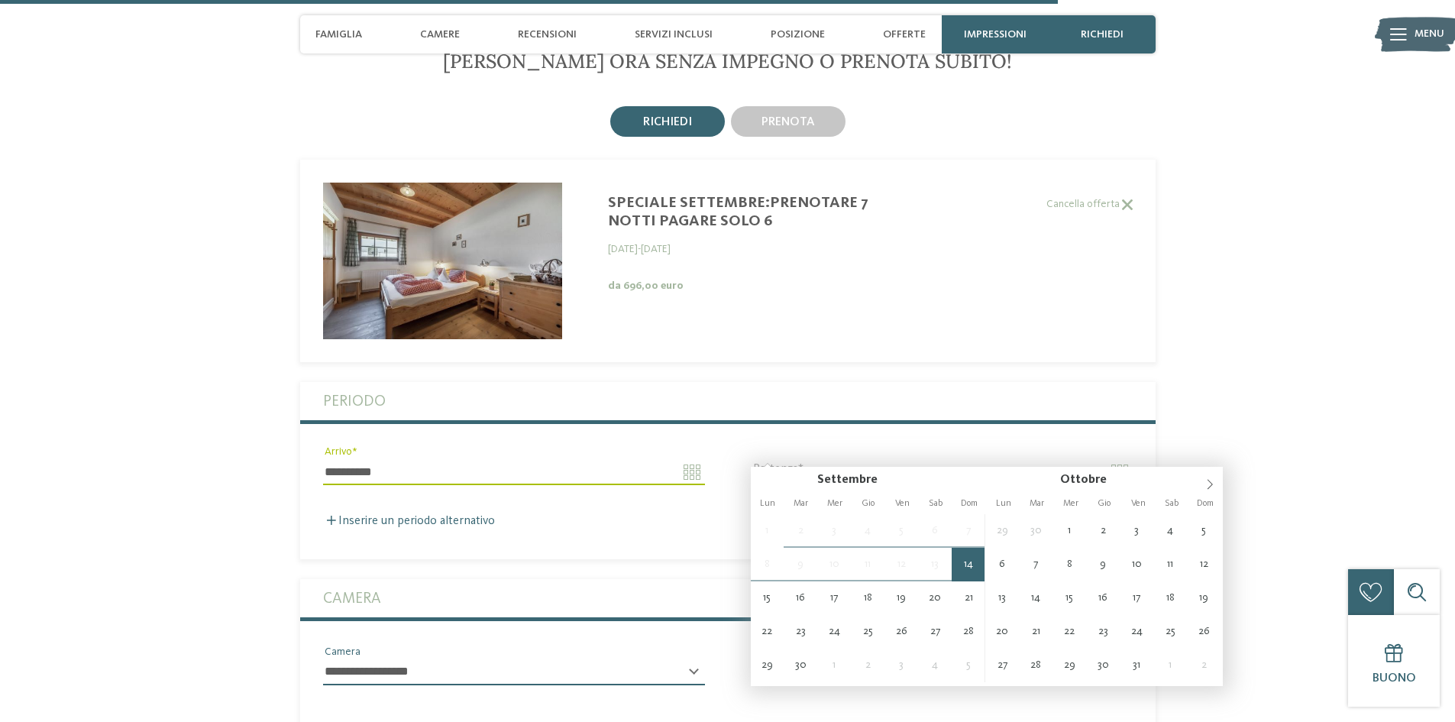
type input "**********"
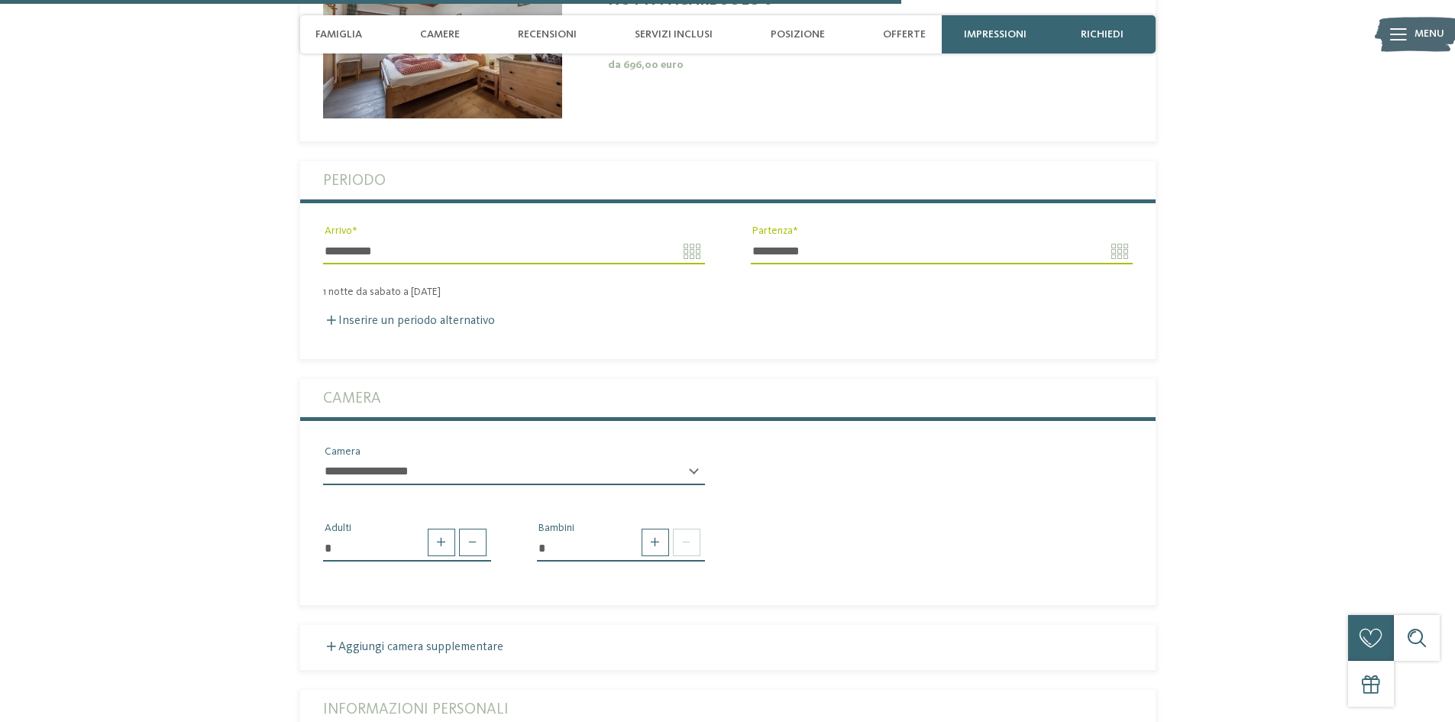
scroll to position [3797, 0]
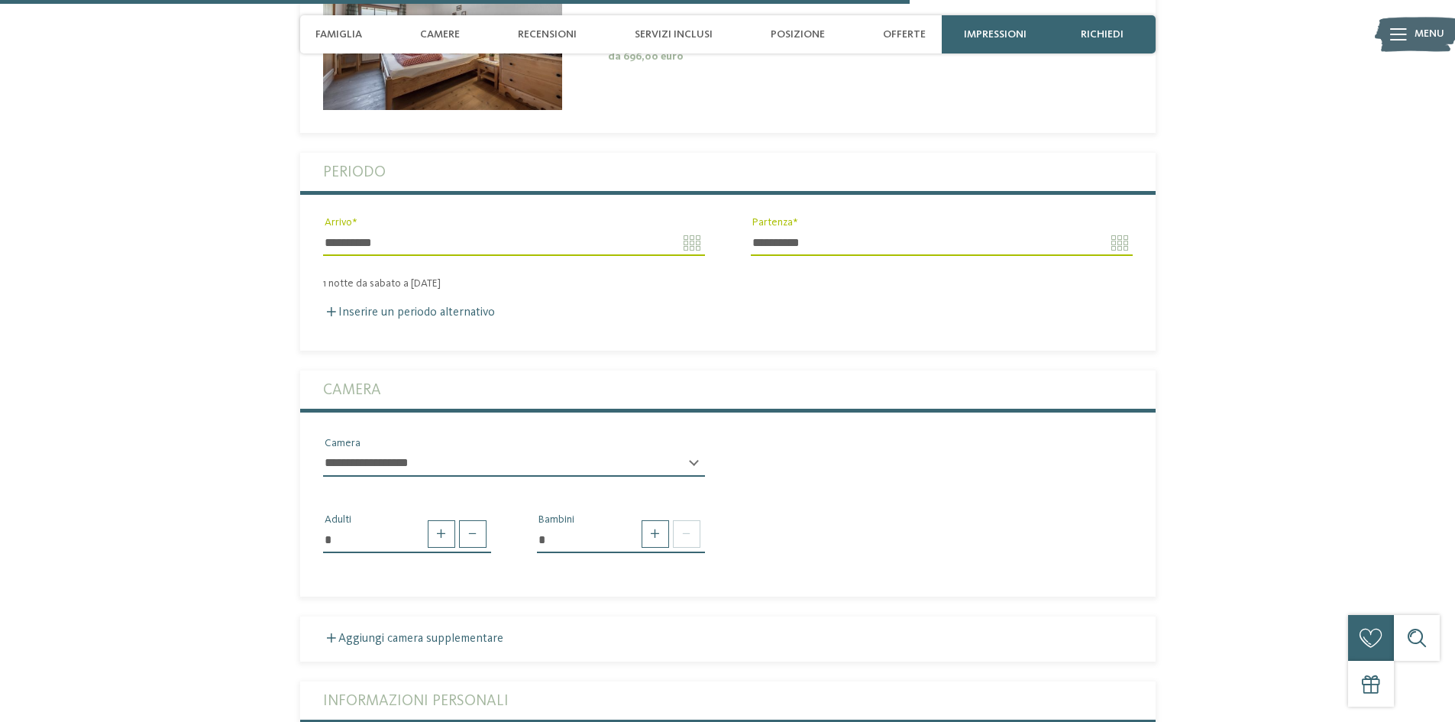
click at [396, 451] on select "**********" at bounding box center [514, 464] width 382 height 26
click at [438, 520] on span at bounding box center [441, 533] width 27 height 27
type input "*"
click at [655, 520] on span at bounding box center [655, 533] width 27 height 27
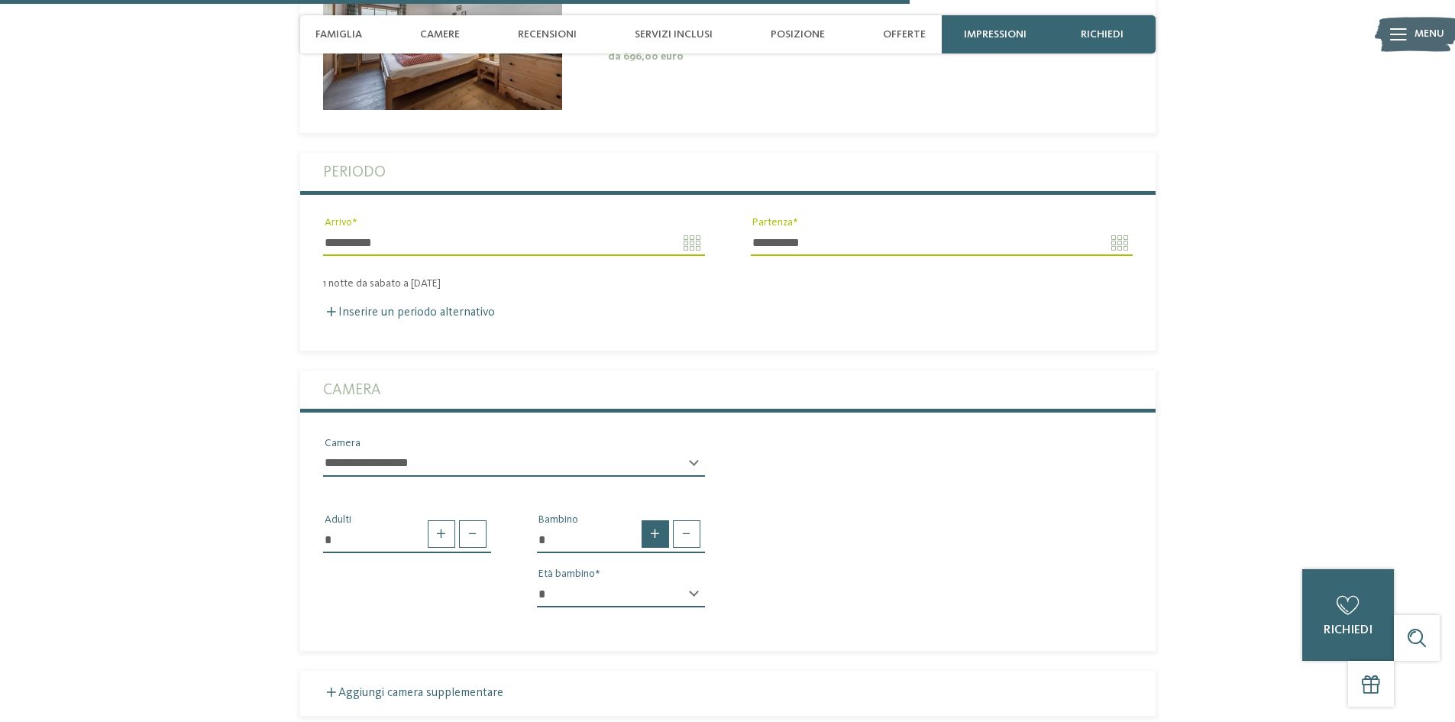
click at [655, 520] on span at bounding box center [655, 533] width 27 height 27
type input "*"
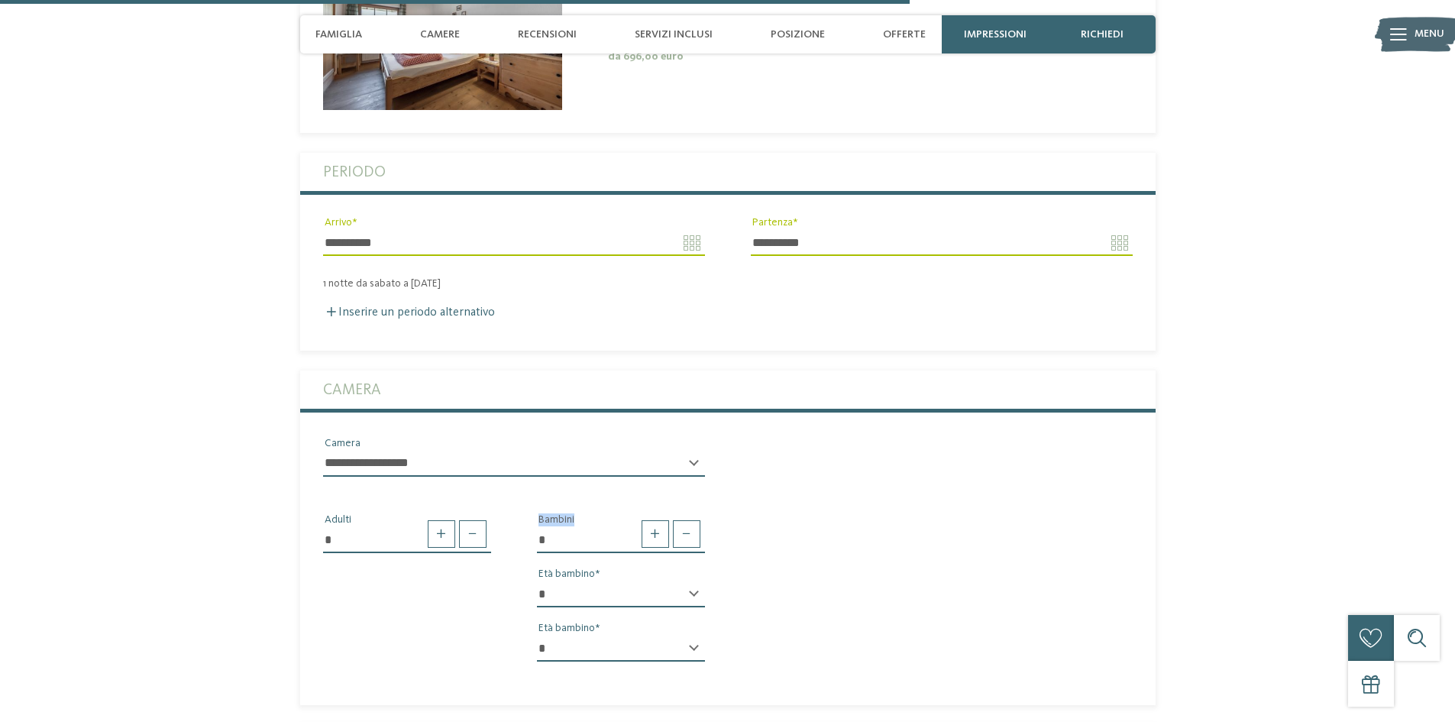
click at [592, 581] on select "* * * * * * * * * * * ** ** ** ** ** ** ** **" at bounding box center [621, 594] width 168 height 26
select select "*"
click at [537, 581] on select "* * * * * * * * * * * ** ** ** ** ** ** ** **" at bounding box center [621, 594] width 168 height 26
click at [545, 636] on select "* * * * * * * * * * * ** ** ** ** ** ** ** **" at bounding box center [621, 649] width 168 height 26
select select "*"
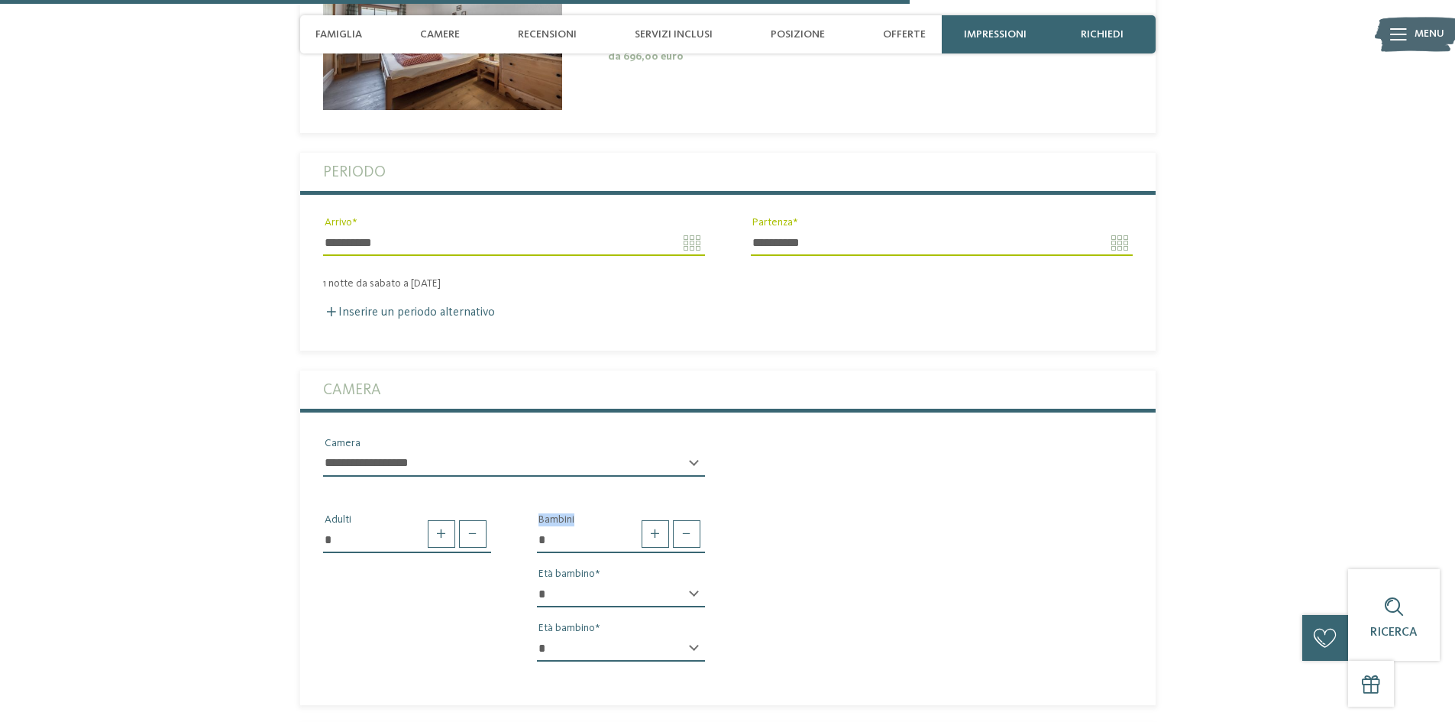
click at [537, 636] on select "* * * * * * * * * * * ** ** ** ** ** ** ** **" at bounding box center [621, 649] width 168 height 26
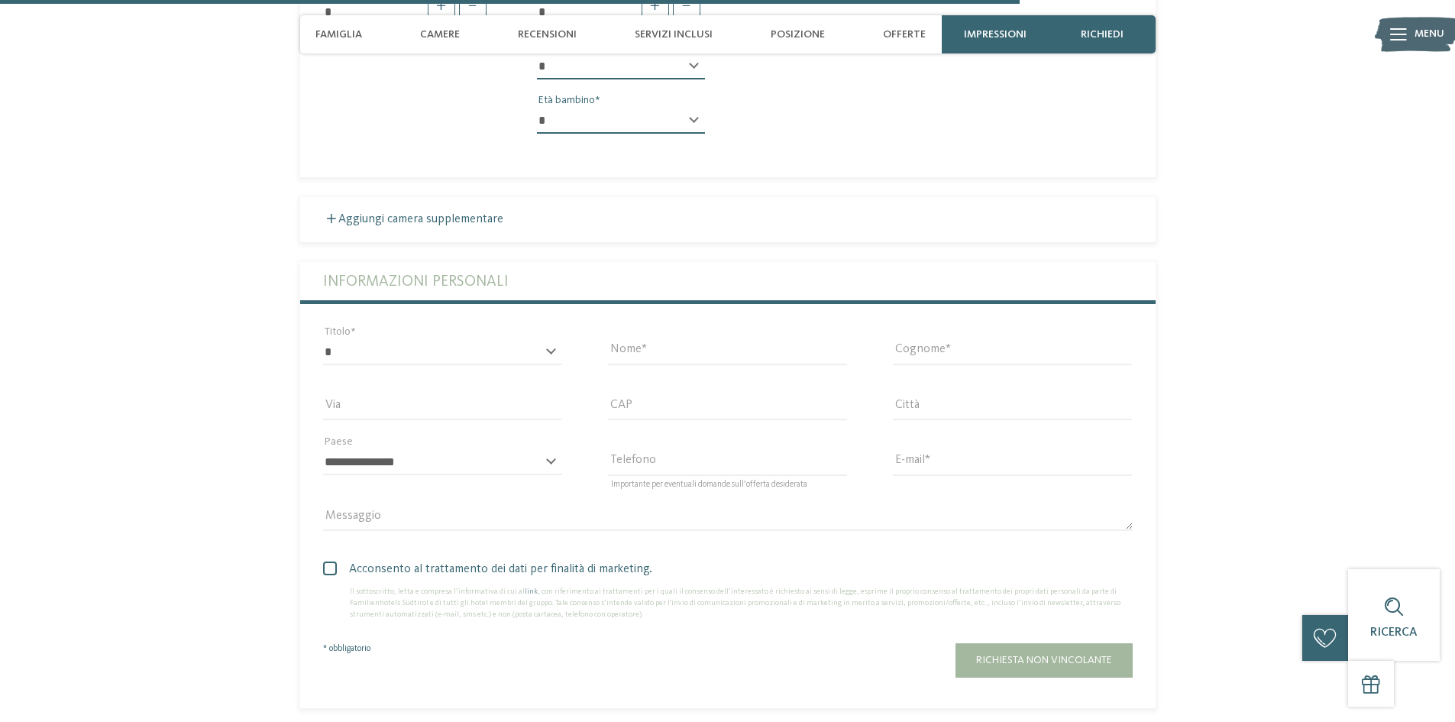
scroll to position [4332, 0]
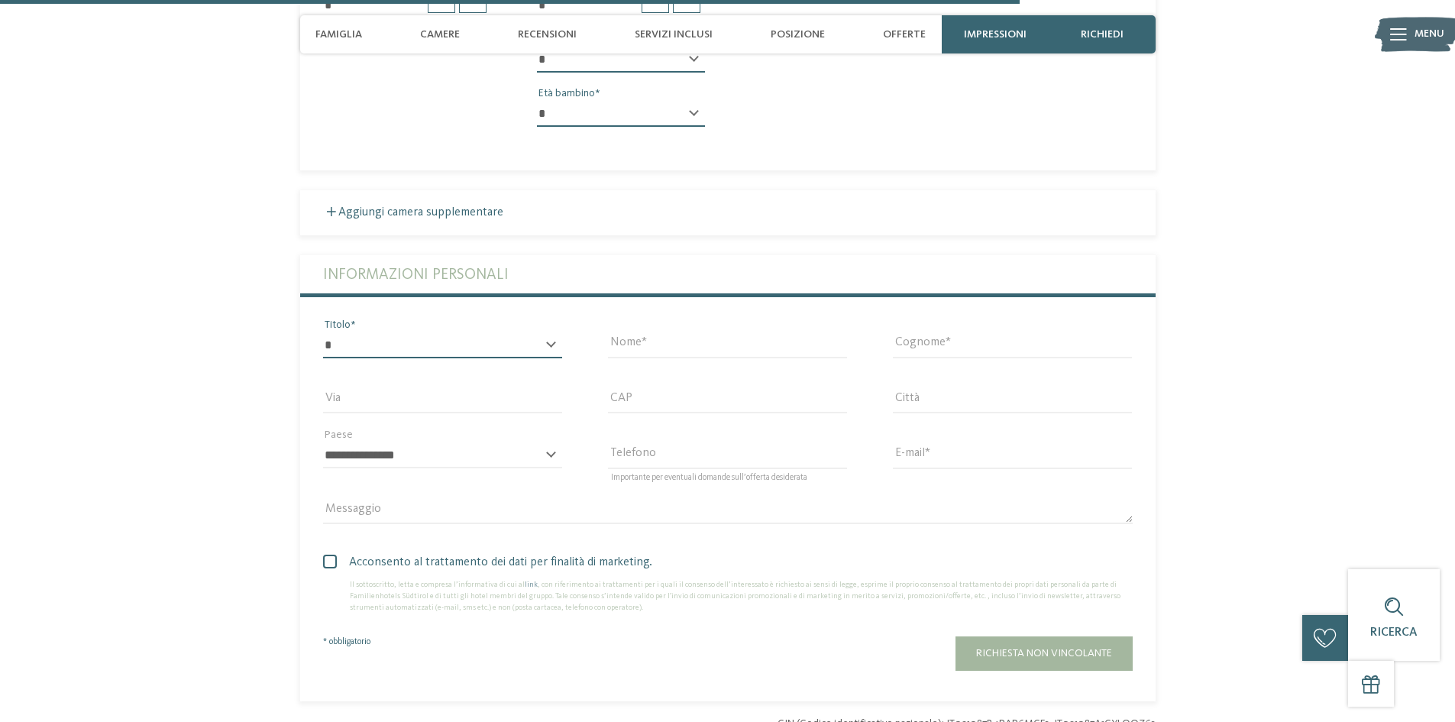
click at [429, 333] on select "* ****** ******* ******** ******" at bounding box center [442, 345] width 239 height 26
select select "*"
click at [323, 332] on select "* ****** ******* ******** ******" at bounding box center [442, 345] width 239 height 26
click at [603, 331] on div "Nome" at bounding box center [727, 344] width 285 height 55
click at [635, 332] on input "Nome" at bounding box center [727, 345] width 239 height 26
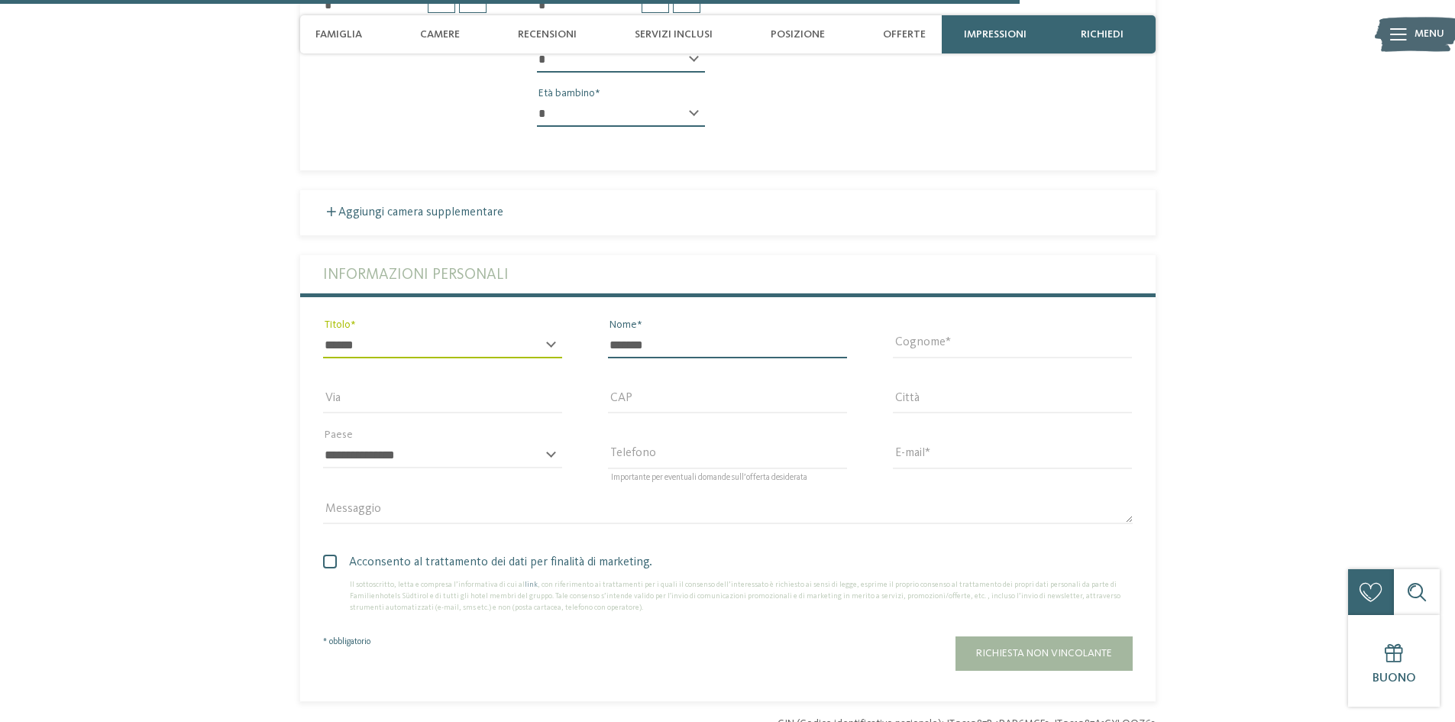
type input "*******"
type input "*"
drag, startPoint x: 635, startPoint y: 326, endPoint x: 773, endPoint y: 319, distance: 138.5
click at [671, 332] on input "*******" at bounding box center [727, 345] width 239 height 26
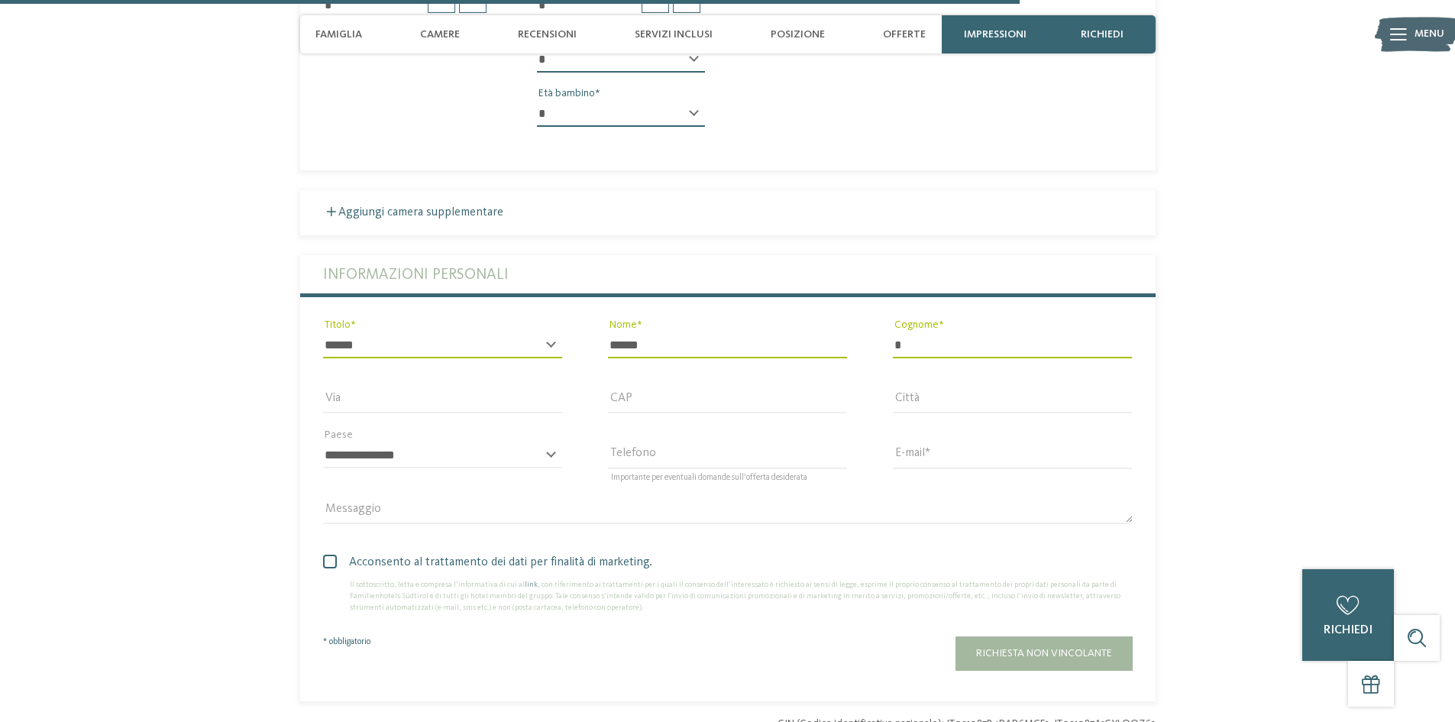
type input "*******"
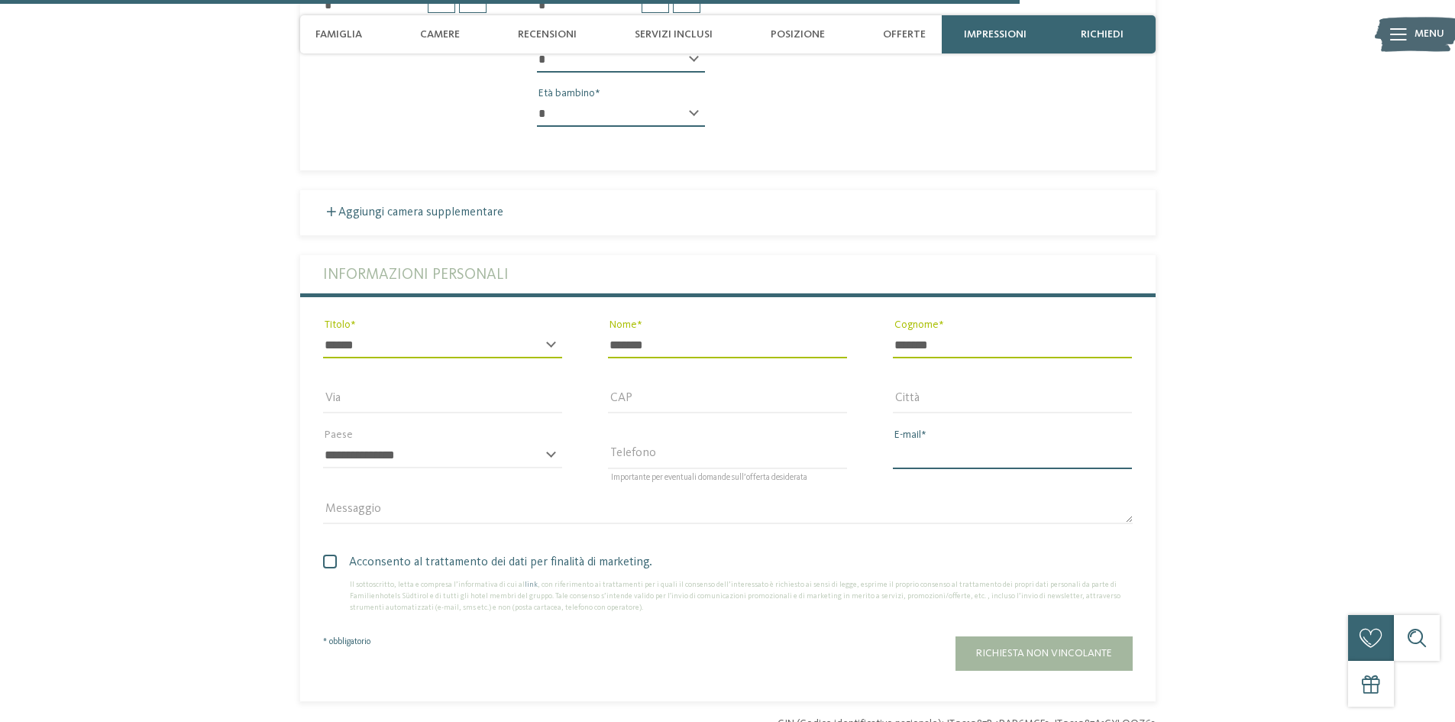
click at [894, 442] on input "E-mail" at bounding box center [1012, 455] width 239 height 26
type input "*"
type input "**********"
click at [329, 555] on span at bounding box center [330, 562] width 14 height 14
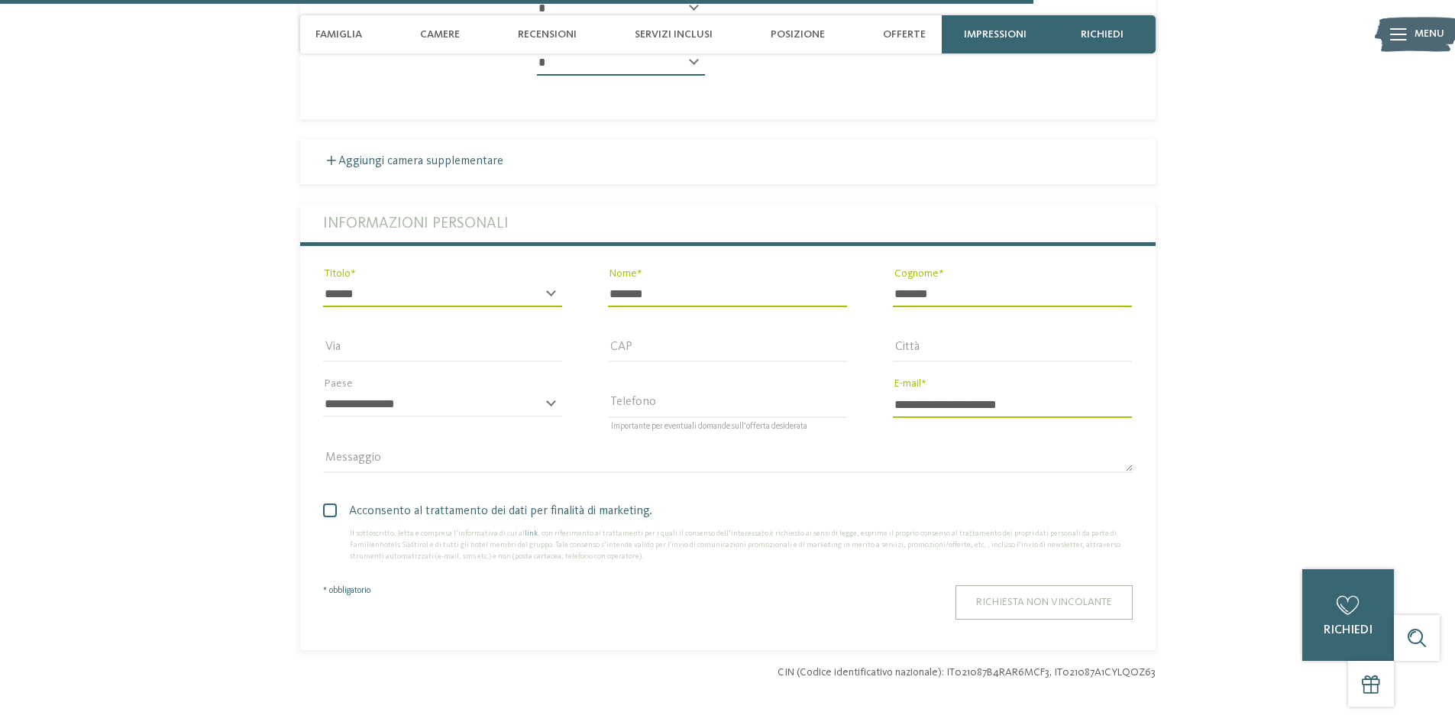
scroll to position [4408, 0]
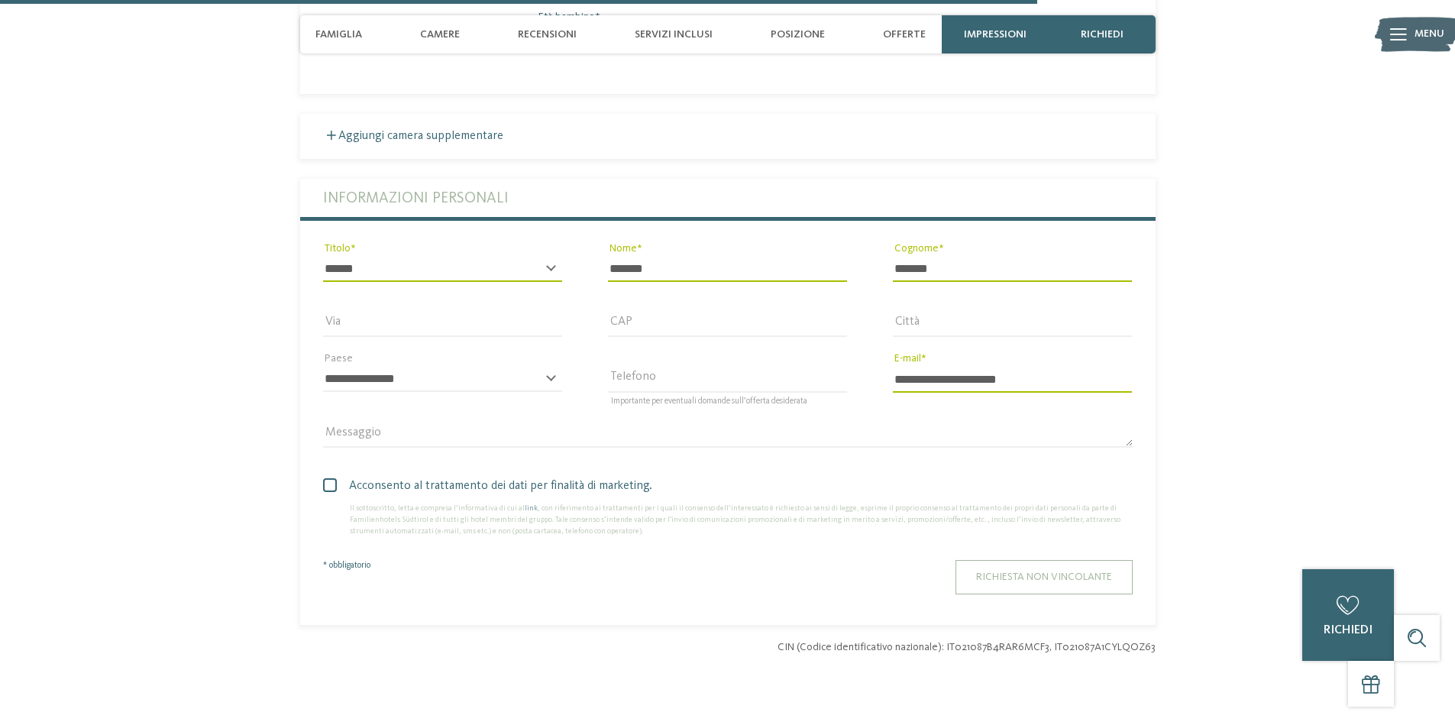
click at [1009, 560] on button "Richiesta non vincolante" at bounding box center [1044, 577] width 177 height 34
